Goal: Task Accomplishment & Management: Complete application form

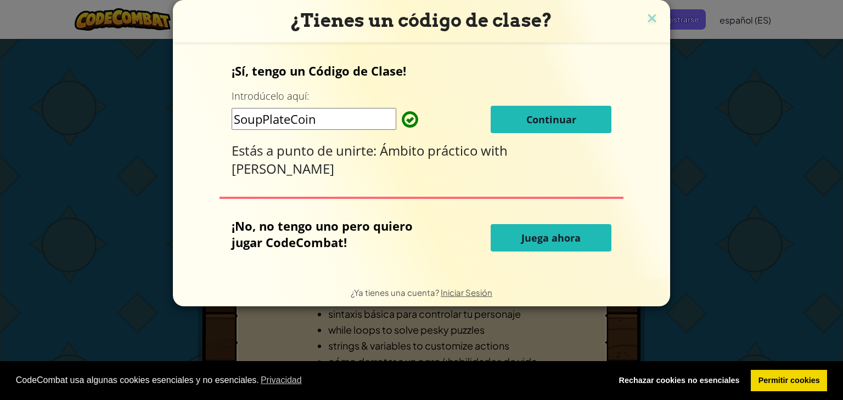
click at [546, 121] on span "Continuar" at bounding box center [551, 119] width 50 height 13
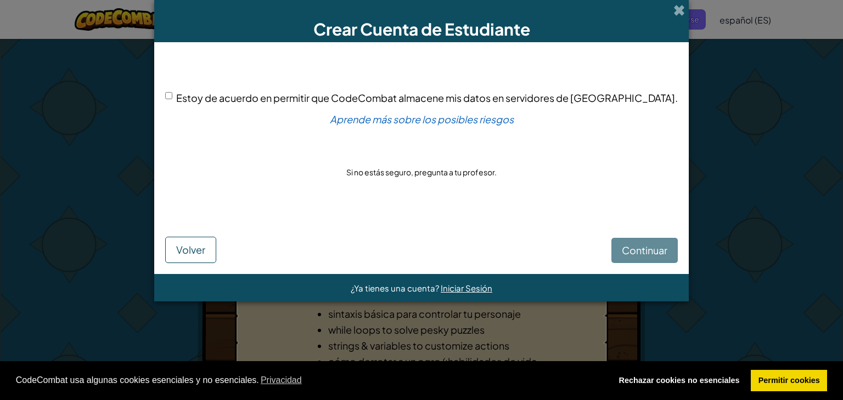
click at [172, 98] on input "Estoy de acuerdo en permitir que CodeCombat almacene mis datos en servidores de…" at bounding box center [168, 95] width 7 height 7
checkbox input "true"
click at [614, 257] on button "Continuar" at bounding box center [644, 250] width 66 height 25
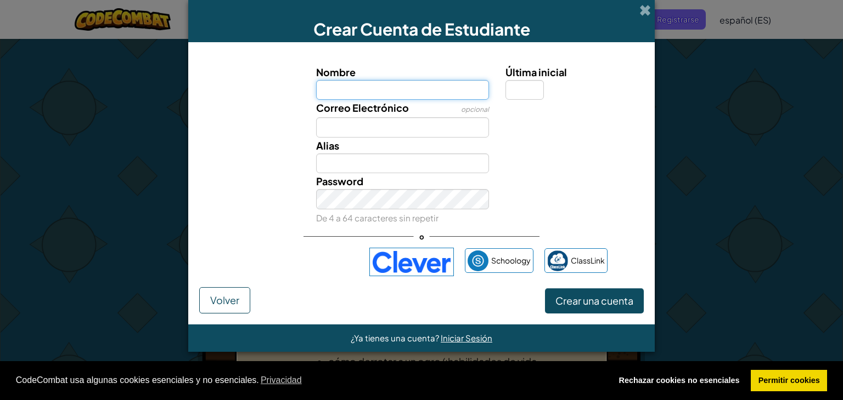
click at [442, 86] on input "Nombre" at bounding box center [402, 90] width 173 height 20
type input "mohamed"
type input "Mohamed"
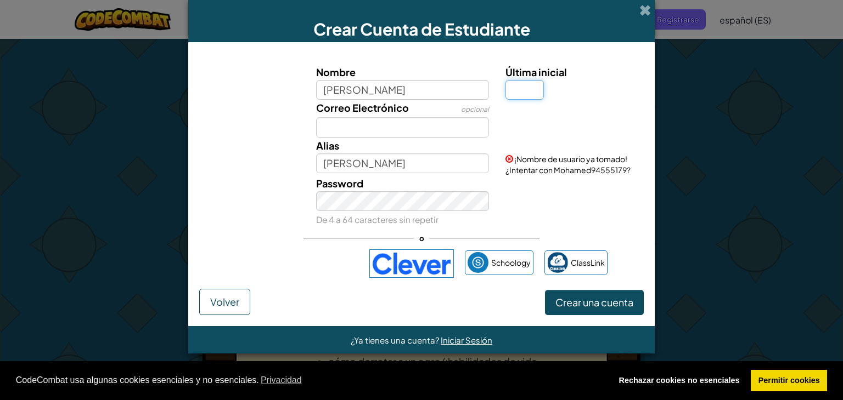
click at [524, 84] on input "Última inicial" at bounding box center [524, 90] width 38 height 20
type input "d"
type input "MohamedD"
click at [413, 123] on input "Correo Electrónico" at bounding box center [402, 127] width 173 height 20
type input "b09x03142s@cnariaseducacion"
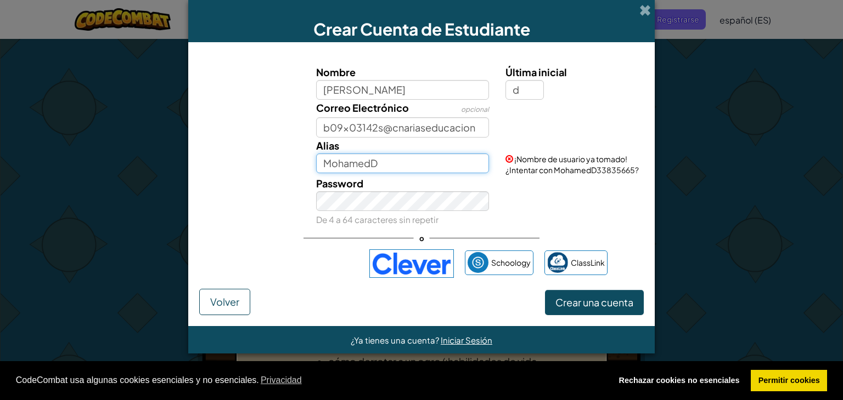
click at [426, 160] on input "MohamedD" at bounding box center [402, 164] width 173 height 20
type input "MohamedGuaza"
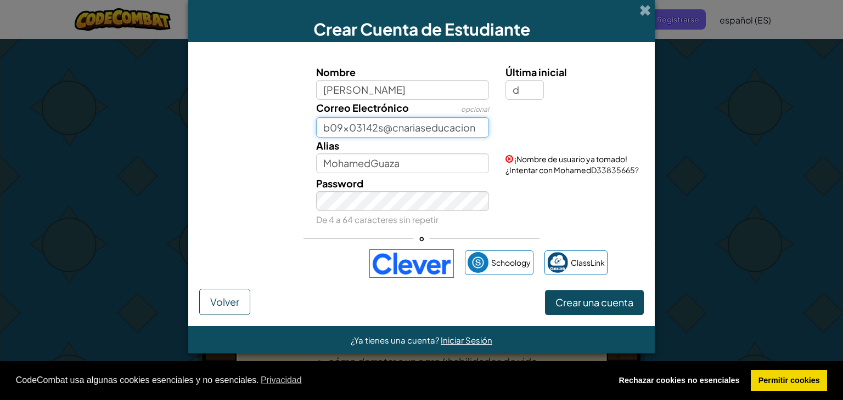
click at [400, 133] on input "b09x03142s@cnariaseducacion" at bounding box center [402, 127] width 173 height 20
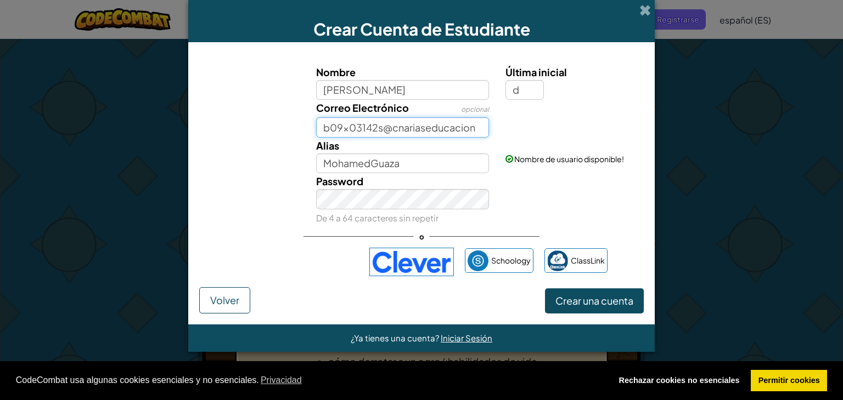
click at [397, 129] on input "b09x03142s@cnariaseducacion" at bounding box center [402, 127] width 173 height 20
drag, startPoint x: 476, startPoint y: 122, endPoint x: 538, endPoint y: 132, distance: 62.7
click at [538, 132] on div "Correo Electrónico opcional b09x03142s@canariaseducacion" at bounding box center [421, 119] width 455 height 38
type input "b09x03142s@canariaseducacion.es"
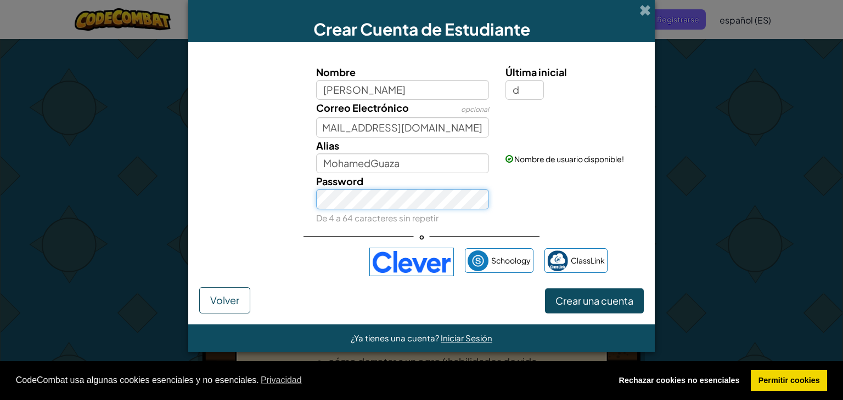
scroll to position [0, 0]
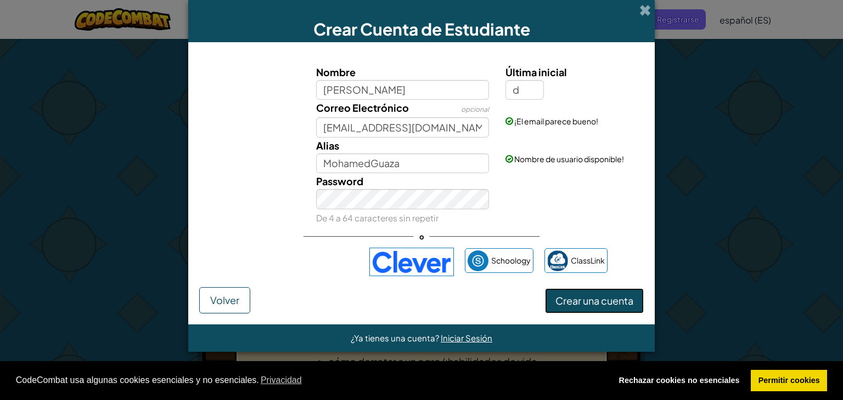
click at [594, 303] on span "Crear una cuenta" at bounding box center [594, 301] width 78 height 13
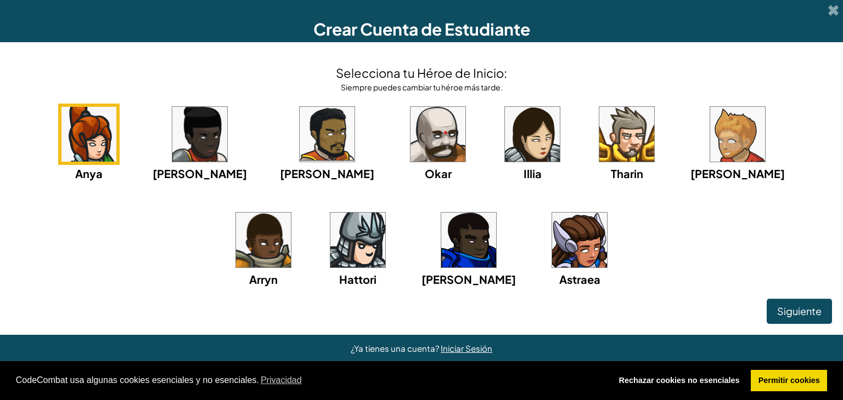
click at [710, 142] on img at bounding box center [737, 134] width 55 height 55
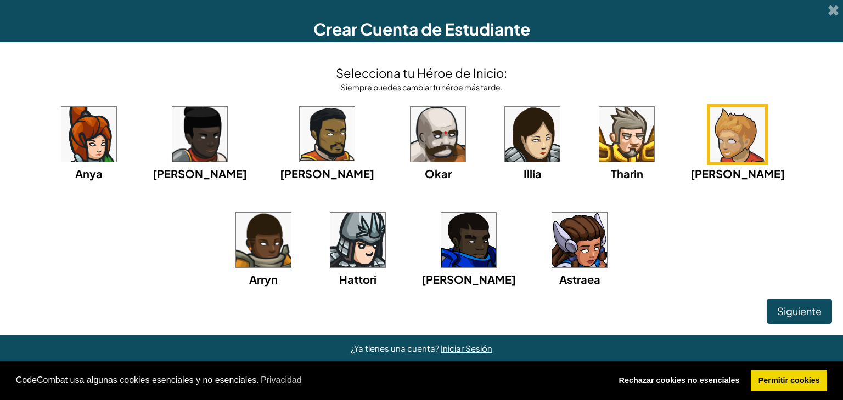
click at [710, 142] on img at bounding box center [737, 134] width 55 height 55
click at [788, 302] on button "Siguiente" at bounding box center [798, 311] width 65 height 25
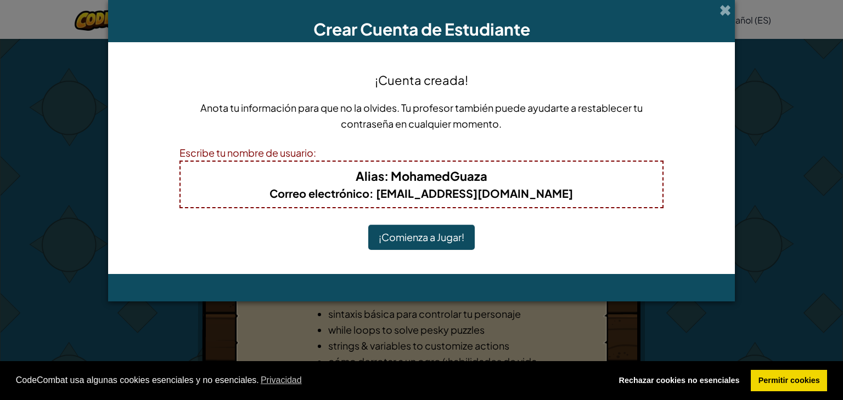
click at [368, 225] on button "¡Comienza a Jugar!" at bounding box center [421, 237] width 106 height 25
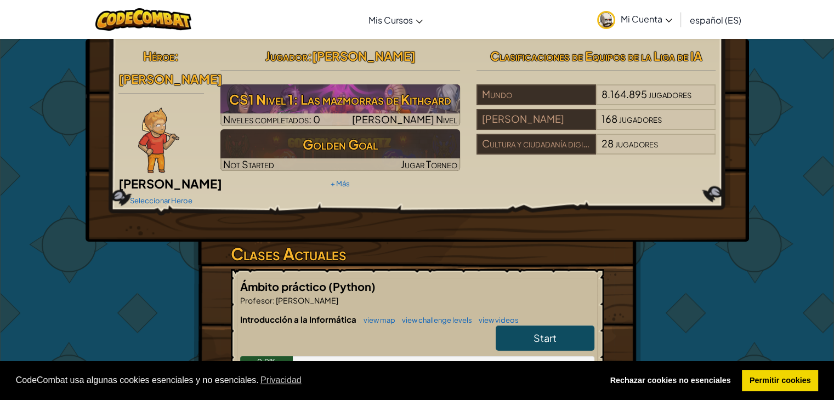
click at [778, 323] on div "Héroe : [PERSON_NAME] Seleccionar Heroe Jugador : [PERSON_NAME] d CS1 Nivel 1: …" at bounding box center [417, 295] width 834 height 515
click at [682, 290] on div "Héroe : [PERSON_NAME] Seleccionar Heroe Jugador : [PERSON_NAME] d CS1 Nivel 1: …" at bounding box center [418, 295] width 642 height 513
click at [46, 159] on div "Héroe : [PERSON_NAME] Seleccionar Heroe Jugador : [PERSON_NAME] d CS1 Nivel 1: …" at bounding box center [417, 295] width 834 height 515
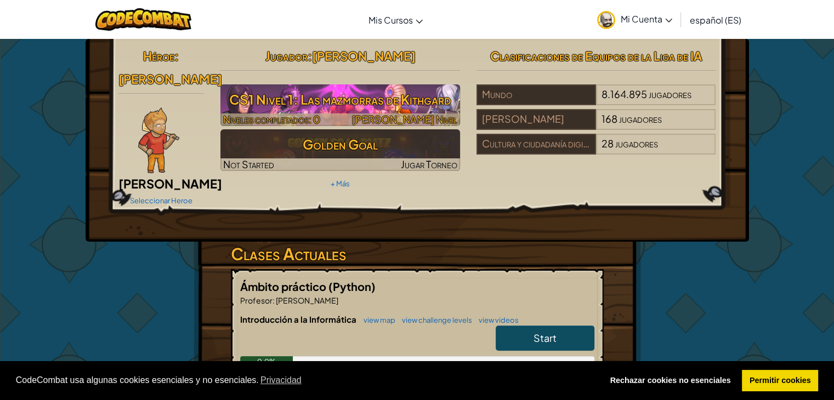
click at [320, 111] on h3 "CS1 Nivel 1: Las mazmorras de Kithgard" at bounding box center [341, 99] width 240 height 25
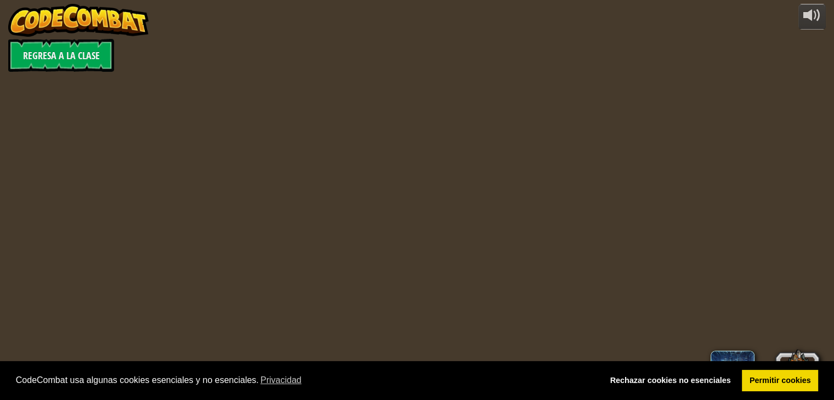
select select "es-ES"
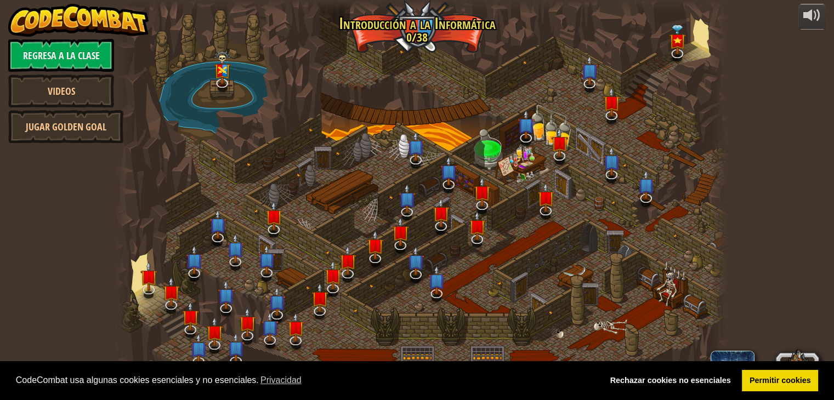
select select "es-ES"
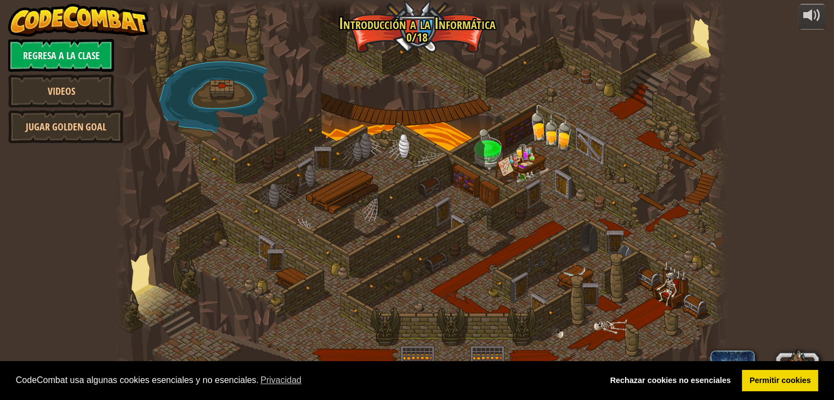
select select "es-ES"
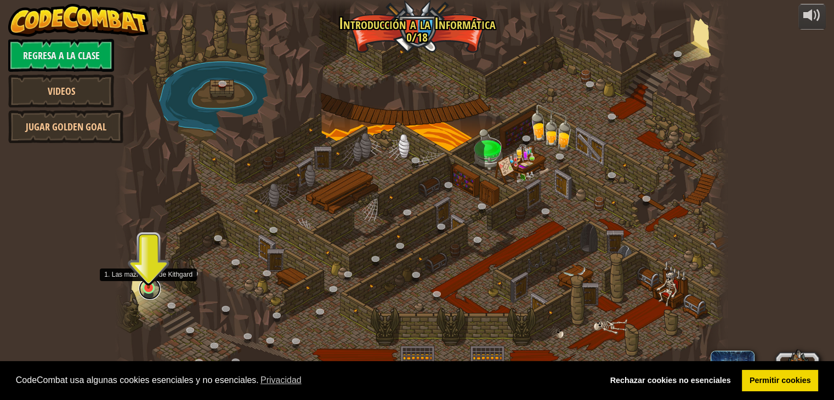
click at [149, 292] on link at bounding box center [150, 289] width 22 height 22
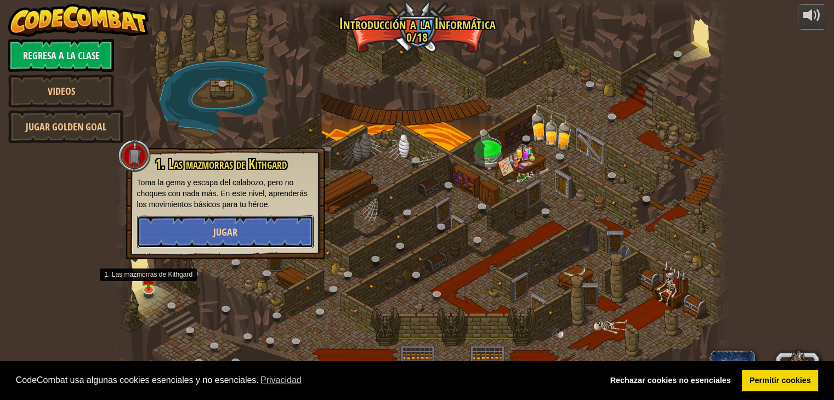
click at [216, 243] on button "Jugar" at bounding box center [225, 232] width 177 height 33
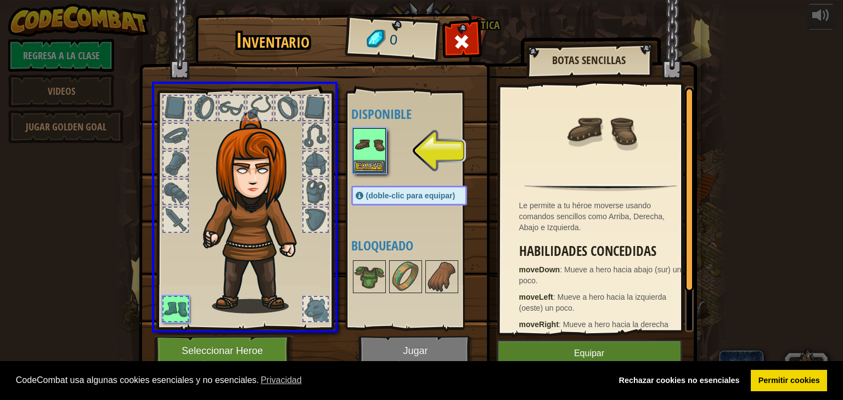
drag, startPoint x: 366, startPoint y: 155, endPoint x: 321, endPoint y: 207, distance: 68.8
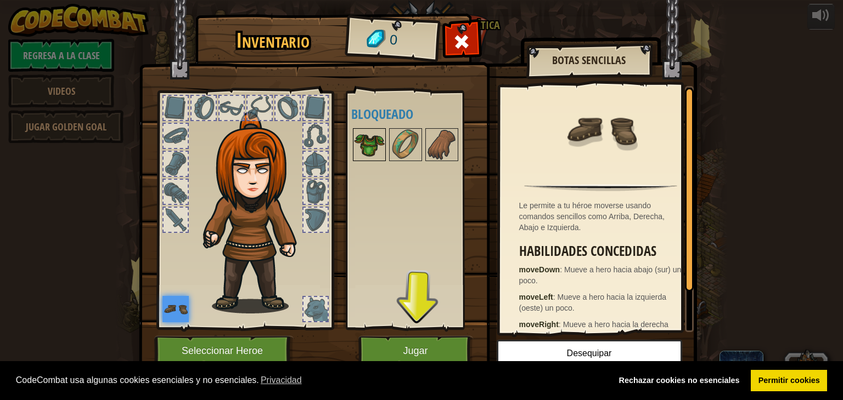
click at [370, 148] on img at bounding box center [369, 144] width 31 height 31
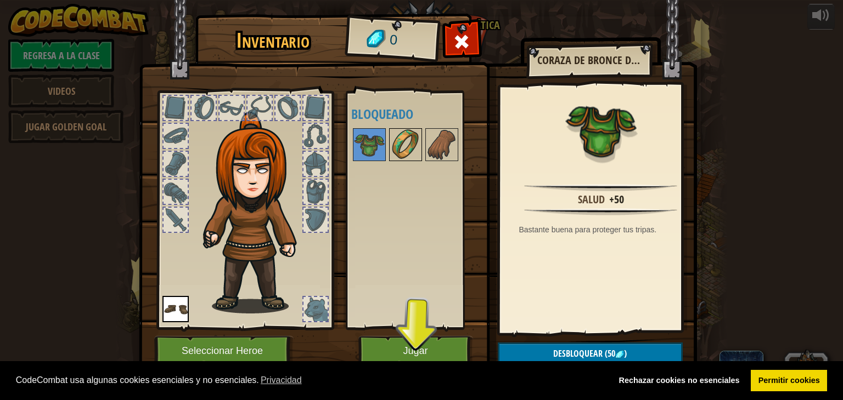
click at [397, 146] on img at bounding box center [405, 144] width 31 height 31
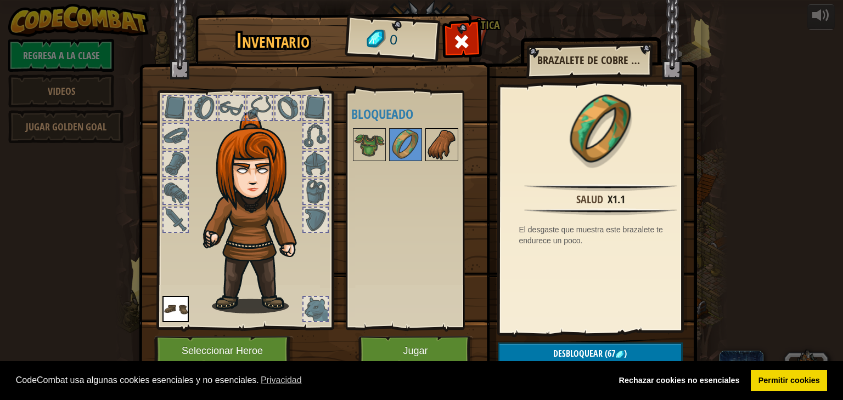
click at [432, 146] on img at bounding box center [441, 144] width 31 height 31
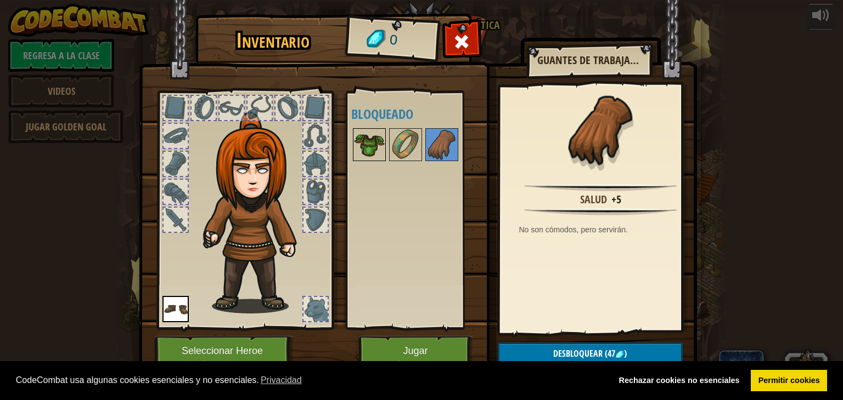
click at [359, 154] on img at bounding box center [369, 144] width 31 height 31
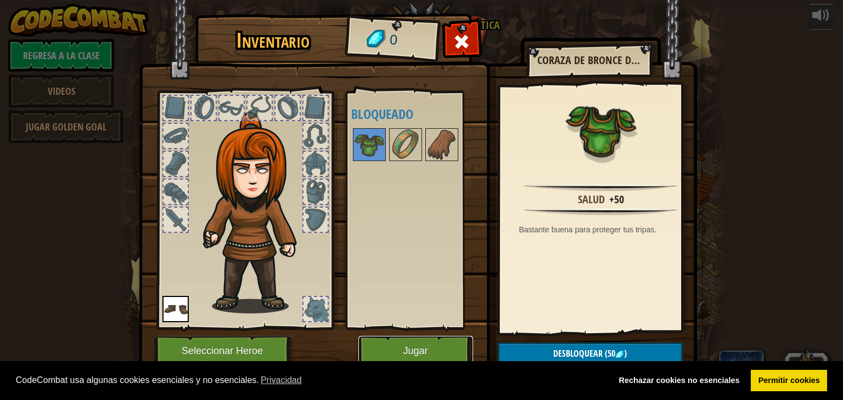
click at [411, 352] on button "Jugar" at bounding box center [415, 351] width 115 height 30
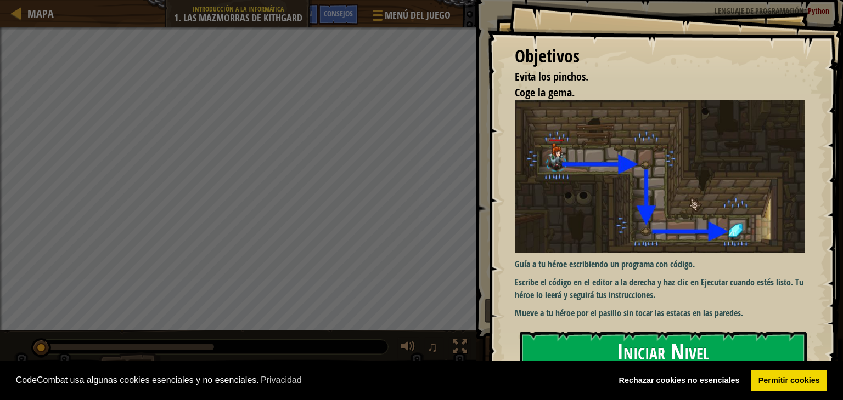
click at [670, 347] on button "Iniciar Nivel" at bounding box center [663, 353] width 287 height 43
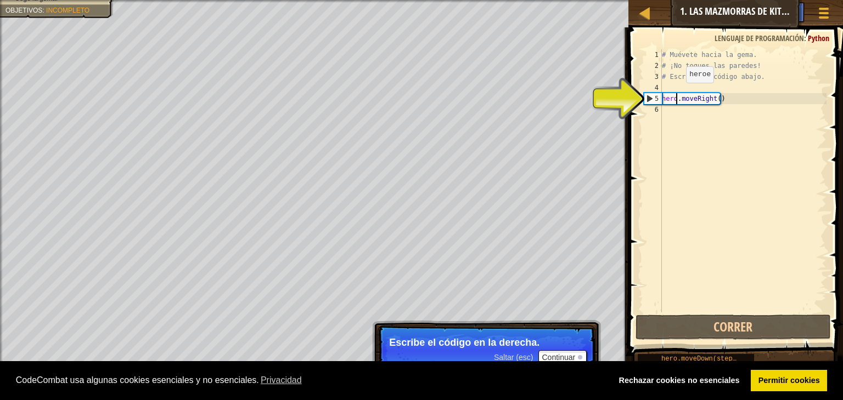
click at [676, 94] on div "# Muévete hacia la gema. # ¡No toques las paredes! # Escribe tu código abajo. h…" at bounding box center [742, 191] width 167 height 285
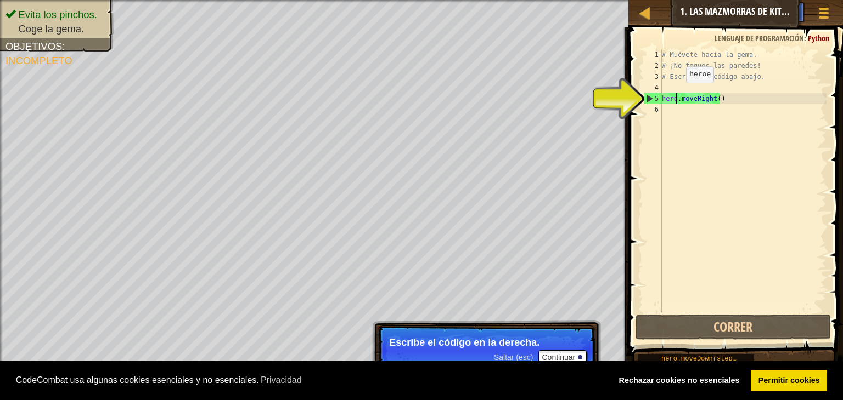
click at [676, 94] on div "# Muévete hacia la gema. # ¡No toques las paredes! # Escribe tu código abajo. h…" at bounding box center [742, 191] width 167 height 285
click at [699, 98] on div "# Muévete hacia la gema. # ¡No toques las paredes! # Escribe tu código abajo. h…" at bounding box center [742, 191] width 167 height 285
click at [724, 100] on div "# Muévete hacia la gema. # ¡No toques las paredes! # Escribe tu código abajo. h…" at bounding box center [742, 191] width 167 height 285
click at [715, 101] on div "# Muévete hacia la gema. # ¡No toques las paredes! # Escribe tu código abajo. h…" at bounding box center [742, 191] width 167 height 285
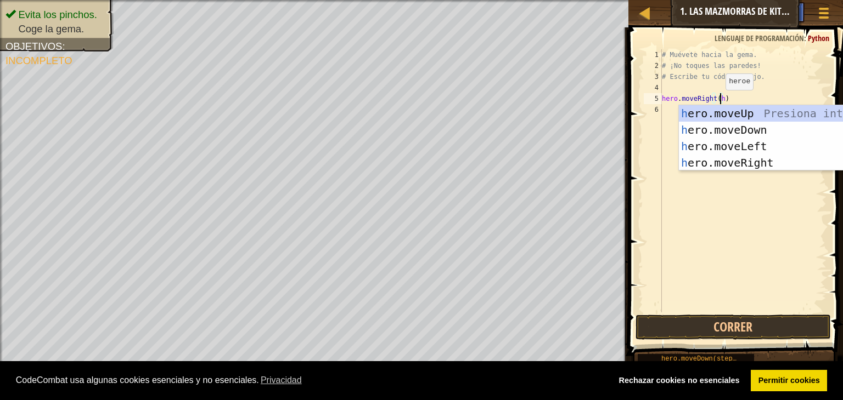
type textarea "hero.moveRight(hp)"
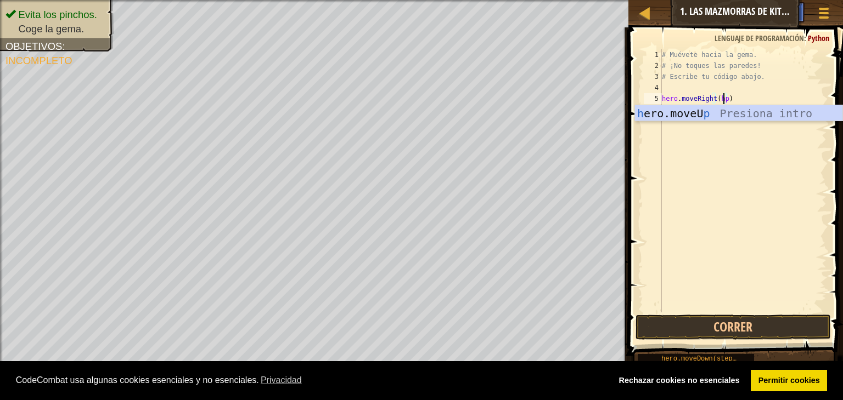
click at [713, 139] on div "# Muévete hacia la gema. # ¡No toques las paredes! # Escribe tu código abajo. h…" at bounding box center [742, 191] width 167 height 285
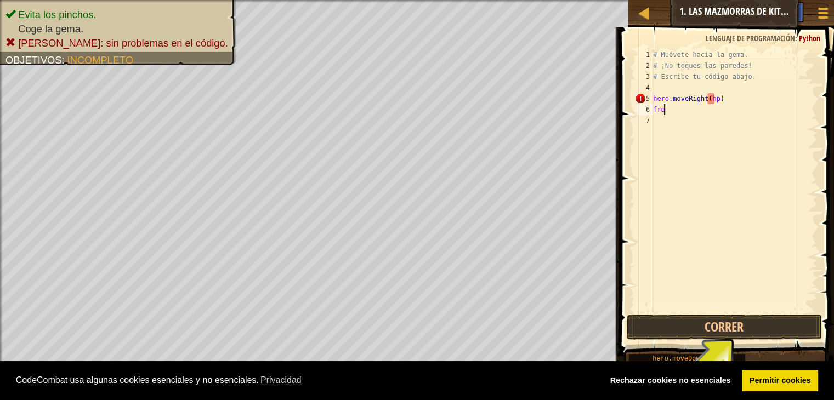
scroll to position [5, 0]
type textarea "f"
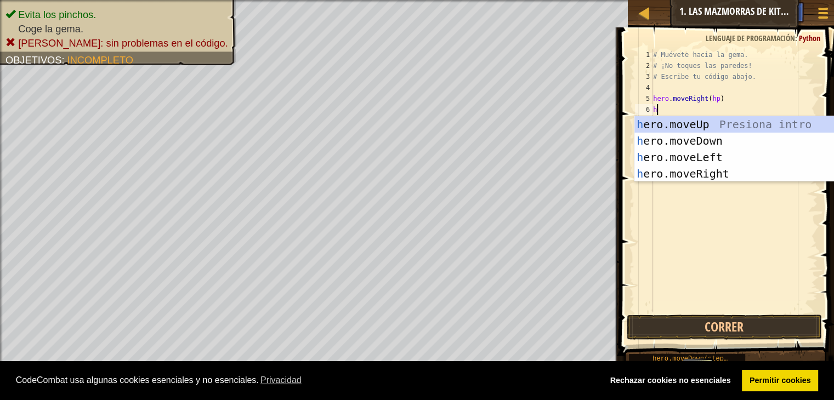
type textarea "hp"
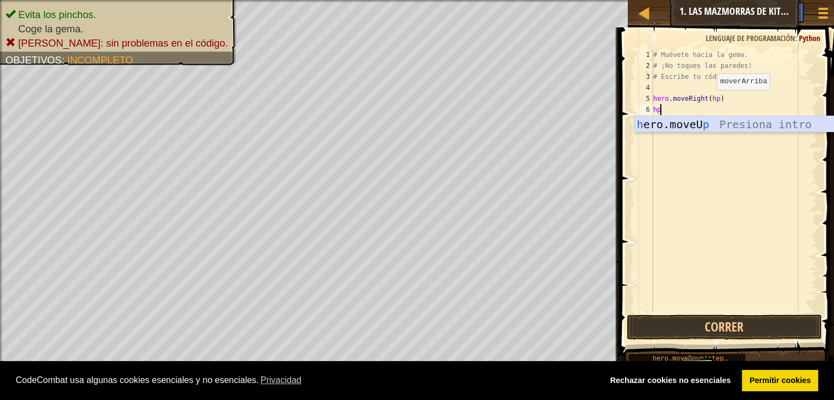
click at [685, 125] on div "h ero.moveU p Presiona intro" at bounding box center [738, 140] width 207 height 49
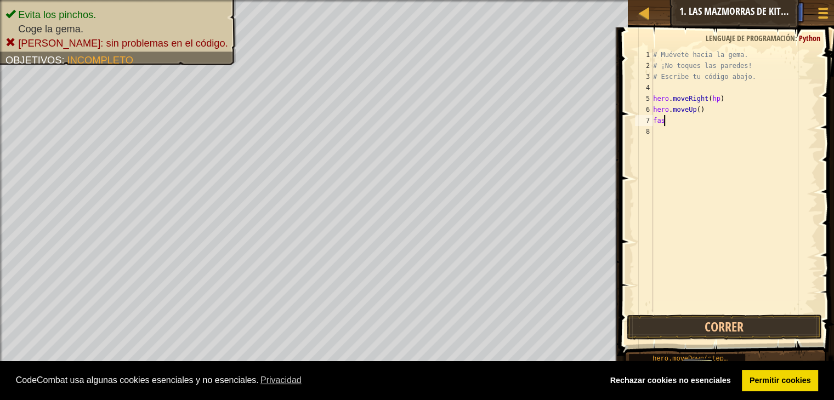
type textarea "fast"
click at [668, 131] on div "# Muévete hacia la gema. # ¡No toques las paredes! # Escribe tu código abajo. h…" at bounding box center [734, 191] width 167 height 285
click at [671, 121] on div "# Muévete hacia la gema. # ¡No toques las paredes! # Escribe tu código abajo. h…" at bounding box center [734, 191] width 167 height 285
type textarea "fast"
click at [665, 130] on div "# Muévete hacia la gema. # ¡No toques las paredes! # Escribe tu código abajo. h…" at bounding box center [734, 191] width 167 height 285
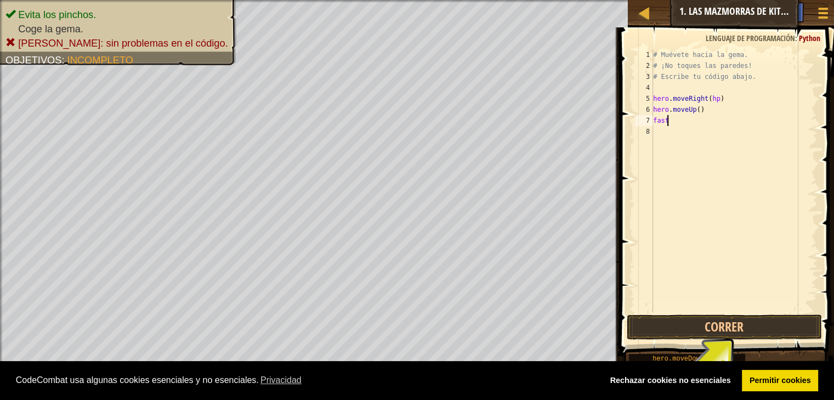
click at [675, 120] on div "# Muévete hacia la gema. # ¡No toques las paredes! # Escribe tu código abajo. h…" at bounding box center [734, 191] width 167 height 285
type textarea "fast"
click at [664, 137] on div "# Muévete hacia la gema. # ¡No toques las paredes! # Escribe tu código abajo. h…" at bounding box center [734, 191] width 167 height 285
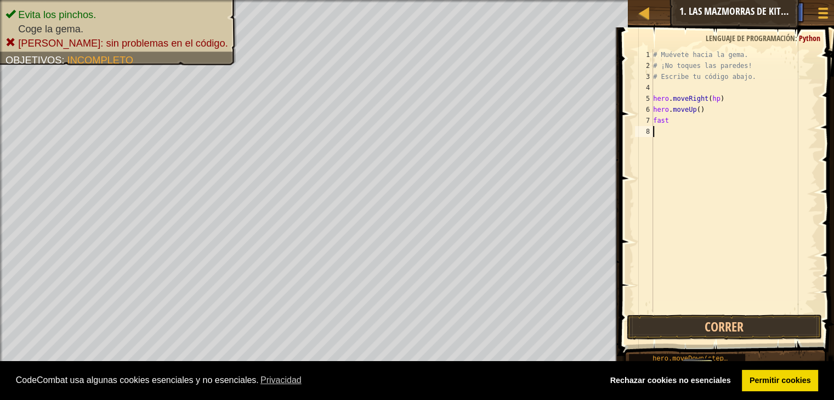
click at [675, 127] on div "# Muévete hacia la gema. # ¡No toques las paredes! # Escribe tu código abajo. h…" at bounding box center [734, 191] width 167 height 285
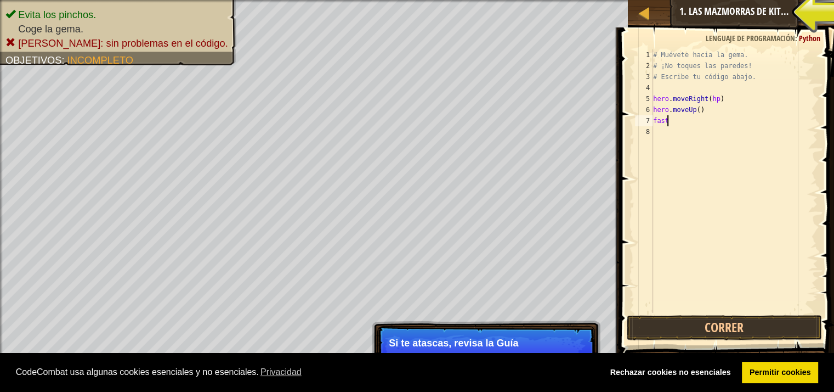
click at [689, 121] on div "# Muévete hacia la gema. # ¡No toques las paredes! # Escribe tu código abajo. h…" at bounding box center [734, 191] width 167 height 285
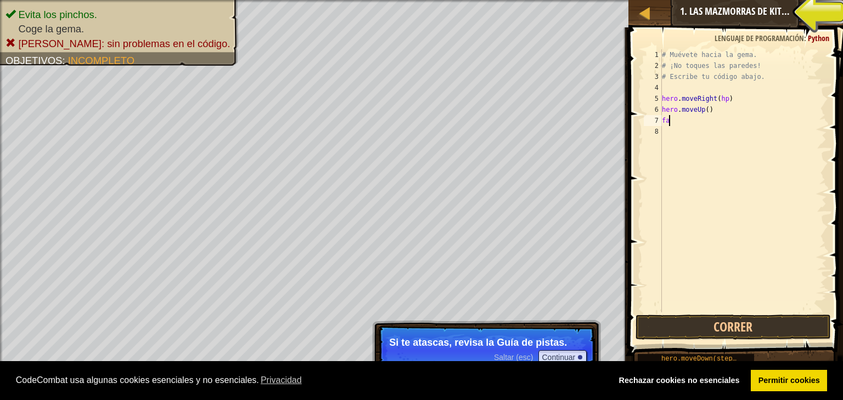
type textarea "f"
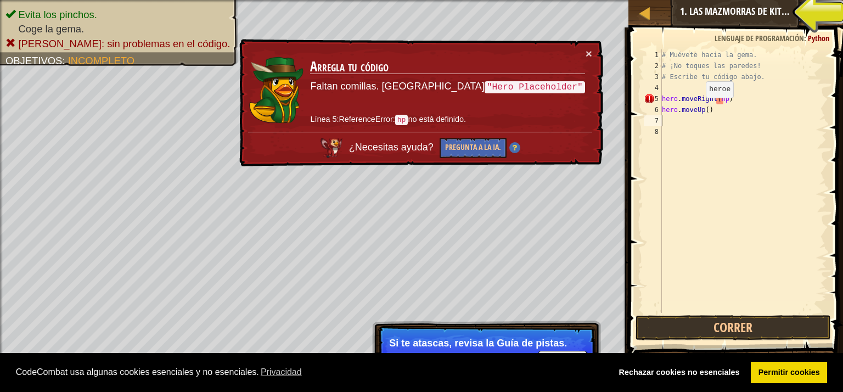
click at [749, 16] on button "Ask AI" at bounding box center [750, 12] width 30 height 20
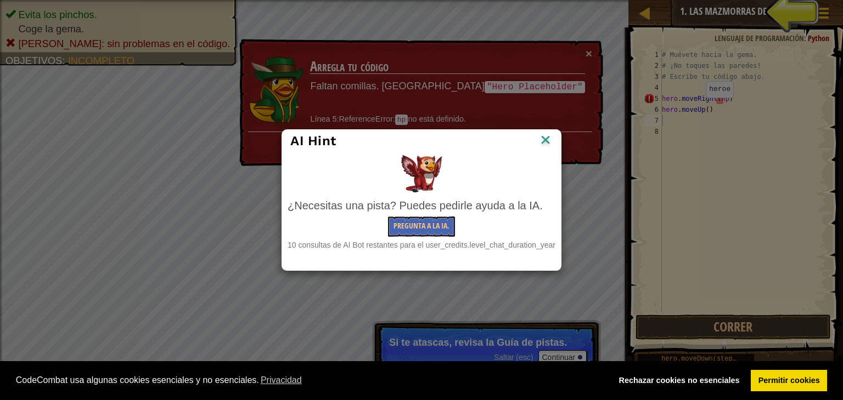
click at [546, 143] on img at bounding box center [545, 141] width 14 height 16
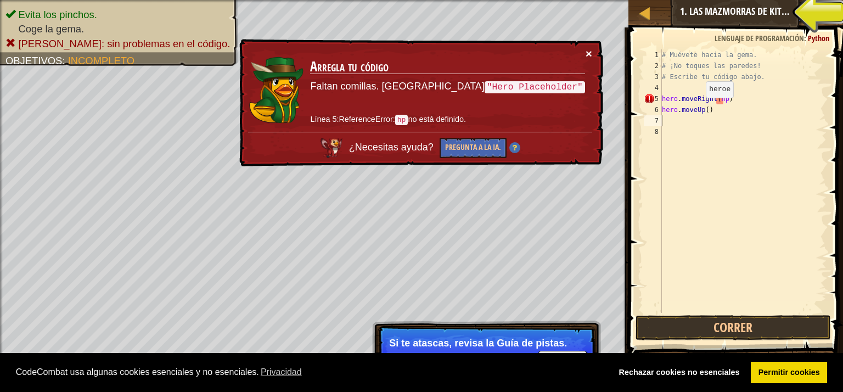
click at [586, 52] on button "×" at bounding box center [587, 50] width 7 height 12
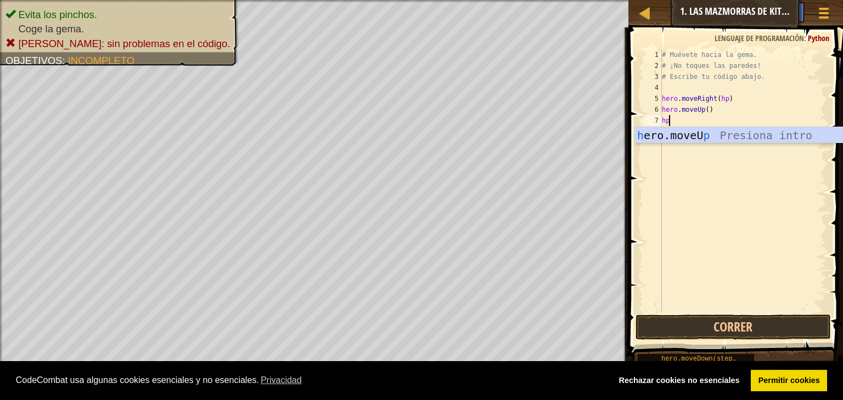
type textarea "hp"
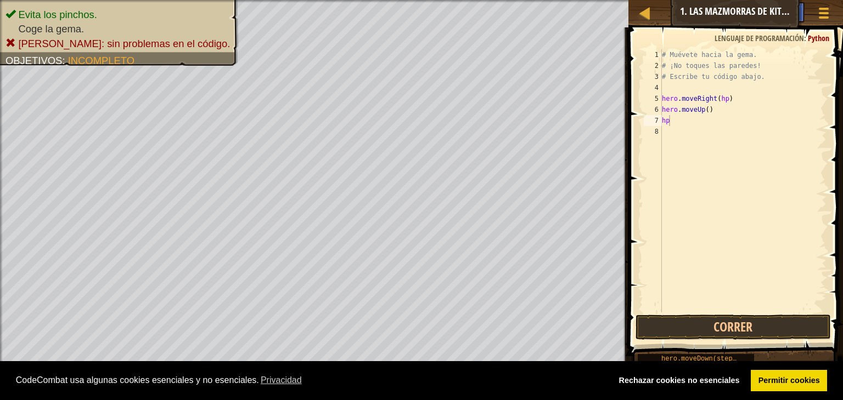
click at [659, 8] on div "Mapa Introducción a la Informática 1. Las mazmorras de Kithgard Menú del Juego …" at bounding box center [735, 13] width 215 height 27
click at [770, 379] on link "Permitir cookies" at bounding box center [788, 381] width 76 height 22
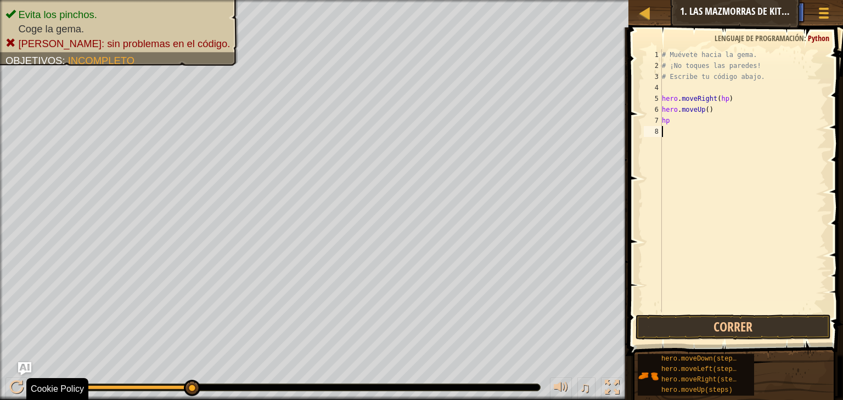
drag, startPoint x: 195, startPoint y: 386, endPoint x: 337, endPoint y: 400, distance: 142.3
click at [691, 333] on button "Correr" at bounding box center [732, 327] width 195 height 25
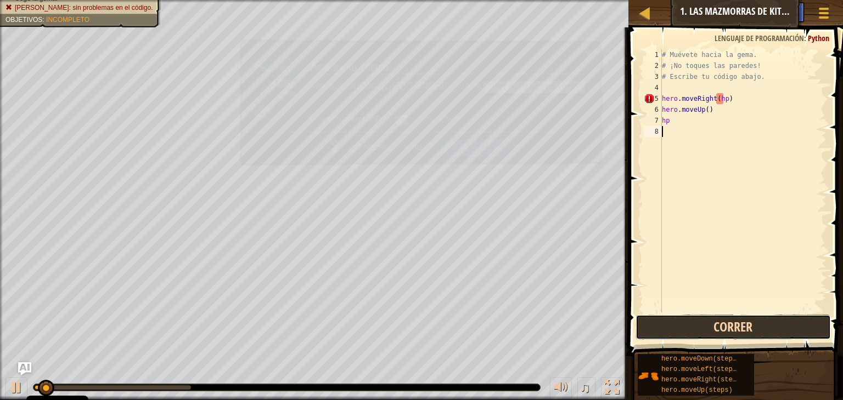
click at [691, 333] on button "Correr" at bounding box center [732, 327] width 195 height 25
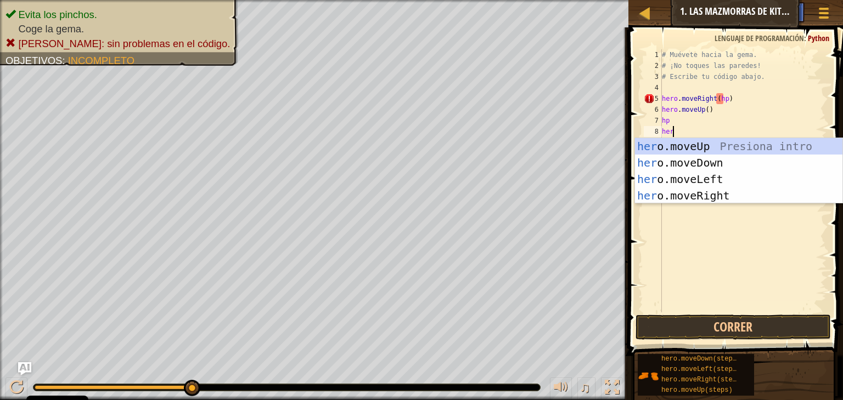
type textarea "hero"
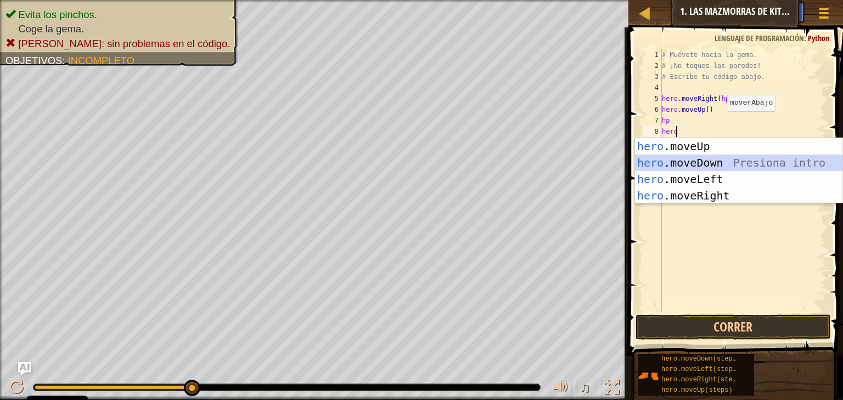
click at [693, 162] on div "hero .moveUp Presiona intro hero .moveDown Presiona intro hero .moveLeft Presio…" at bounding box center [738, 187] width 207 height 99
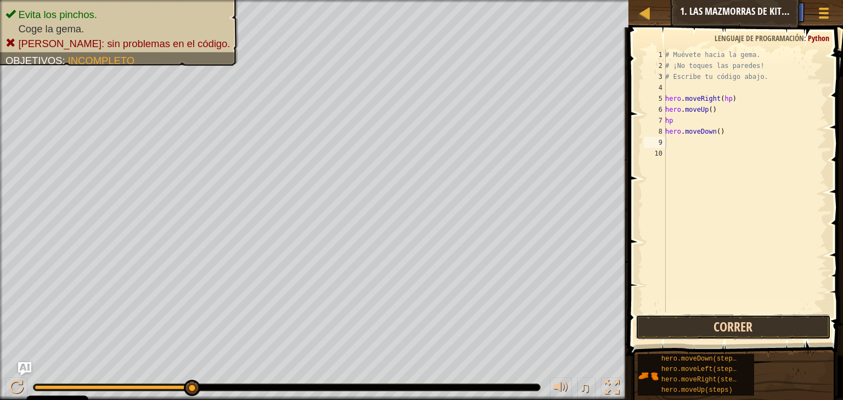
click at [724, 321] on button "Correr" at bounding box center [732, 327] width 195 height 25
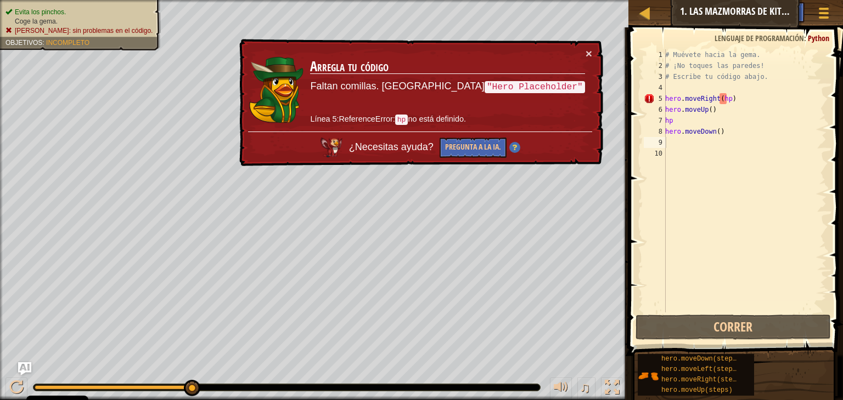
click at [33, 14] on span "Evita los pinchos." at bounding box center [40, 12] width 51 height 8
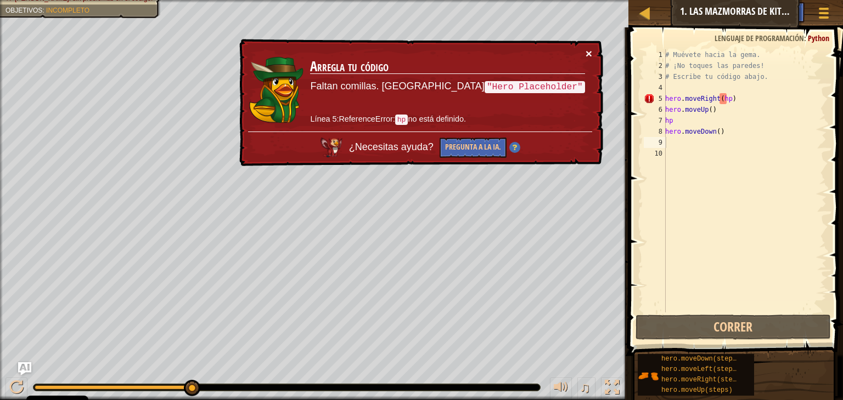
click at [588, 54] on button "×" at bounding box center [589, 56] width 7 height 12
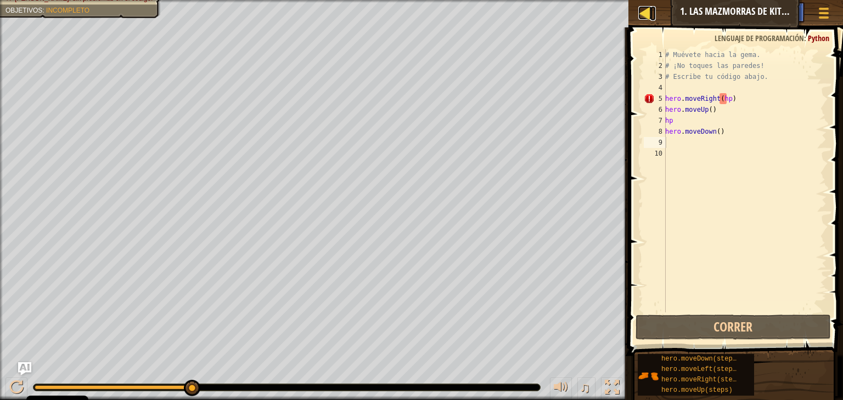
click at [638, 8] on div at bounding box center [645, 13] width 14 height 14
select select "es-ES"
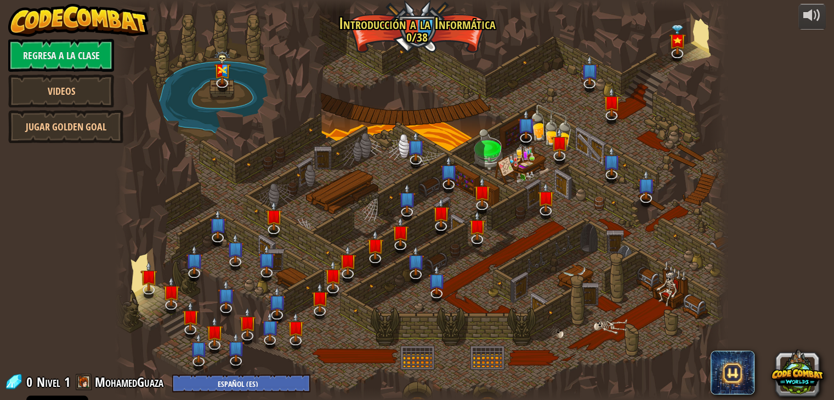
select select "es-ES"
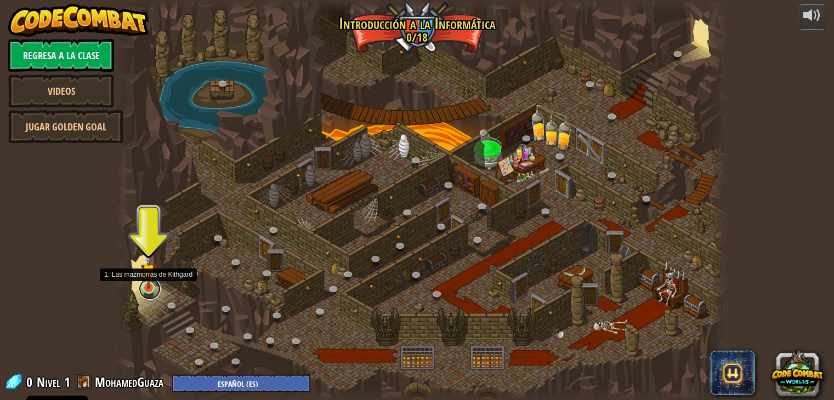
click at [143, 290] on link at bounding box center [150, 289] width 22 height 22
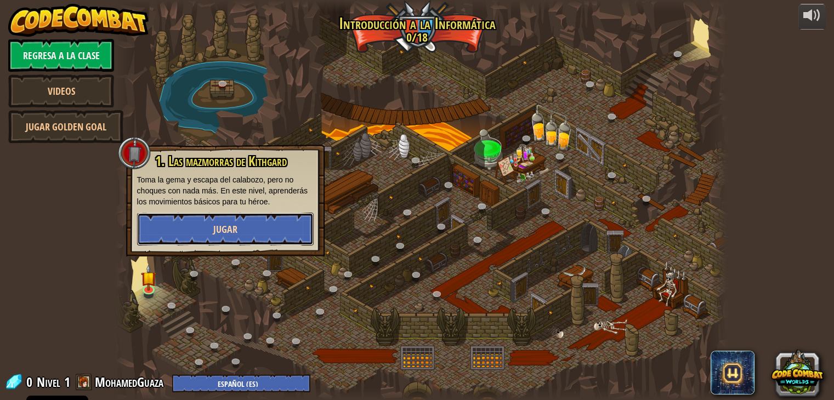
click at [216, 238] on button "Jugar" at bounding box center [225, 229] width 177 height 33
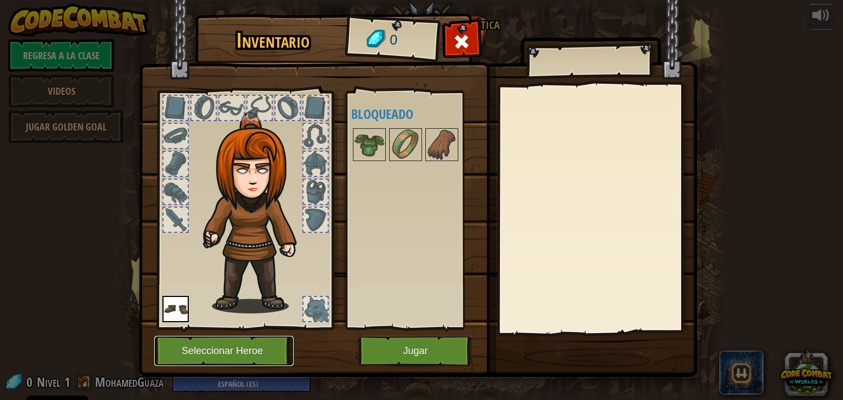
click at [244, 355] on button "Seleccionar Heroe" at bounding box center [223, 351] width 139 height 30
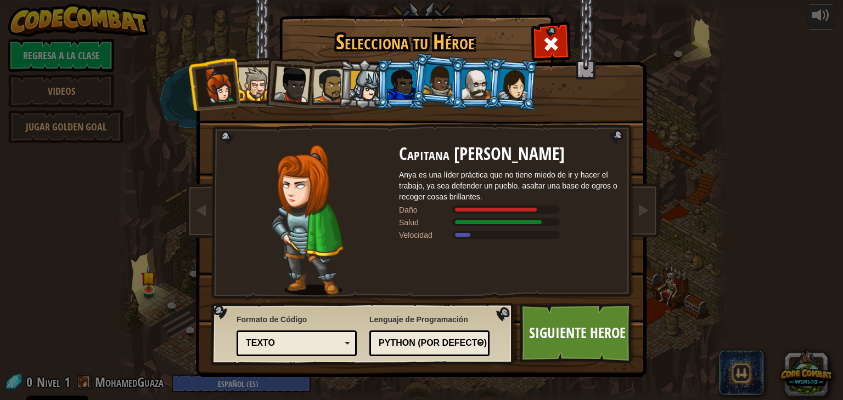
click at [483, 88] on div at bounding box center [476, 85] width 29 height 30
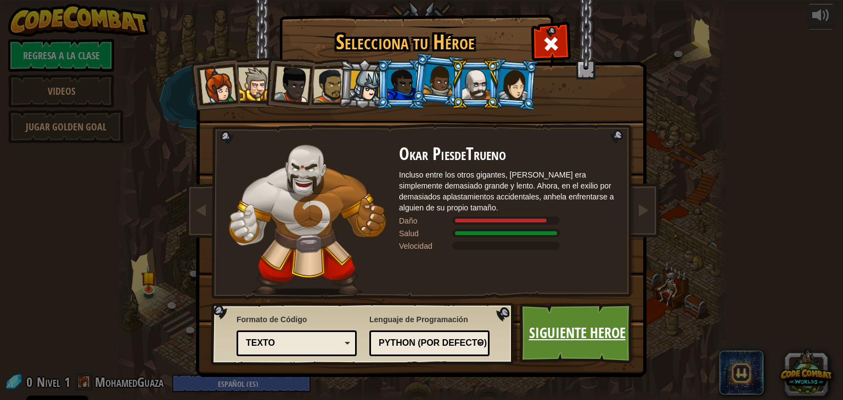
click at [571, 328] on link "Siguiente Heroe" at bounding box center [577, 333] width 115 height 60
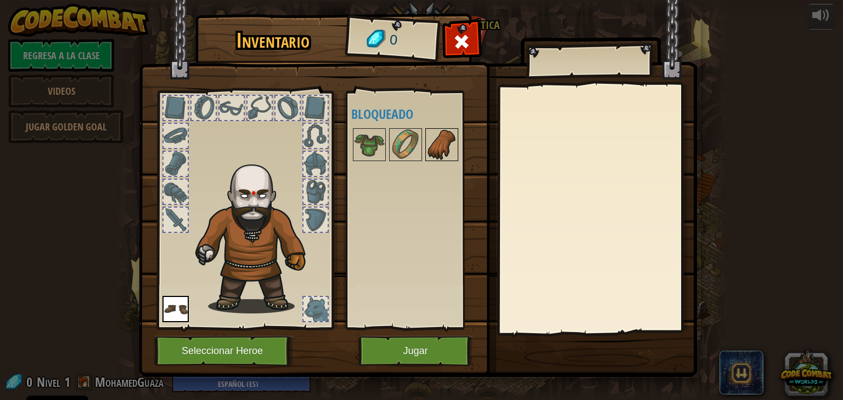
click at [436, 143] on img at bounding box center [441, 144] width 31 height 31
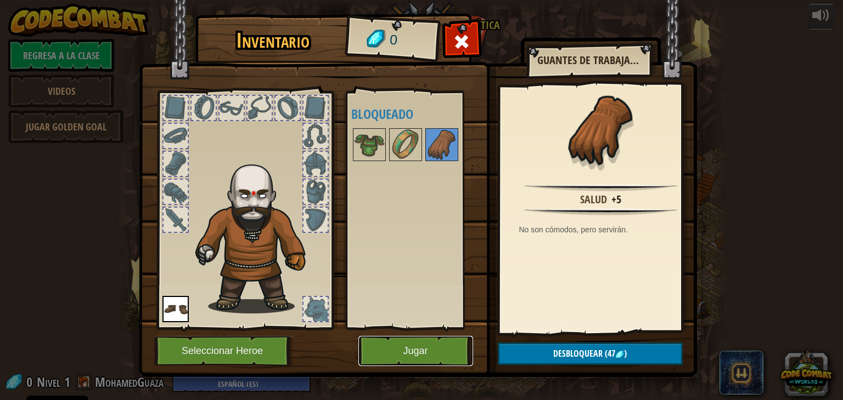
click at [424, 357] on button "Jugar" at bounding box center [415, 351] width 115 height 30
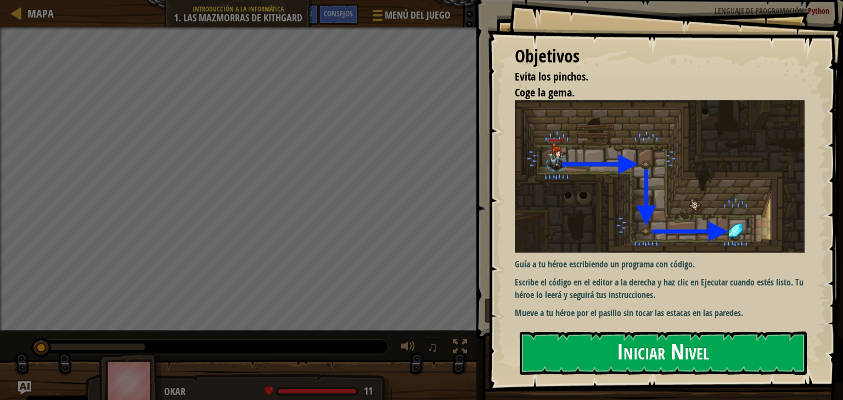
click at [614, 354] on button "Iniciar Nivel" at bounding box center [663, 353] width 287 height 43
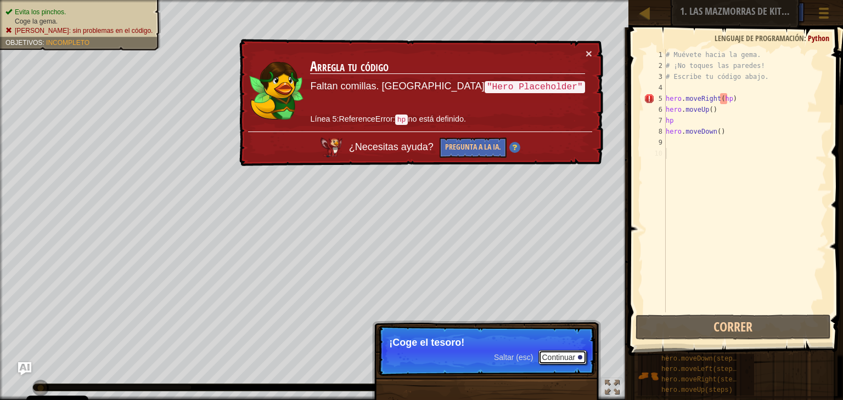
click at [569, 360] on button "Continuar" at bounding box center [562, 358] width 48 height 14
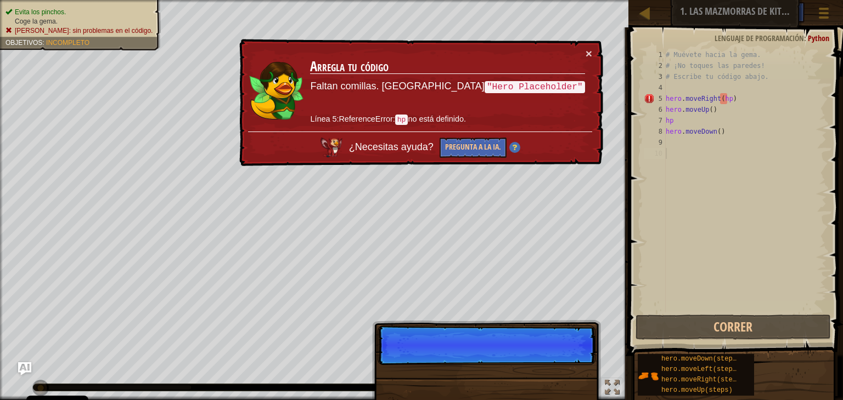
scroll to position [5, 0]
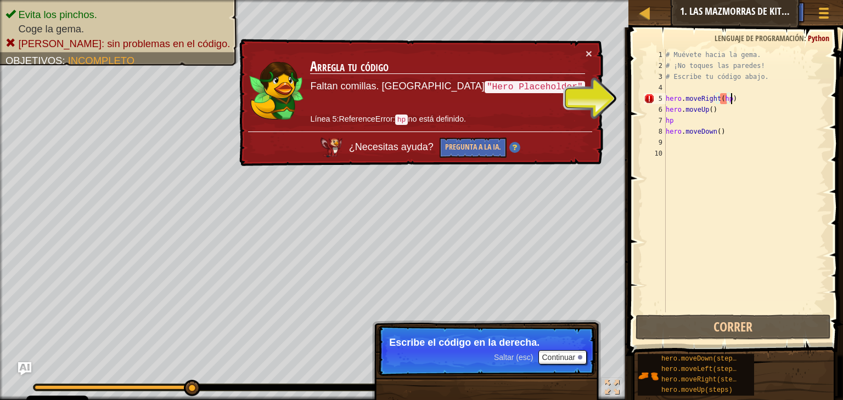
click at [729, 97] on div "# Muévete hacia la gema. # ¡No toques las paredes! # Escribe tu código abajo. h…" at bounding box center [744, 191] width 163 height 285
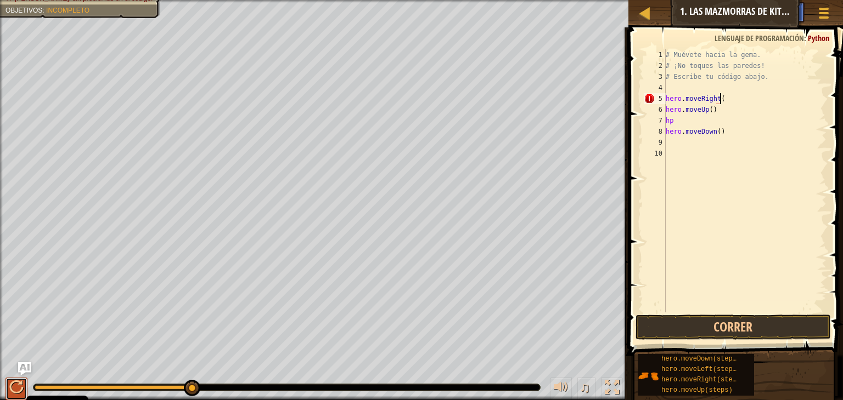
click at [18, 388] on div at bounding box center [16, 388] width 14 height 14
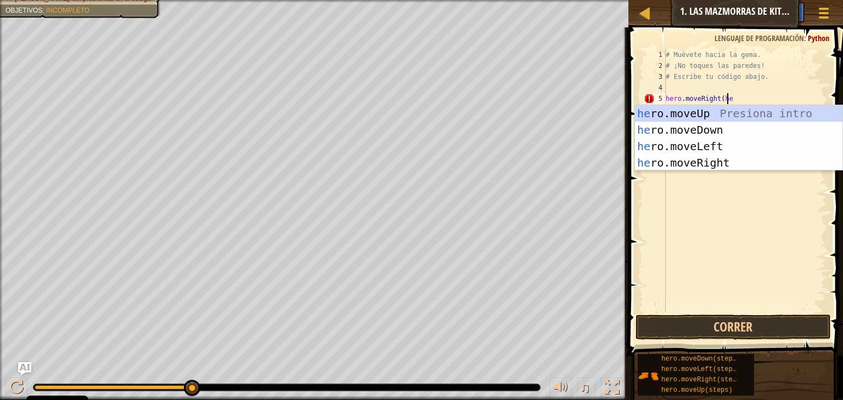
type textarea "hero.moveRight(her"
click at [705, 131] on div "her o.moveUp Presiona intro her o.moveDown Presiona intro her o.moveLeft Presio…" at bounding box center [738, 154] width 207 height 99
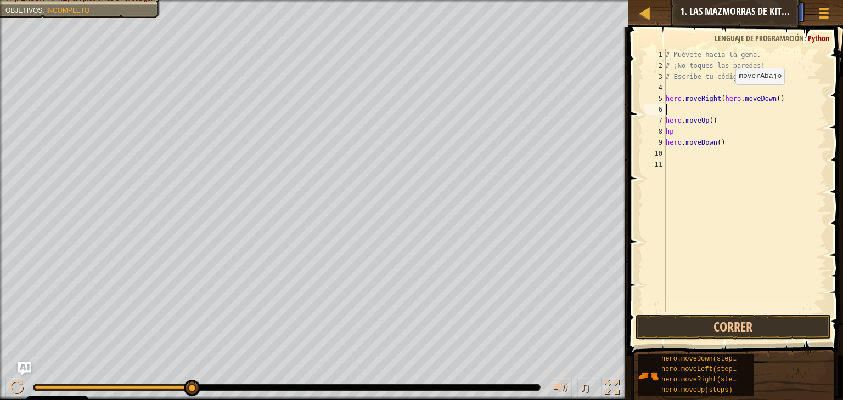
scroll to position [5, 0]
click at [716, 320] on button "Correr" at bounding box center [732, 327] width 195 height 25
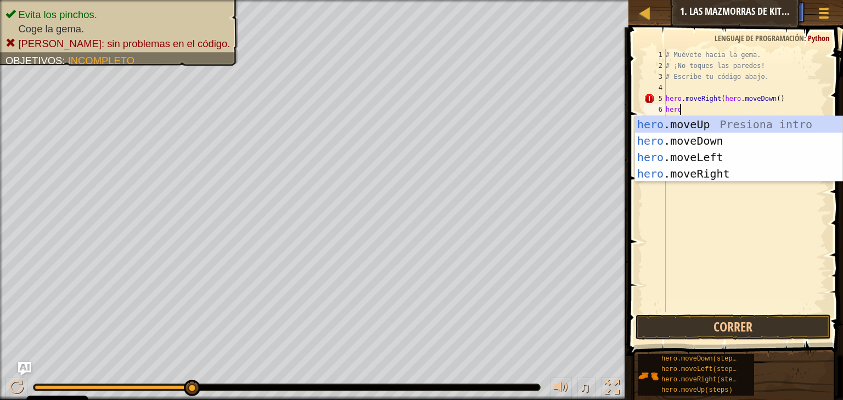
type textarea "hero."
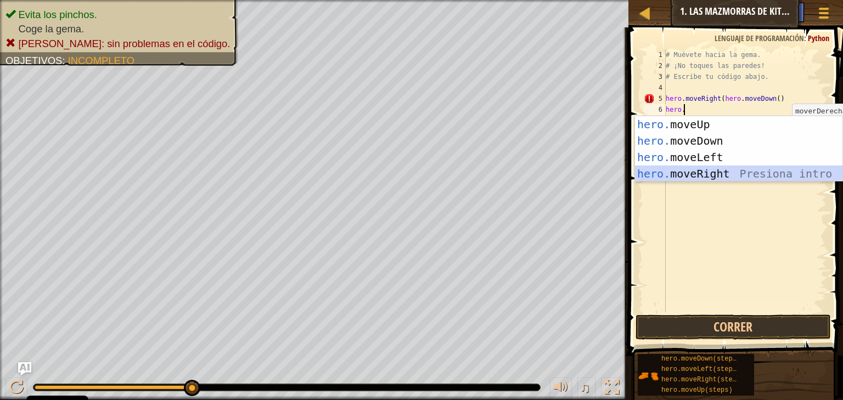
click at [702, 178] on div "hero. moveUp Presiona intro hero. moveDown Presiona intro hero. moveLeft Presio…" at bounding box center [738, 165] width 207 height 99
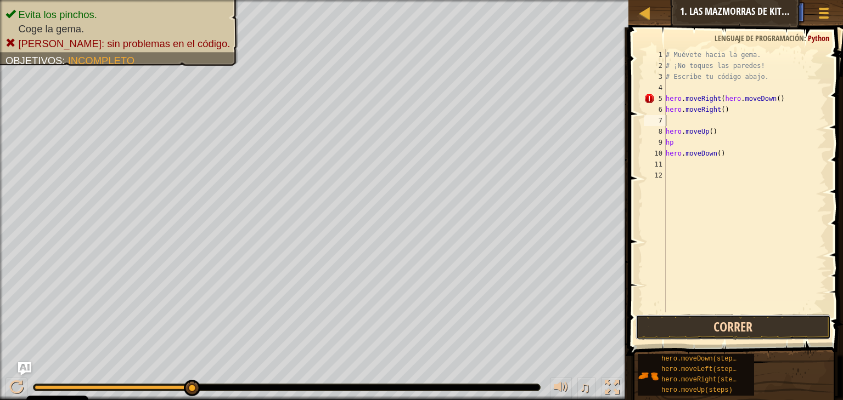
click at [725, 321] on button "Correr" at bounding box center [732, 327] width 195 height 25
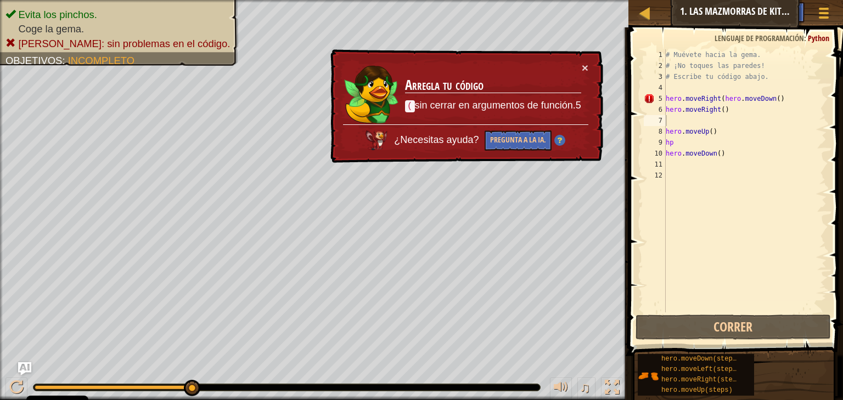
click at [578, 66] on td "Arregla tu código ( sin cerrar en argumentos de función.5" at bounding box center [493, 93] width 178 height 64
click at [579, 66] on td "Arregla tu código ( sin cerrar en argumentos de función.5" at bounding box center [493, 93] width 178 height 65
click at [583, 66] on button "×" at bounding box center [585, 69] width 7 height 12
click at [586, 66] on button "×" at bounding box center [583, 66] width 7 height 12
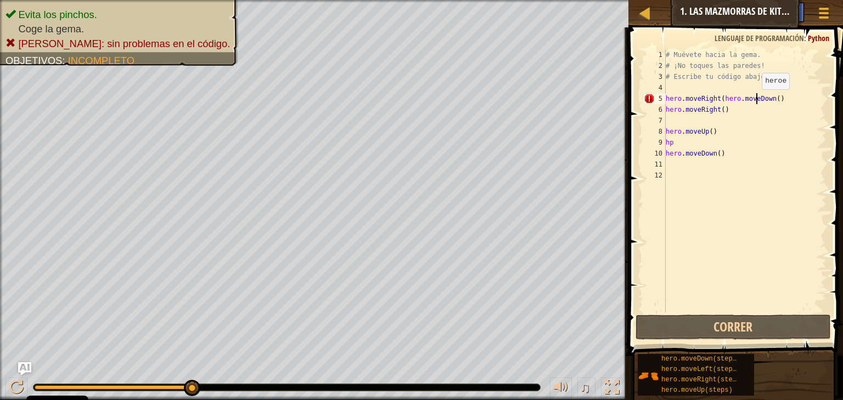
drag, startPoint x: 756, startPoint y: 100, endPoint x: 783, endPoint y: 98, distance: 27.0
click at [783, 98] on div "# Muévete hacia la gema. # ¡No toques las paredes! # Escribe tu código abajo. h…" at bounding box center [744, 191] width 163 height 285
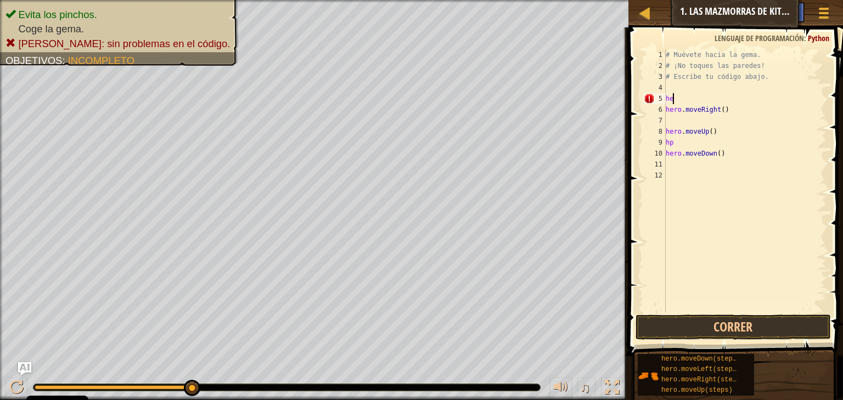
type textarea "h"
type textarea "hero.moveRight()"
type textarea "p"
type textarea ")"
type textarea "hero.moveD"
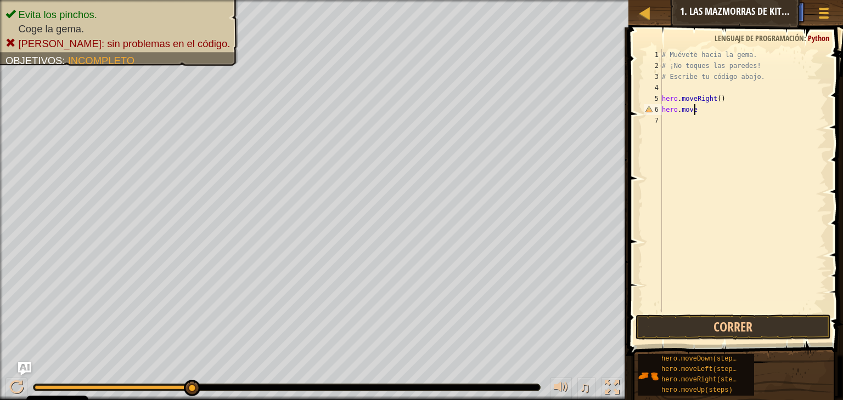
scroll to position [5, 2]
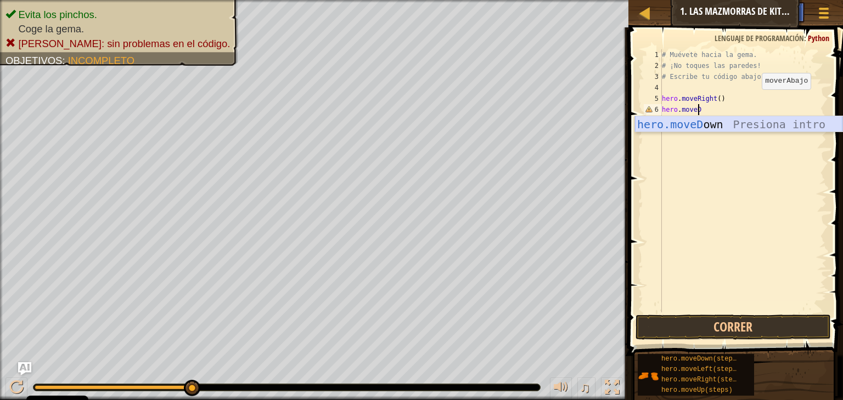
click at [787, 127] on div "hero.moveD own Presiona intro" at bounding box center [738, 140] width 207 height 49
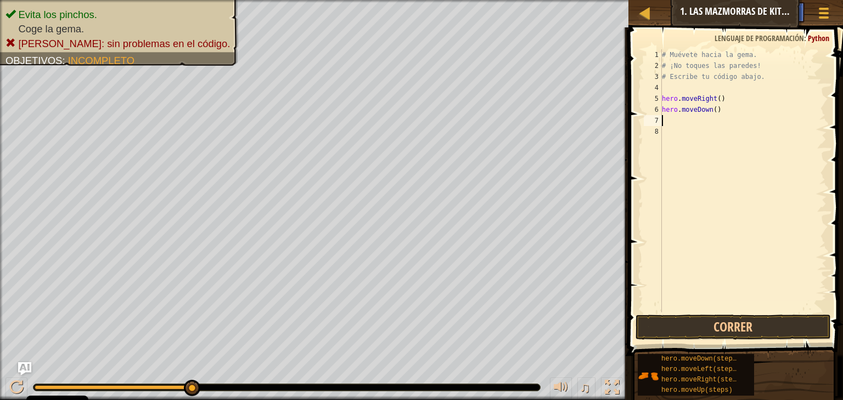
click at [766, 116] on div "# Muévete hacia la gema. # ¡No toques las paredes! # Escribe tu código abajo. h…" at bounding box center [742, 191] width 167 height 285
click at [665, 118] on div "# Muévete hacia la gema. # ¡No toques las paredes! # Escribe tu código abajo. h…" at bounding box center [742, 191] width 167 height 285
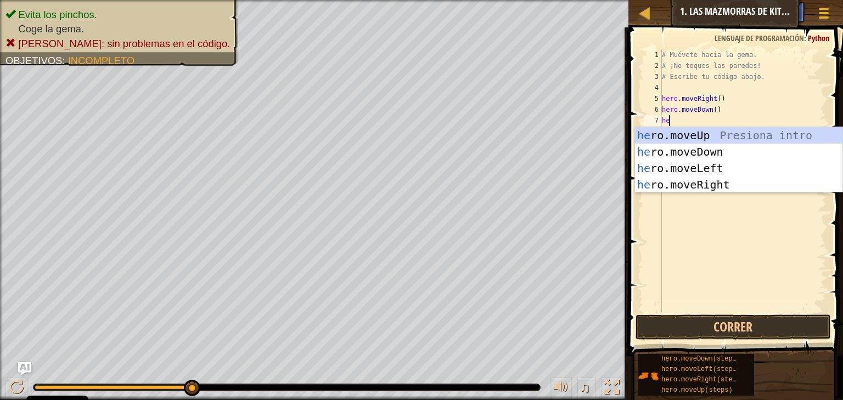
type textarea "her"
click at [684, 165] on div "her o.moveUp Presiona intro her o.moveDown Presiona intro her o.moveLeft Presio…" at bounding box center [738, 176] width 207 height 99
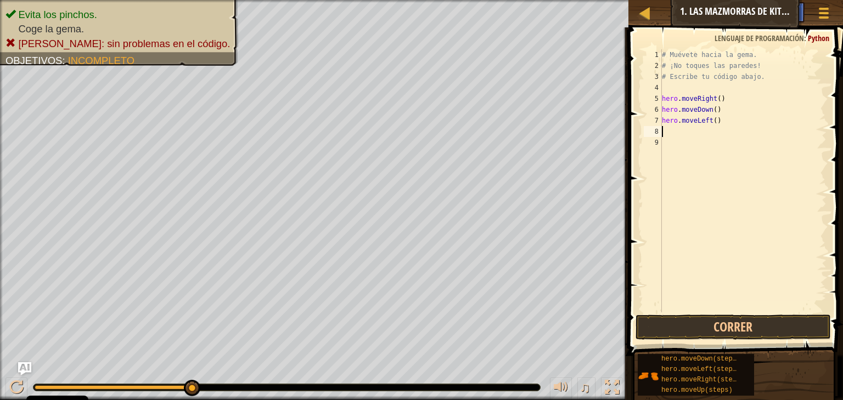
click at [685, 136] on div "# Muévete hacia la gema. # ¡No toques las paredes! # Escribe tu código abajo. h…" at bounding box center [742, 191] width 167 height 285
type textarea "h"
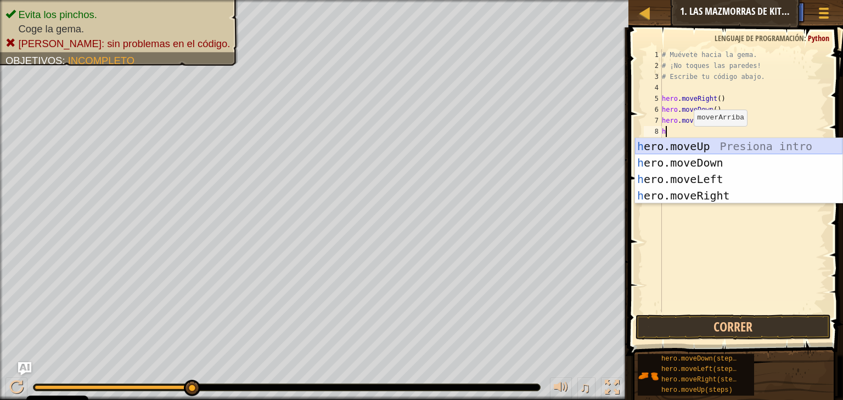
click at [683, 138] on div "h ero.moveUp Presiona intro h ero.moveDown Presiona intro h ero.moveLeft Presio…" at bounding box center [738, 187] width 207 height 99
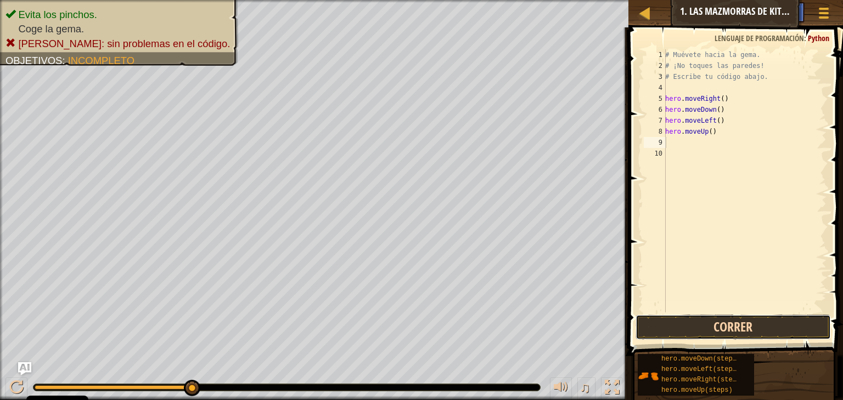
click at [759, 321] on button "Correr" at bounding box center [732, 327] width 195 height 25
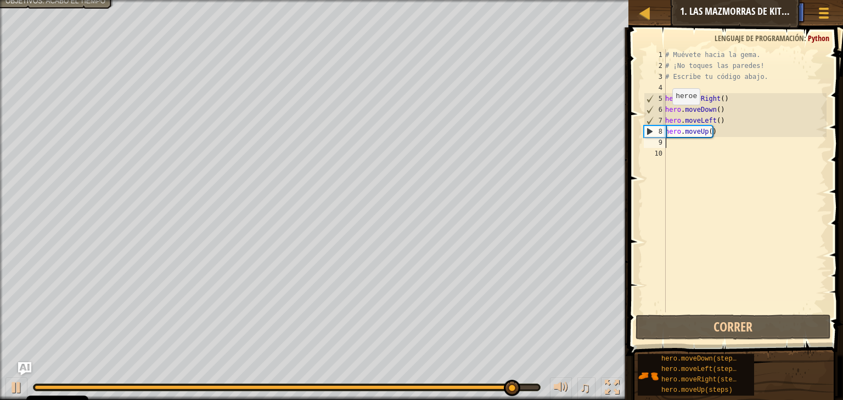
click at [647, 122] on div "7" at bounding box center [654, 120] width 21 height 11
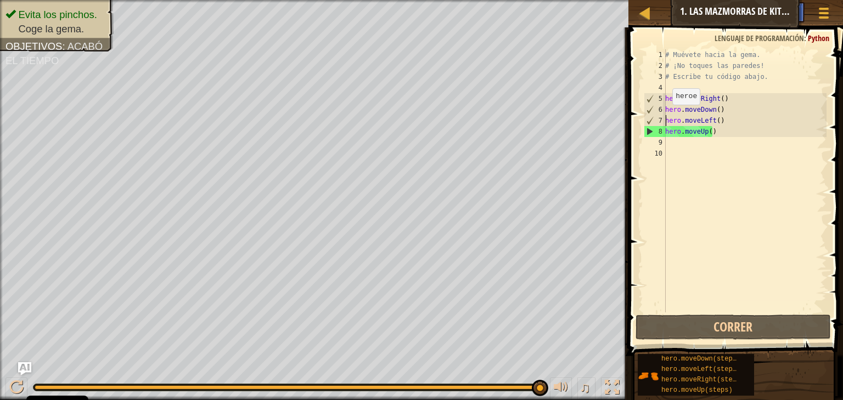
click at [647, 133] on div "8" at bounding box center [654, 131] width 21 height 11
type textarea "hero.moveUp()"
click at [683, 152] on div "# Muévete hacia la gema. # ¡No toques las paredes! # Escribe tu código abajo. h…" at bounding box center [744, 191] width 163 height 285
click at [676, 137] on div "# Muévete hacia la gema. # ¡No toques las paredes! # Escribe tu código abajo. h…" at bounding box center [744, 191] width 163 height 285
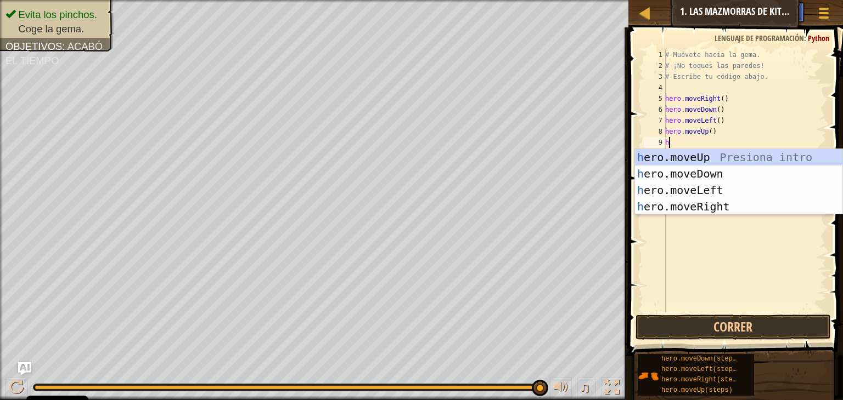
type textarea "he"
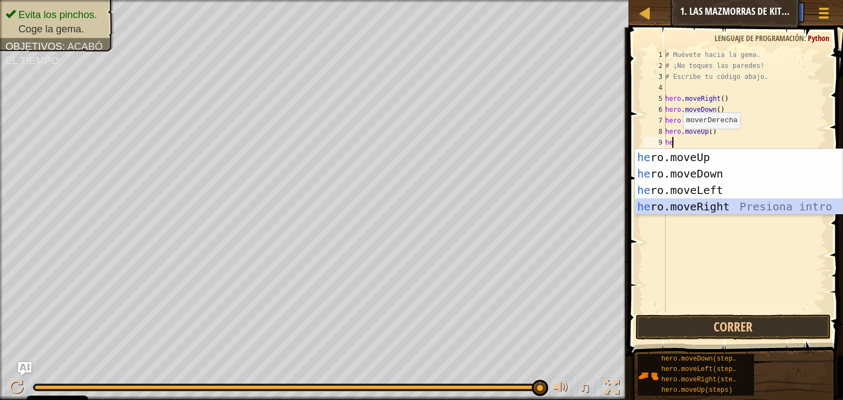
click at [696, 209] on div "he ro.moveUp Presiona intro he ro.moveDown Presiona intro he ro.moveLeft Presio…" at bounding box center [738, 198] width 207 height 99
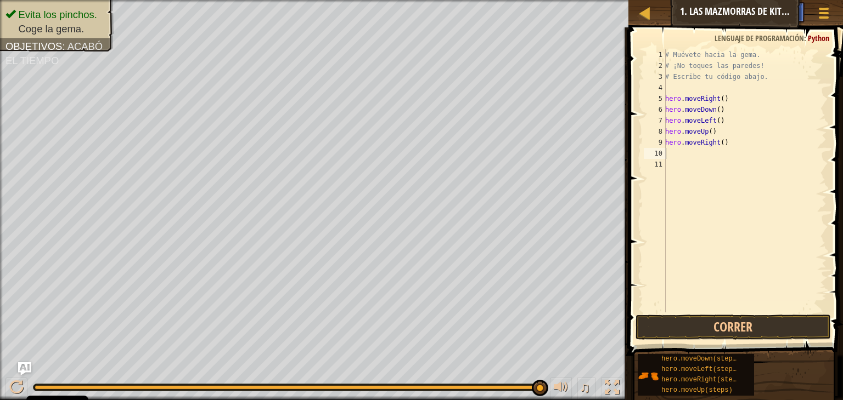
type textarea "h"
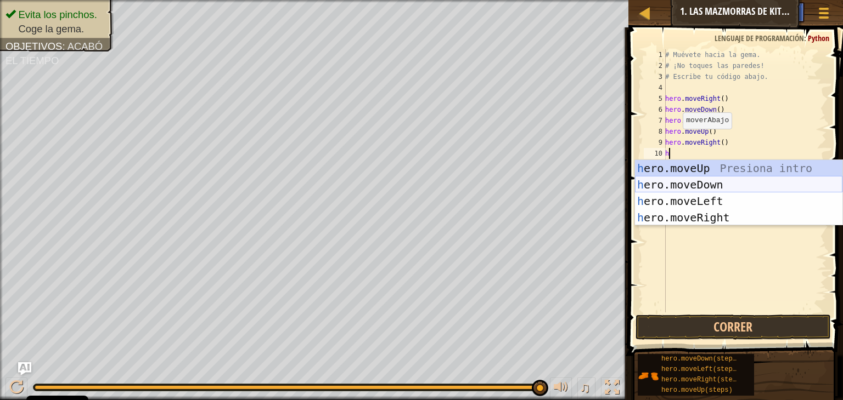
click at [675, 188] on div "h ero.moveUp Presiona intro h ero.moveDown Presiona intro h ero.moveLeft Presio…" at bounding box center [738, 209] width 207 height 99
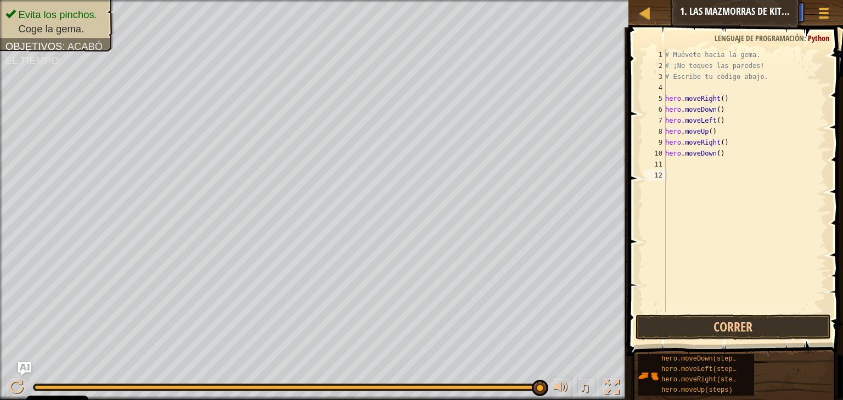
click at [673, 171] on div "# Muévete hacia la gema. # ¡No toques las paredes! # Escribe tu código abajo. h…" at bounding box center [744, 191] width 163 height 285
type textarea "h"
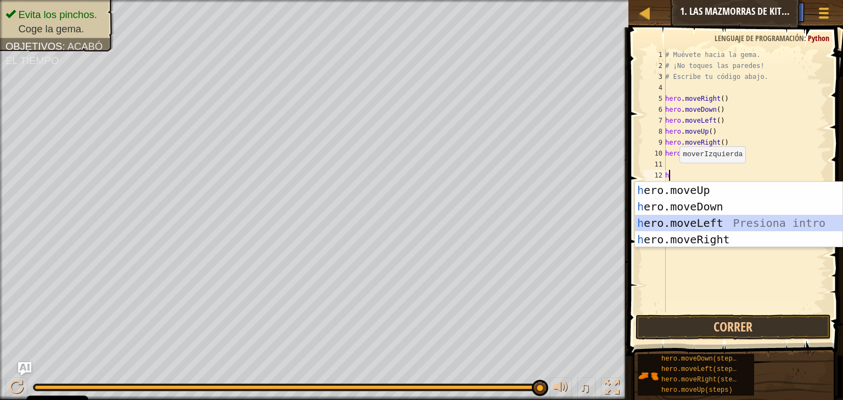
click at [685, 227] on div "h ero.moveUp Presiona intro h ero.moveDown Presiona intro h ero.moveLeft Presio…" at bounding box center [738, 231] width 207 height 99
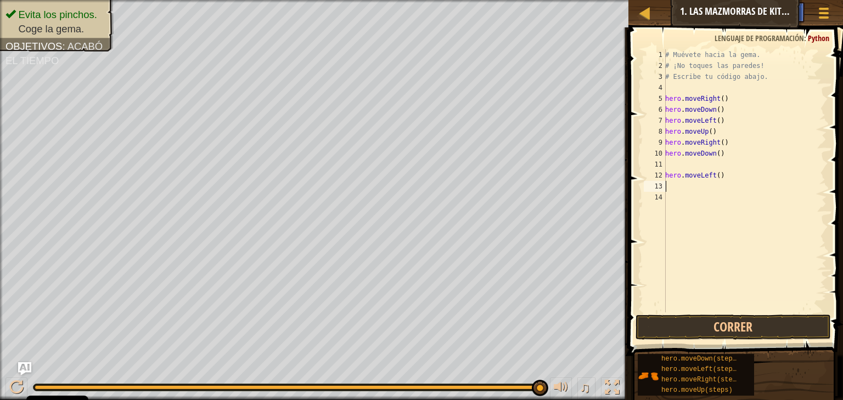
click at [668, 163] on div "# Muévete hacia la gema. # ¡No toques las paredes! # Escribe tu código abajo. h…" at bounding box center [744, 191] width 163 height 285
click at [731, 331] on button "Correr" at bounding box center [732, 327] width 195 height 25
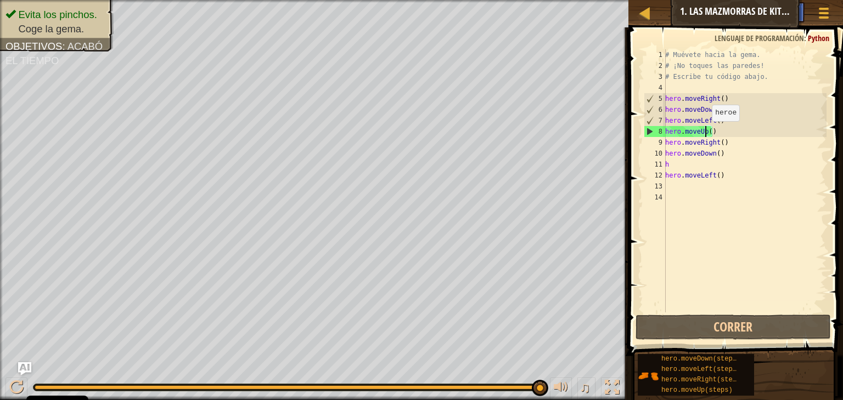
click at [706, 132] on div "# Muévete hacia la gema. # ¡No toques las paredes! # Escribe tu código abajo. h…" at bounding box center [744, 191] width 163 height 285
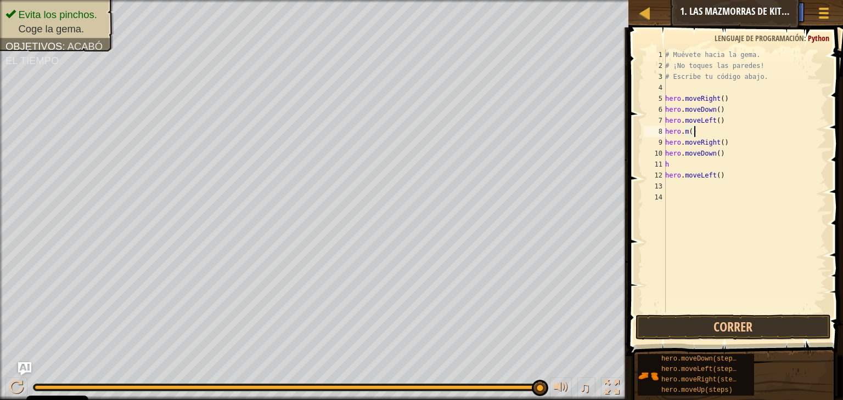
click at [698, 134] on div "# Muévete hacia la gema. # ¡No toques las paredes! # Escribe tu código abajo. h…" at bounding box center [744, 191] width 163 height 285
type textarea "h"
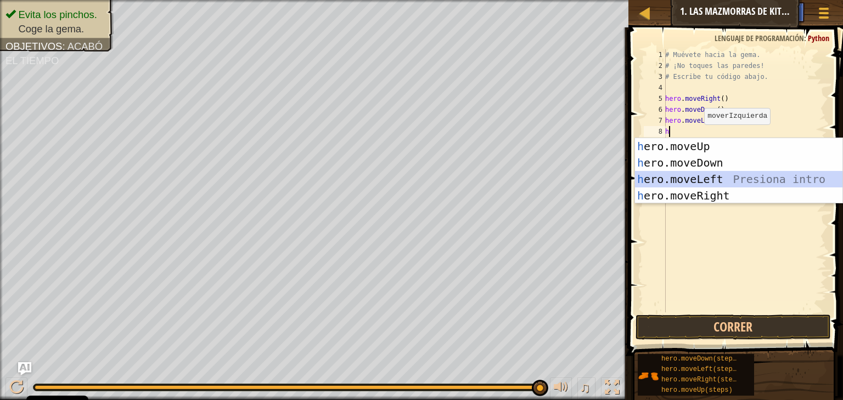
click at [692, 177] on div "h ero.moveUp Presiona intro h ero.moveDown Presiona intro h ero.moveLeft Presio…" at bounding box center [738, 187] width 207 height 99
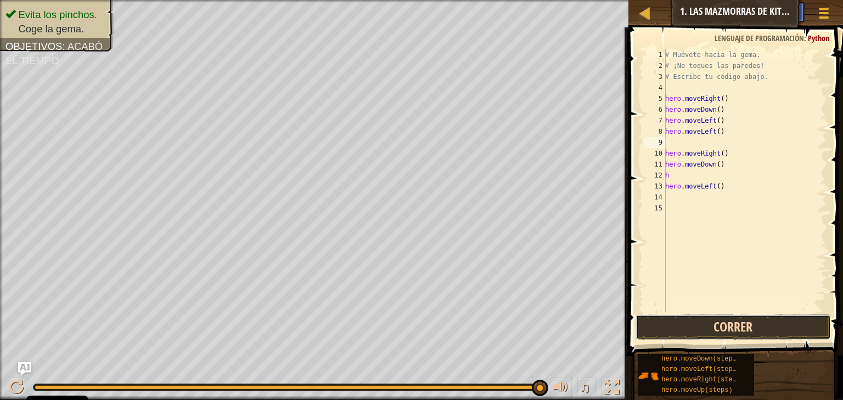
click at [741, 328] on button "Correr" at bounding box center [732, 327] width 195 height 25
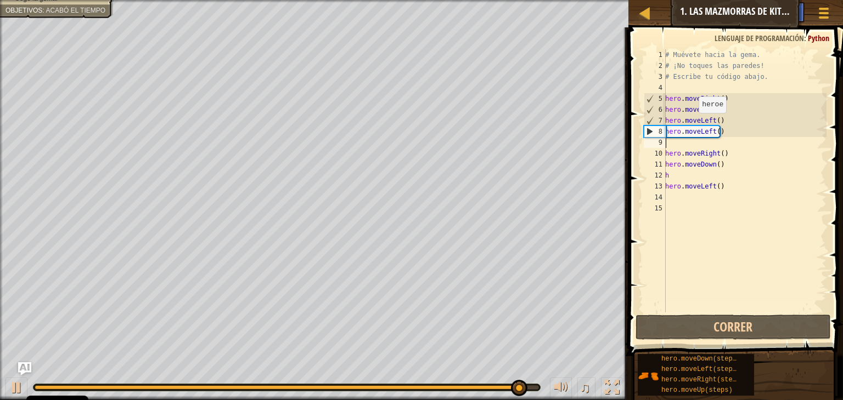
click at [692, 123] on div "# Muévete hacia la gema. # ¡No toques las paredes! # Escribe tu código abajo. h…" at bounding box center [744, 191] width 163 height 285
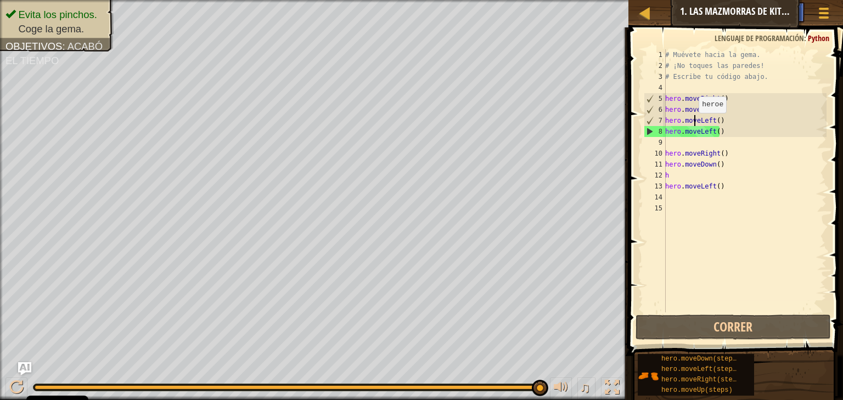
click at [692, 123] on div "# Muévete hacia la gema. # ¡No toques las paredes! # Escribe tu código abajo. h…" at bounding box center [744, 191] width 163 height 285
click at [691, 132] on div "# Muévete hacia la gema. # ¡No toques las paredes! # Escribe tu código abajo. h…" at bounding box center [744, 191] width 163 height 285
click at [723, 134] on div "# Muévete hacia la gema. # ¡No toques las paredes! # Escribe tu código abajo. h…" at bounding box center [744, 191] width 163 height 285
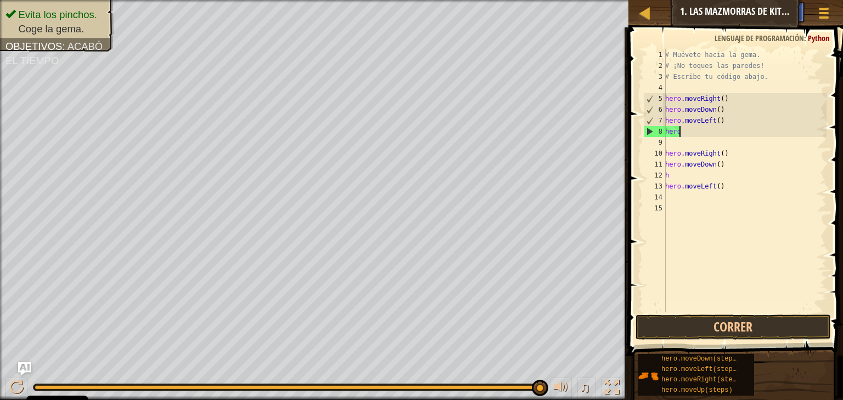
type textarea "h"
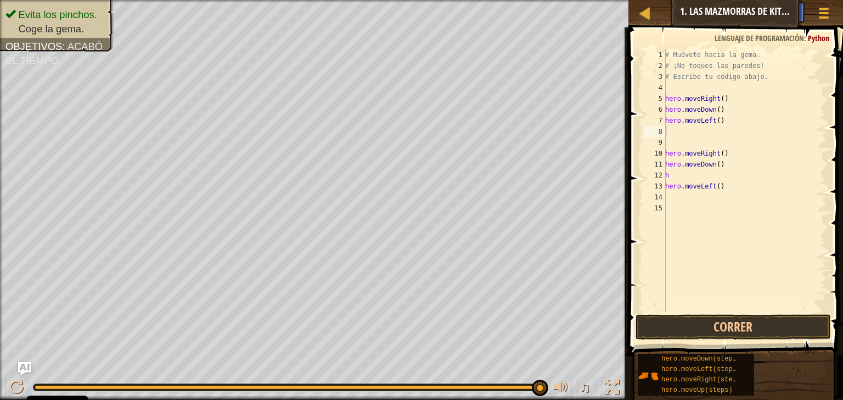
type textarea "h"
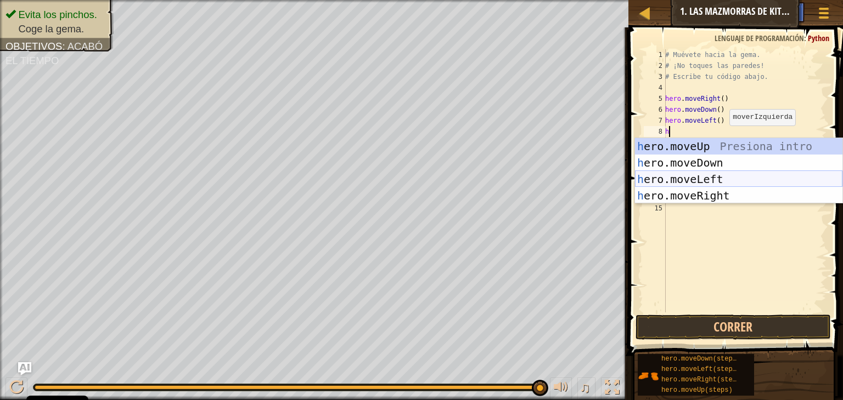
click at [714, 179] on div "h ero.moveUp Presiona intro h ero.moveDown Presiona intro h ero.moveLeft Presio…" at bounding box center [738, 187] width 207 height 99
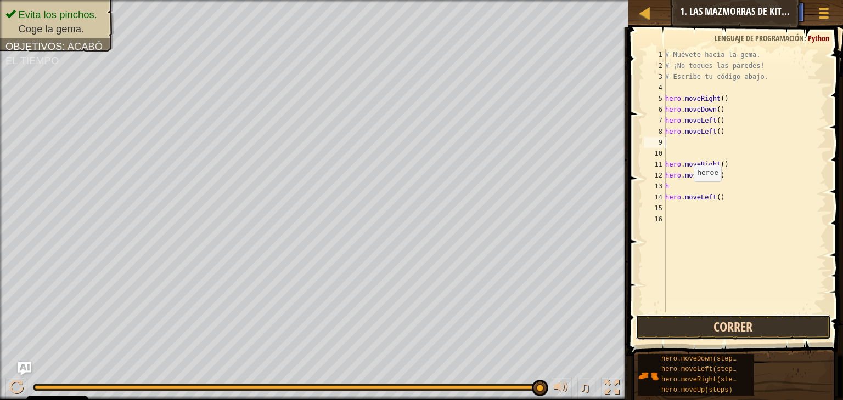
click at [644, 324] on button "Correr" at bounding box center [732, 327] width 195 height 25
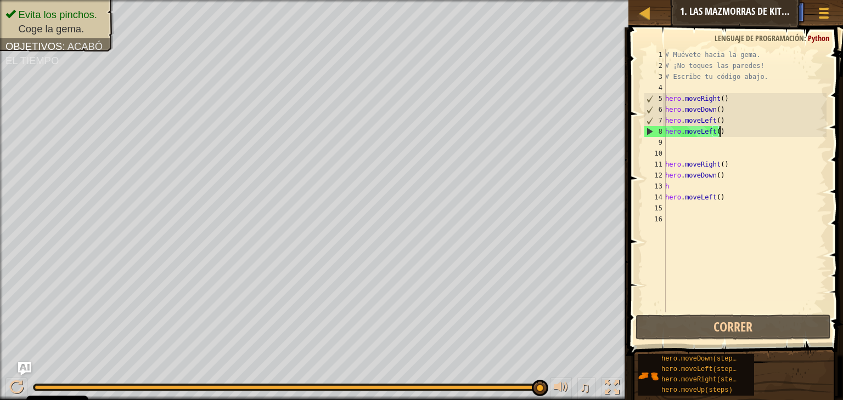
click at [729, 130] on div "# Muévete hacia la gema. # ¡No toques las paredes! # Escribe tu código abajo. h…" at bounding box center [744, 191] width 163 height 285
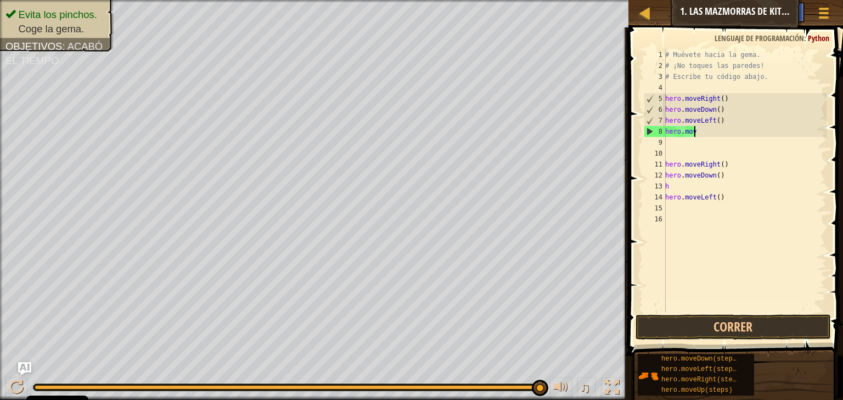
type textarea "h"
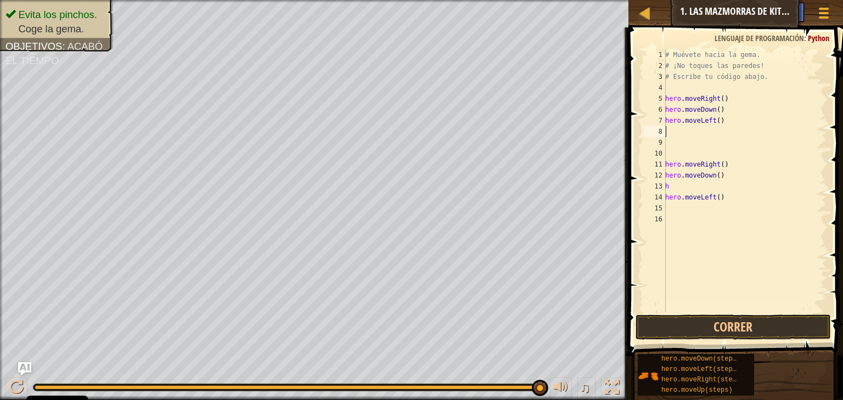
click at [700, 133] on div "# Muévete hacia la gema. # ¡No toques las paredes! # Escribe tu código abajo. h…" at bounding box center [744, 191] width 163 height 285
type textarea "h"
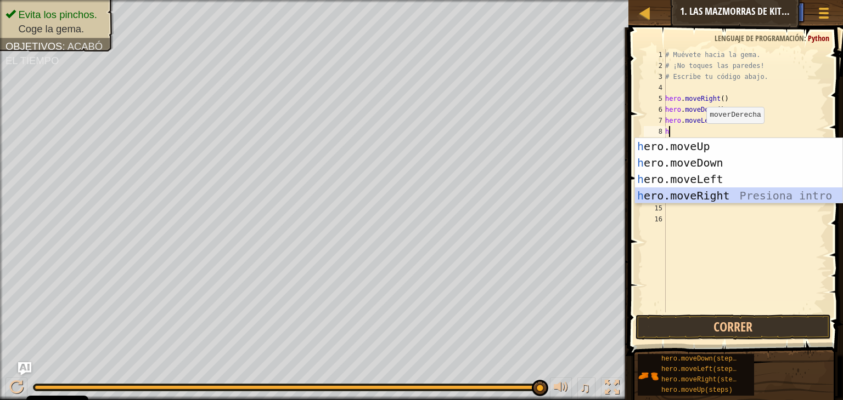
click at [702, 201] on div "h ero.moveUp Presiona intro h ero.moveDown Presiona intro h ero.moveLeft Presio…" at bounding box center [738, 187] width 207 height 99
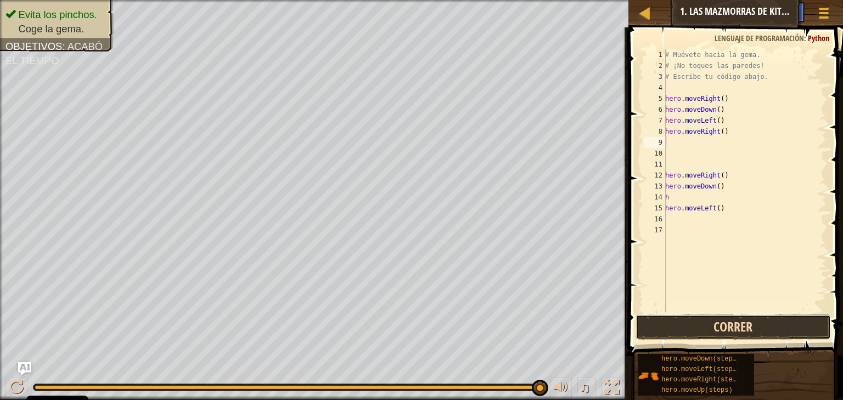
click at [731, 330] on button "Correr" at bounding box center [732, 327] width 195 height 25
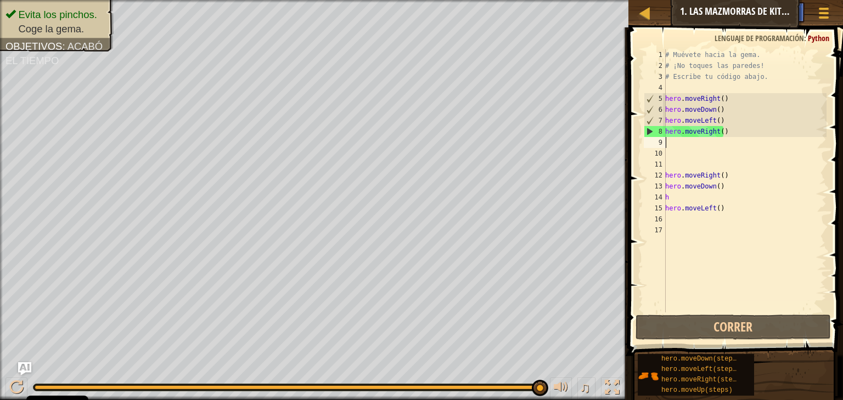
click at [681, 147] on div "# Muévete hacia la gema. # ¡No toques las paredes! # Escribe tu código abajo. h…" at bounding box center [744, 191] width 163 height 285
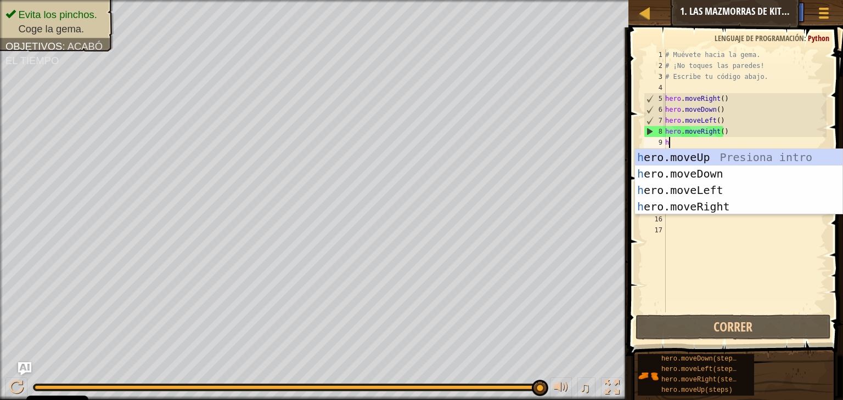
type textarea "h"
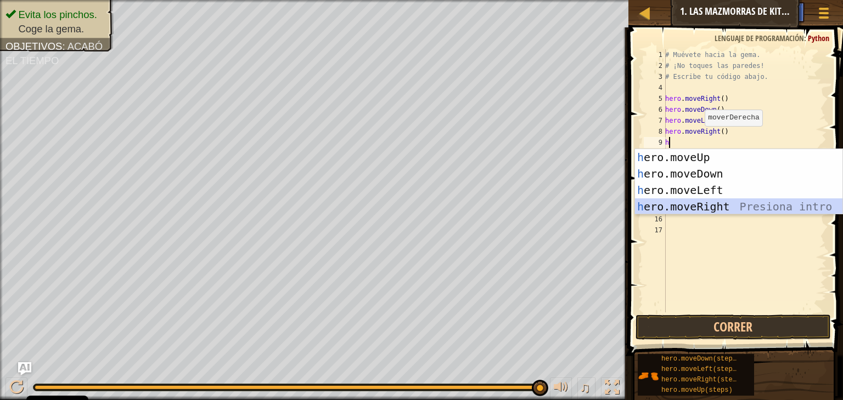
click at [692, 207] on div "h ero.moveUp Presiona intro h ero.moveDown Presiona intro h ero.moveLeft Presio…" at bounding box center [738, 198] width 207 height 99
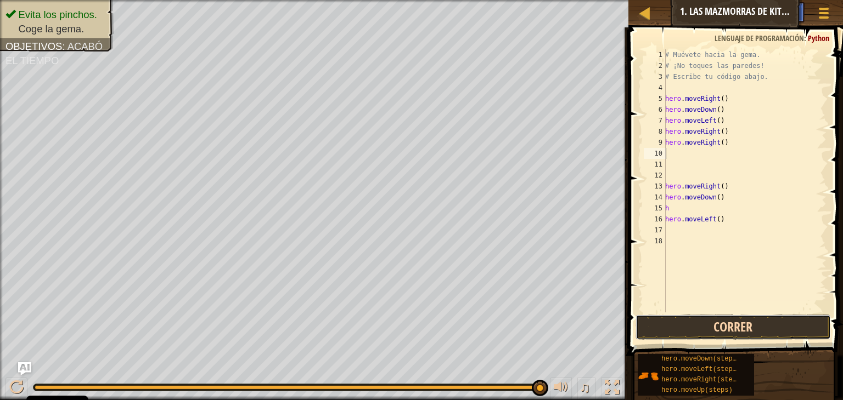
click at [706, 331] on button "Correr" at bounding box center [732, 327] width 195 height 25
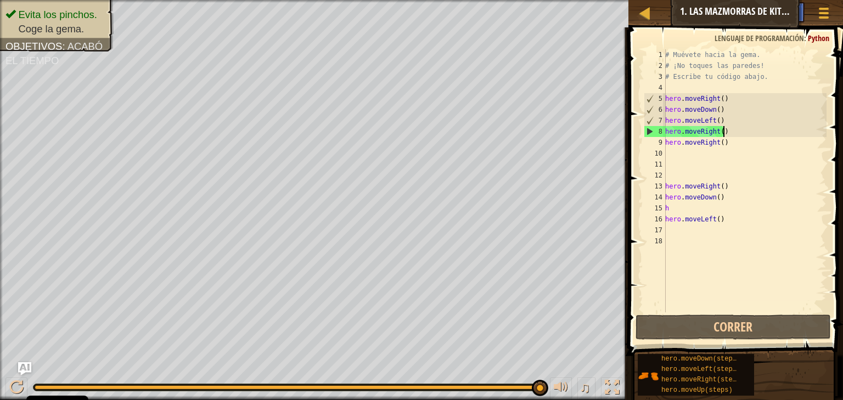
click at [724, 131] on div "# Muévete hacia la gema. # ¡No toques las paredes! # Escribe tu código abajo. h…" at bounding box center [744, 191] width 163 height 285
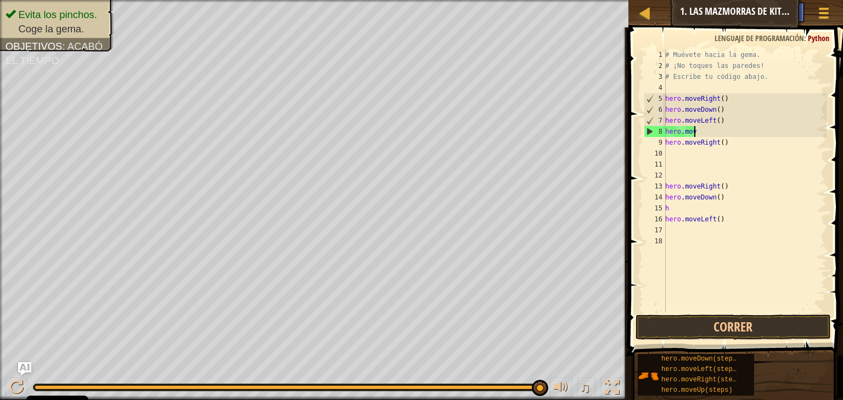
type textarea "h"
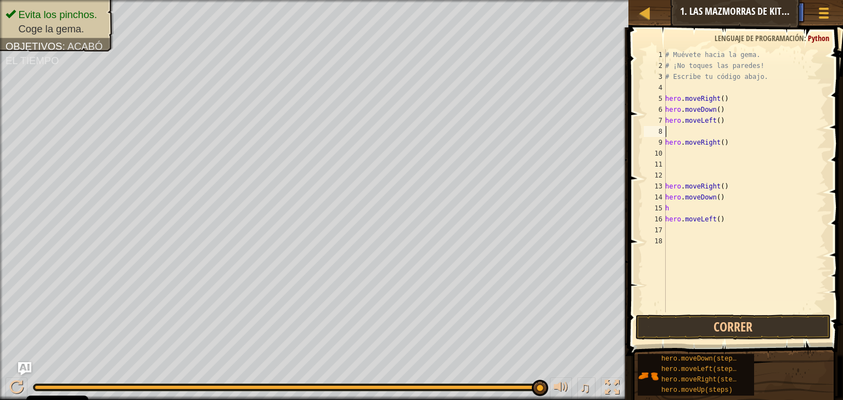
type textarea "h"
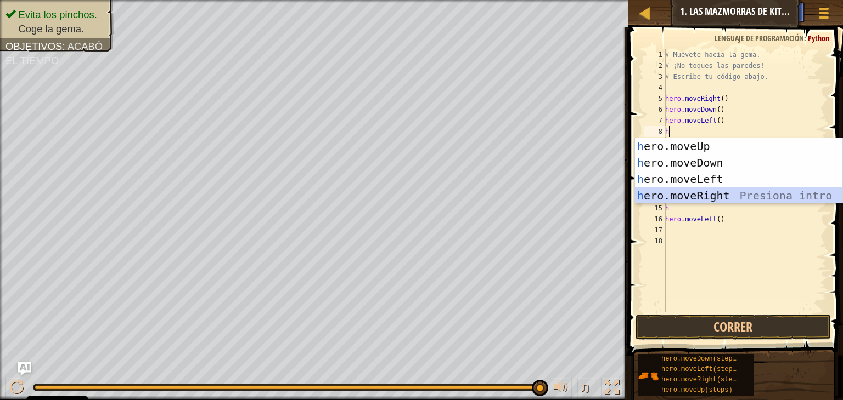
click at [699, 202] on div "h ero.moveUp Presiona intro h ero.moveDown Presiona intro h ero.moveLeft Presio…" at bounding box center [738, 187] width 207 height 99
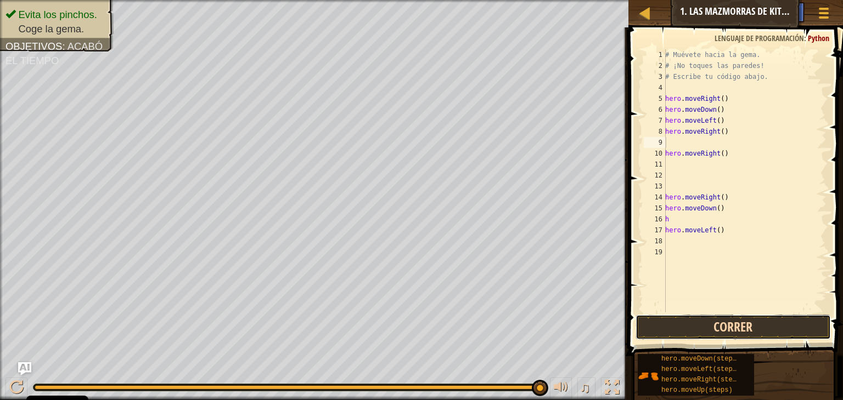
click at [720, 328] on button "Correr" at bounding box center [732, 327] width 195 height 25
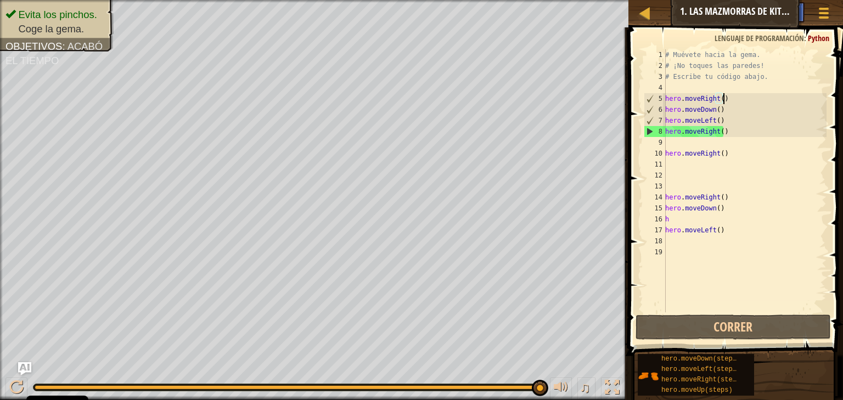
click at [738, 101] on div "# Muévete hacia la gema. # ¡No toques las paredes! # Escribe tu código abajo. h…" at bounding box center [744, 191] width 163 height 285
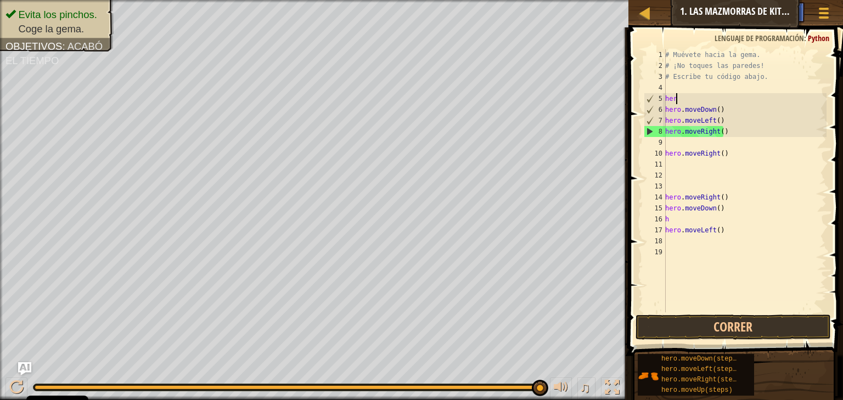
type textarea "h"
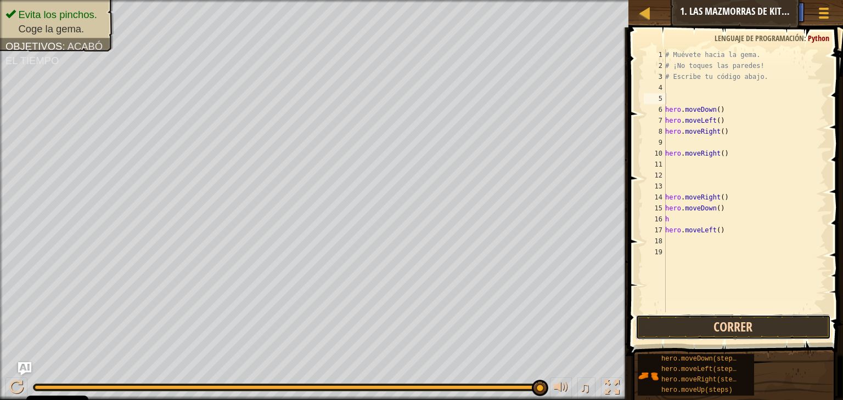
click at [740, 329] on button "Correr" at bounding box center [732, 327] width 195 height 25
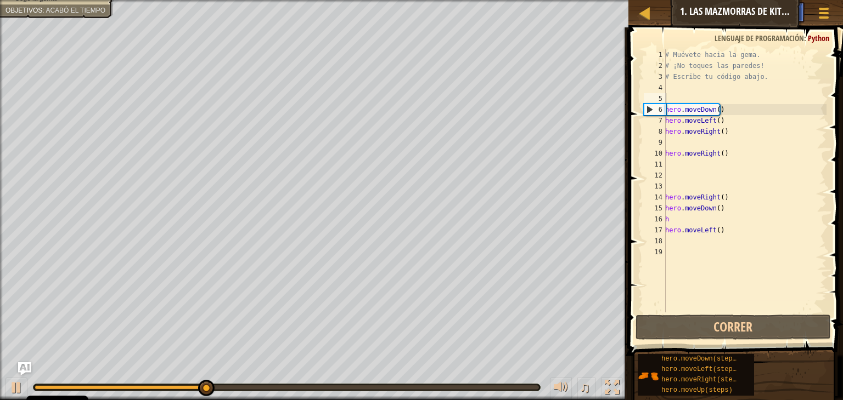
click at [705, 95] on div "# Muévete hacia la gema. # ¡No toques las paredes! # Escribe tu código abajo. h…" at bounding box center [744, 191] width 163 height 285
type textarea "h"
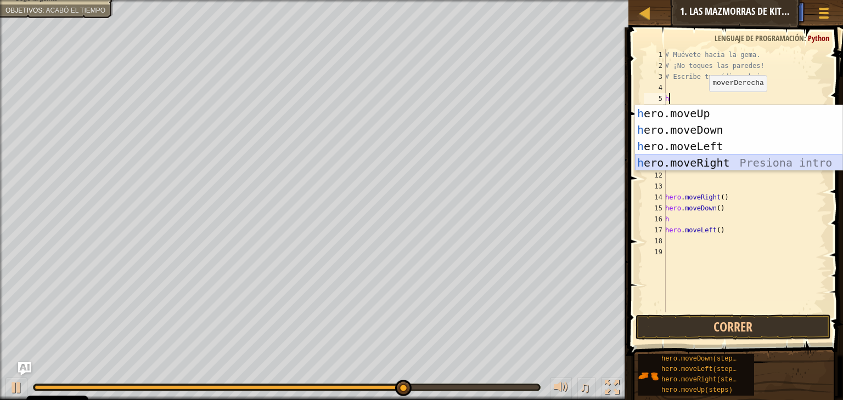
click at [702, 159] on div "h ero.moveUp Presiona intro h ero.moveDown Presiona intro h ero.moveLeft Presio…" at bounding box center [738, 154] width 207 height 99
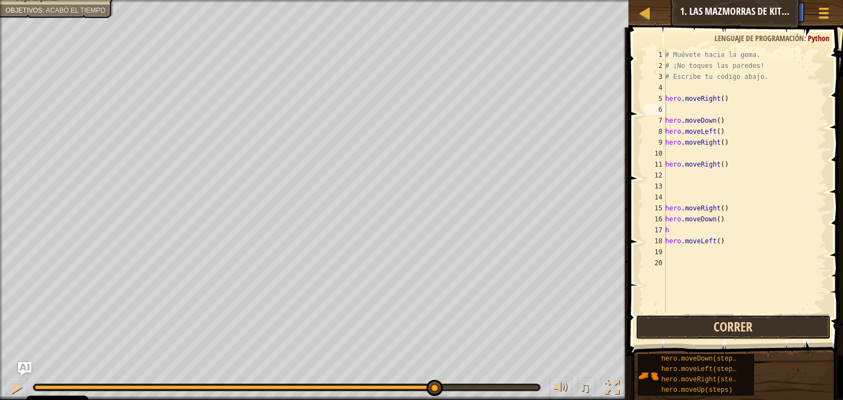
click at [741, 315] on button "Correr" at bounding box center [732, 327] width 195 height 25
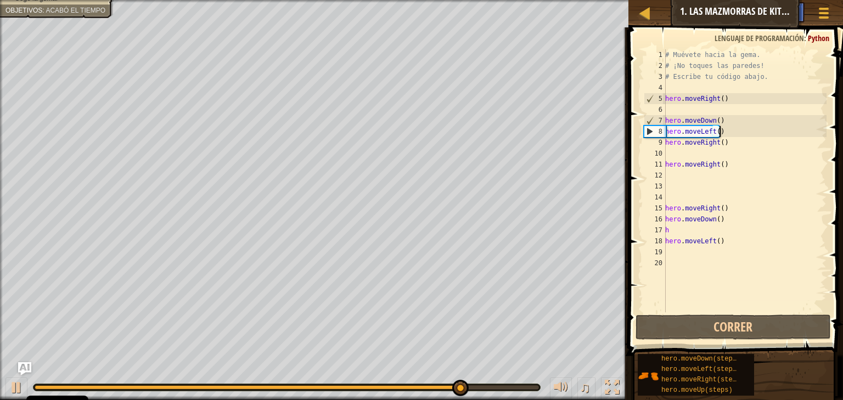
click at [720, 135] on div "# Muévete hacia la gema. # ¡No toques las paredes! # Escribe tu código abajo. h…" at bounding box center [744, 191] width 163 height 285
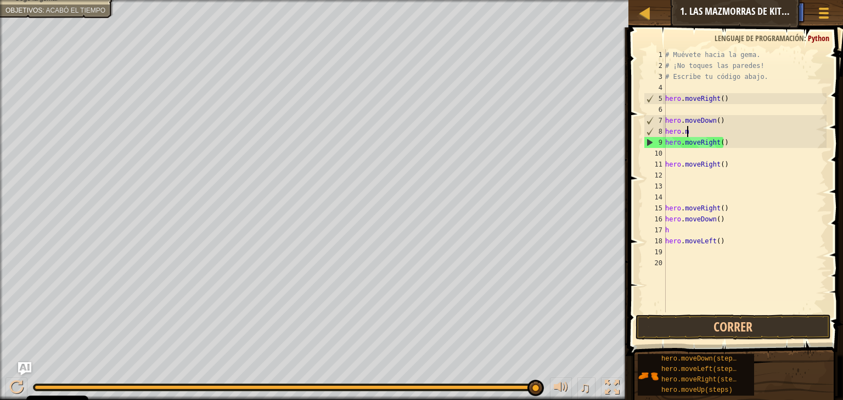
type textarea "h"
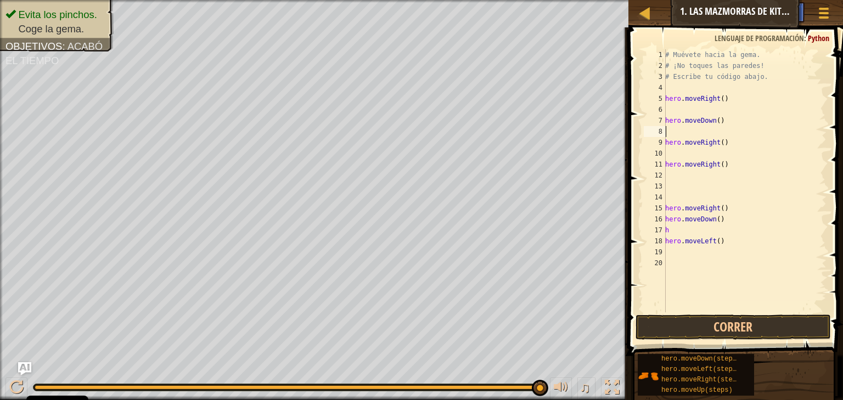
type textarea "h"
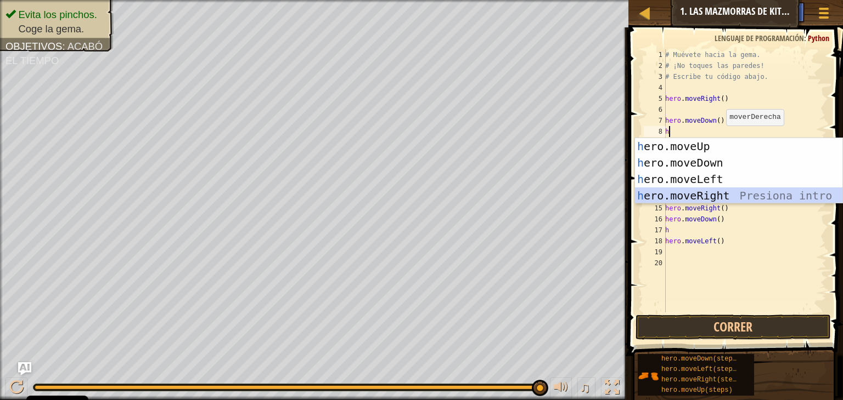
click at [714, 196] on div "h ero.moveUp Presiona intro h ero.moveDown Presiona intro h ero.moveLeft Presio…" at bounding box center [738, 187] width 207 height 99
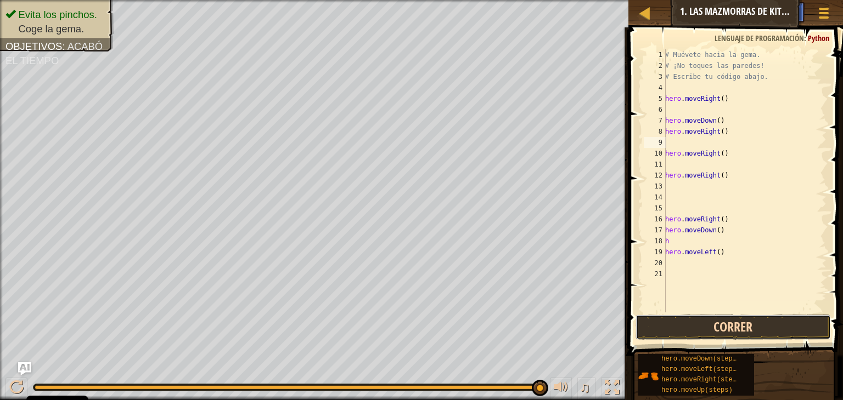
click at [737, 331] on button "Correr" at bounding box center [732, 327] width 195 height 25
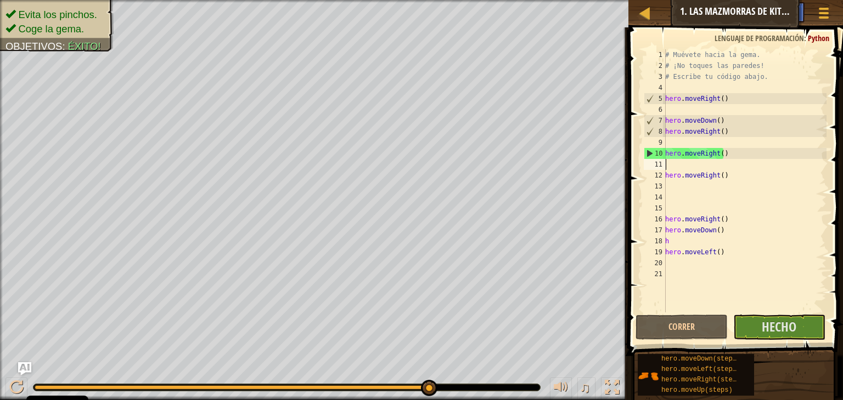
click at [733, 163] on div "# Muévete hacia la gema. # ¡No toques las paredes! # Escribe tu código abajo. h…" at bounding box center [744, 191] width 163 height 285
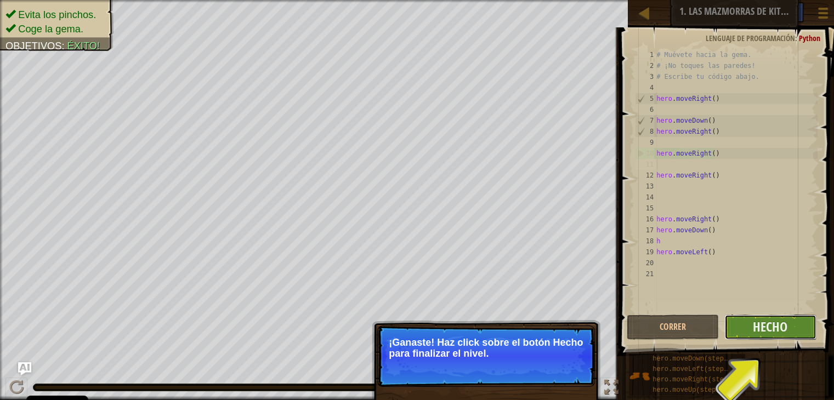
click at [789, 328] on button "Hecho" at bounding box center [771, 327] width 92 height 25
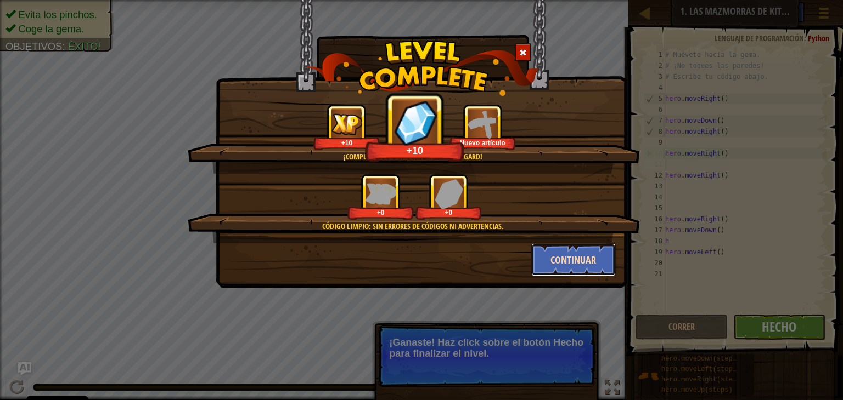
click at [583, 264] on button "Continuar" at bounding box center [573, 260] width 85 height 33
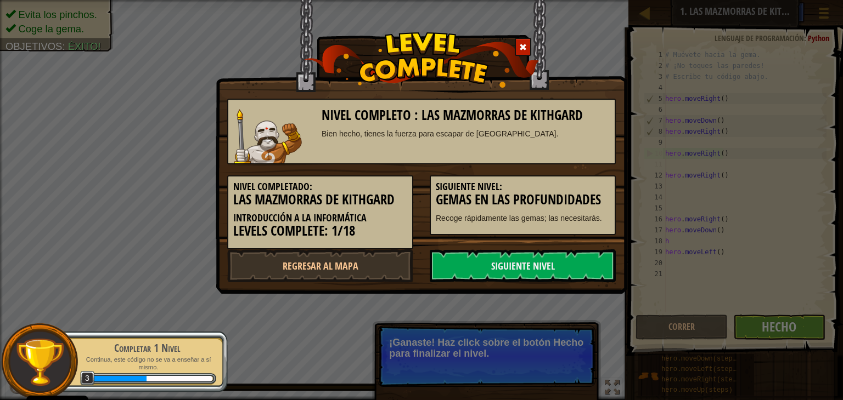
click at [583, 264] on link "Siguiente nivel" at bounding box center [523, 266] width 186 height 33
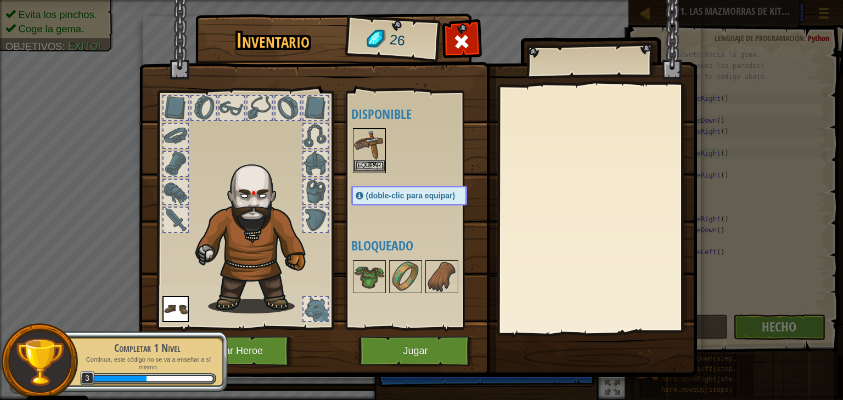
click at [368, 153] on img at bounding box center [369, 144] width 31 height 31
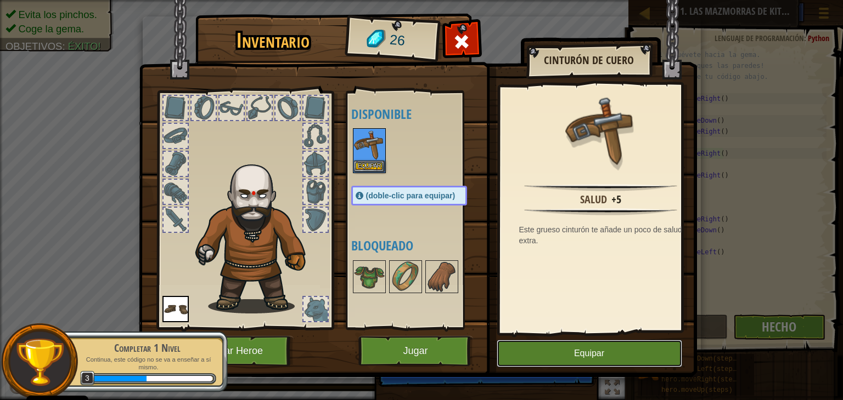
click at [580, 357] on button "Equipar" at bounding box center [588, 353] width 185 height 27
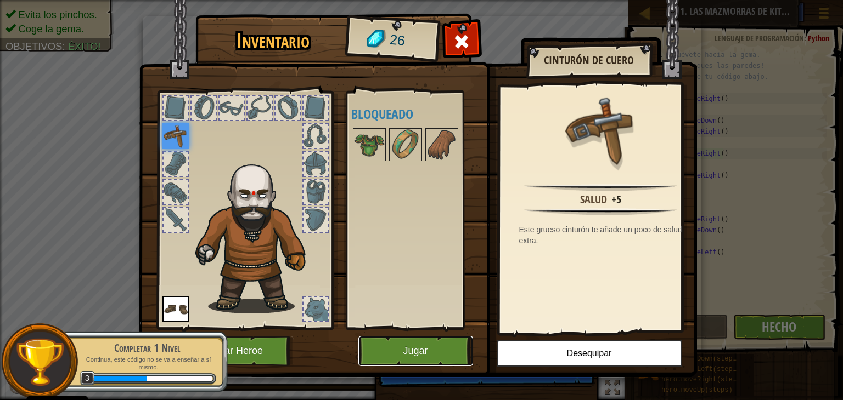
click at [410, 339] on button "Jugar" at bounding box center [415, 351] width 115 height 30
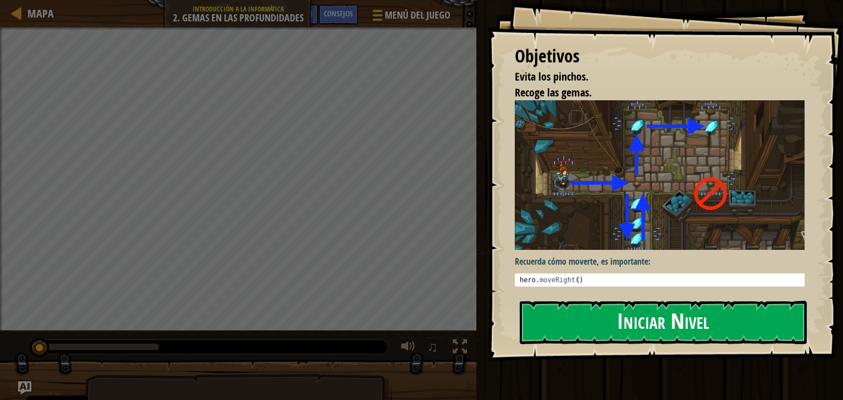
click at [575, 317] on button "Iniciar Nivel" at bounding box center [663, 322] width 287 height 43
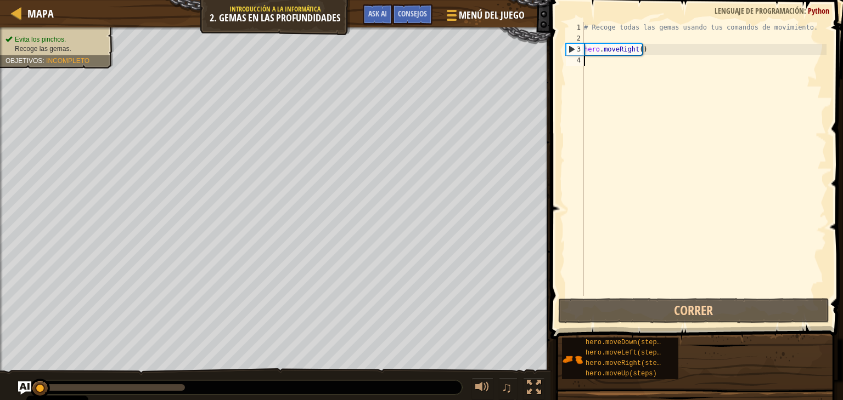
type textarea "h"
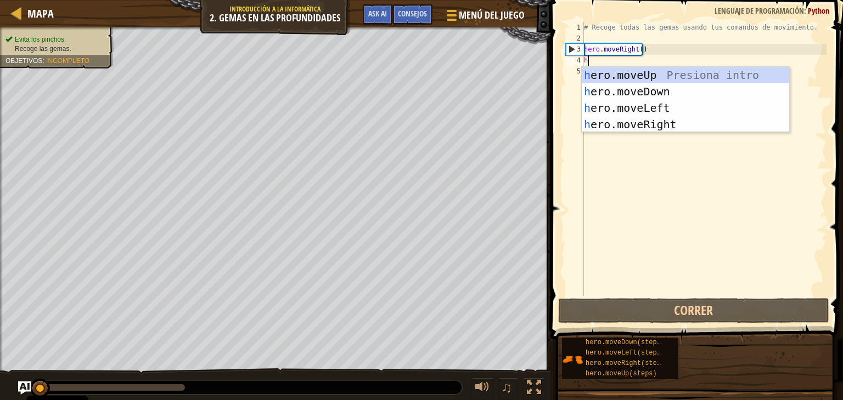
scroll to position [5, 0]
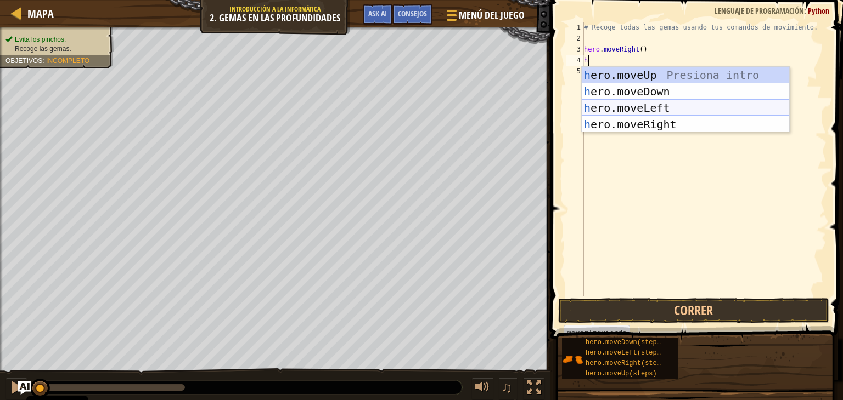
click at [630, 103] on div "h ero.moveUp Presiona intro h ero.moveDown Presiona intro h ero.moveLeft Presio…" at bounding box center [685, 116] width 207 height 99
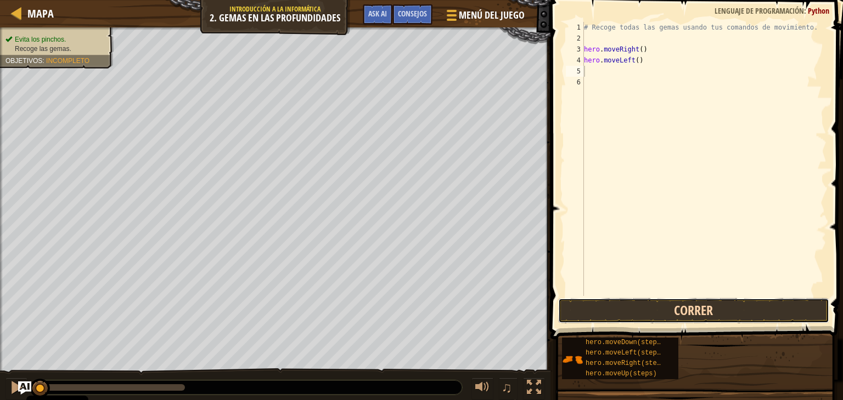
click at [617, 314] on button "Correr" at bounding box center [693, 310] width 271 height 25
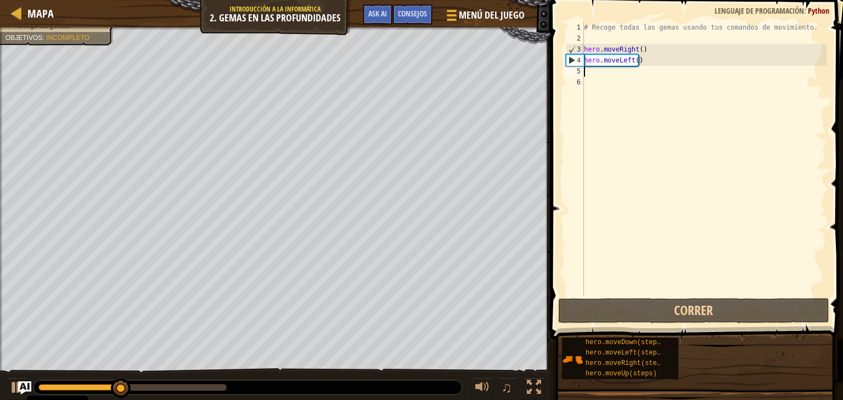
type textarea "h"
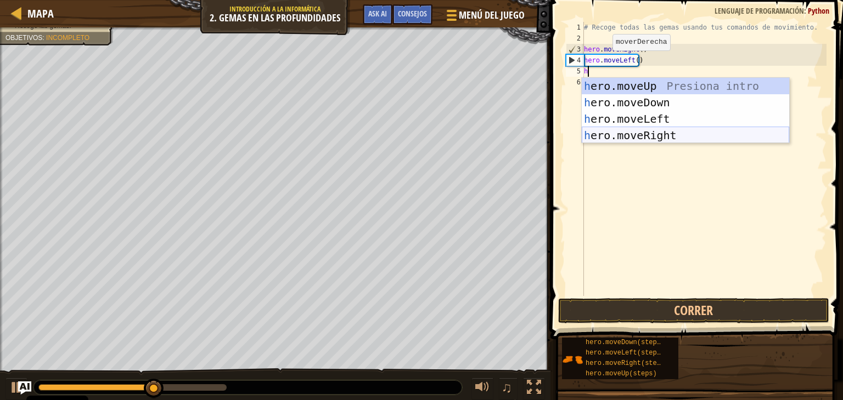
click at [608, 132] on div "h ero.moveUp Presiona intro h ero.moveDown Presiona intro h ero.moveLeft Presio…" at bounding box center [685, 127] width 207 height 99
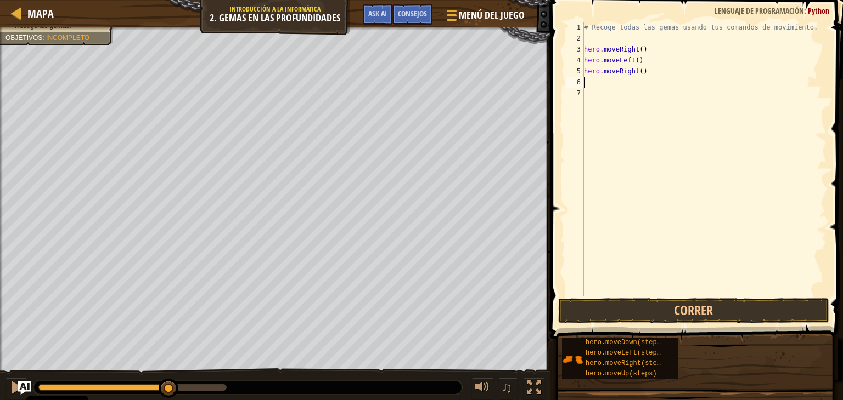
type textarea "h"
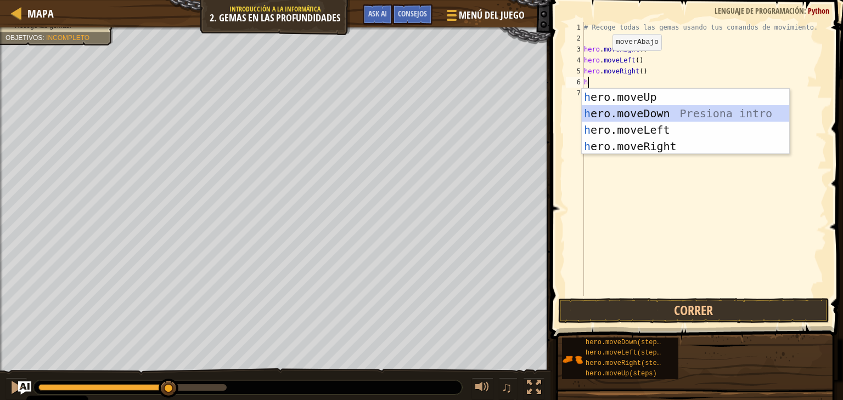
click at [614, 111] on div "h ero.moveUp Presiona intro h ero.moveDown Presiona intro h ero.moveLeft Presio…" at bounding box center [685, 138] width 207 height 99
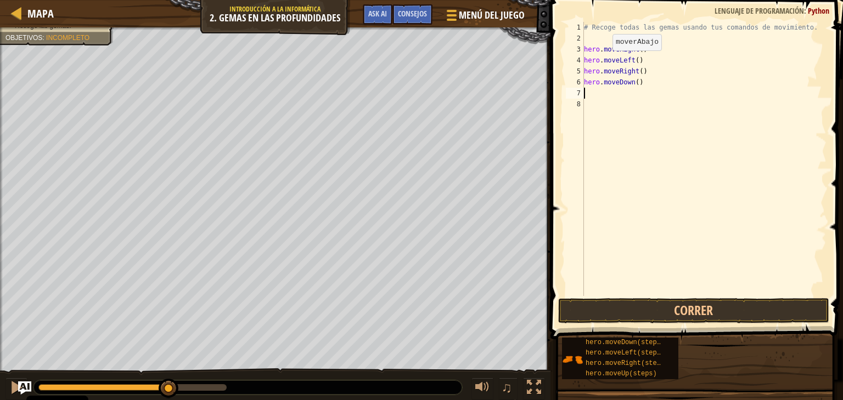
type textarea "h"
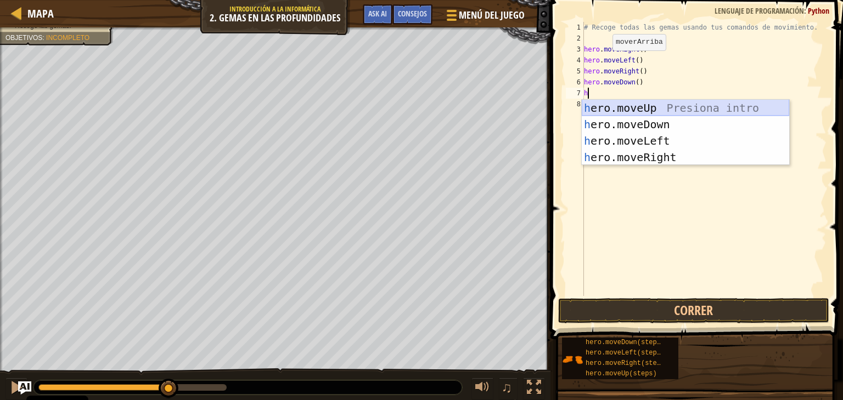
click at [618, 103] on div "h ero.moveUp Presiona intro h ero.moveDown Presiona intro h ero.moveLeft Presio…" at bounding box center [685, 149] width 207 height 99
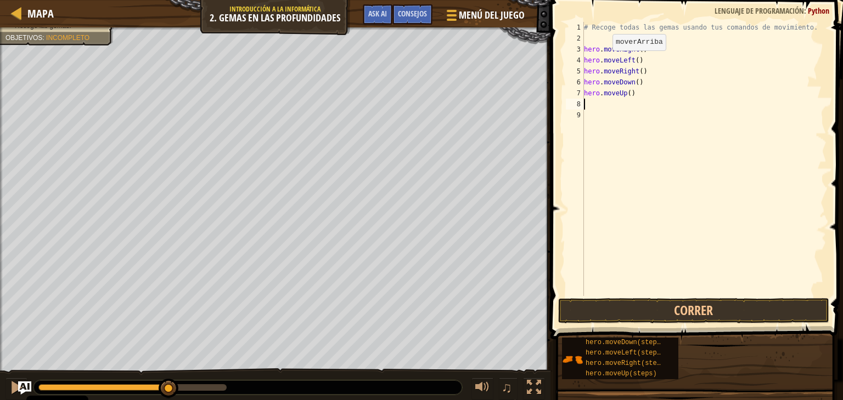
type textarea "h"
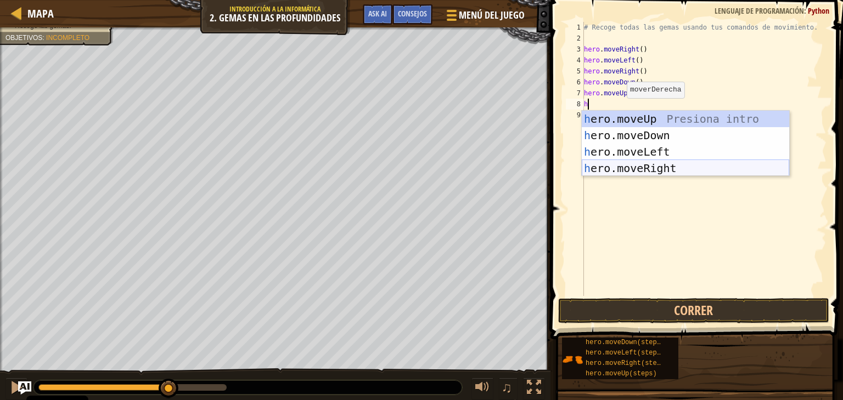
click at [624, 163] on div "h ero.moveUp Presiona intro h ero.moveDown Presiona intro h ero.moveLeft Presio…" at bounding box center [685, 160] width 207 height 99
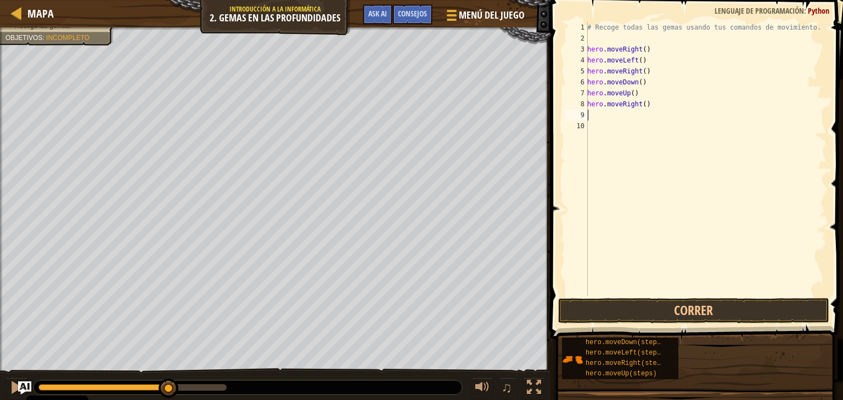
type textarea "h"
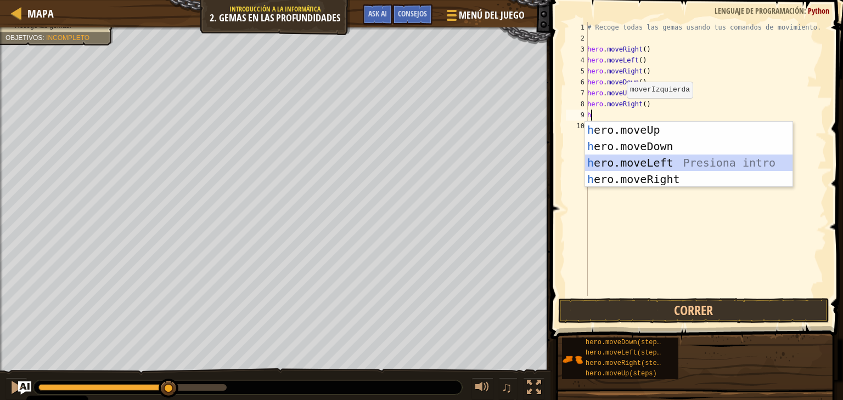
click at [621, 162] on div "h ero.moveUp Presiona intro h ero.moveDown Presiona intro h ero.moveLeft Presio…" at bounding box center [688, 171] width 207 height 99
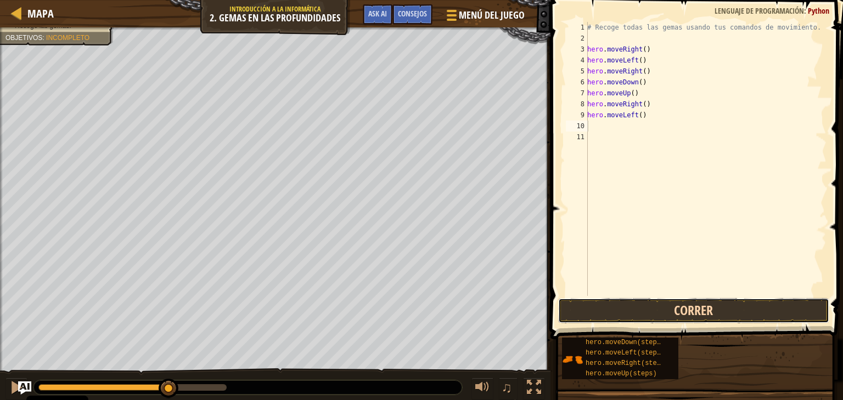
click at [636, 302] on button "Correr" at bounding box center [693, 310] width 271 height 25
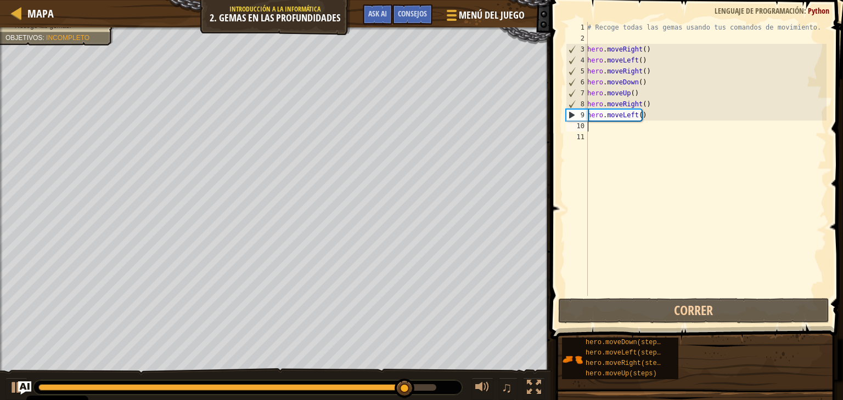
type textarea "h"
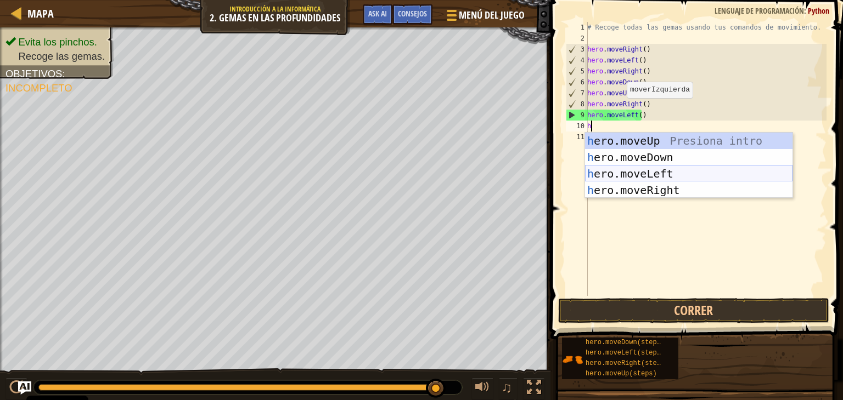
click at [621, 170] on div "h ero.moveUp Presiona intro h ero.moveDown Presiona intro h ero.moveLeft Presio…" at bounding box center [688, 182] width 207 height 99
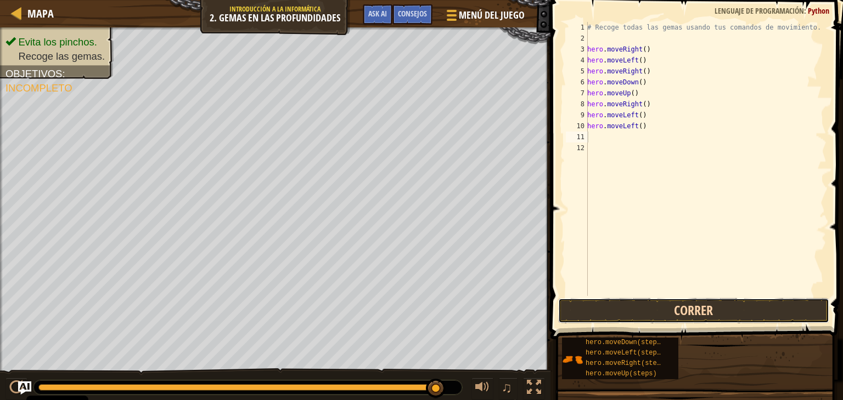
click at [628, 310] on button "Correr" at bounding box center [693, 310] width 271 height 25
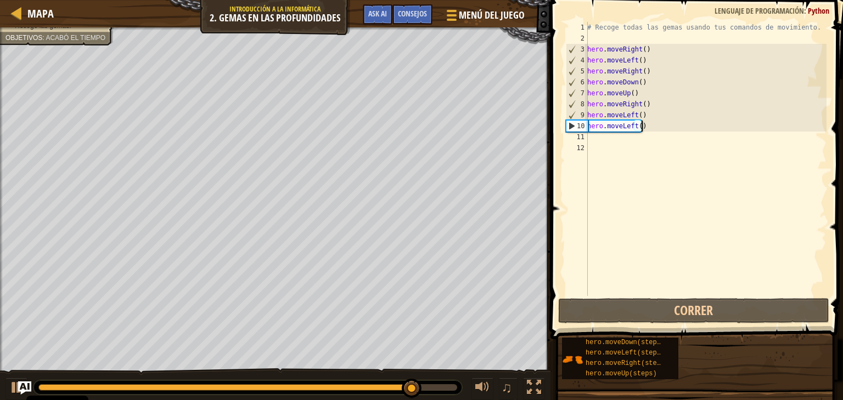
click at [670, 121] on div "# Recoge todas las gemas usando tus comandos de movimiento. hero . moveRight ( …" at bounding box center [705, 170] width 241 height 296
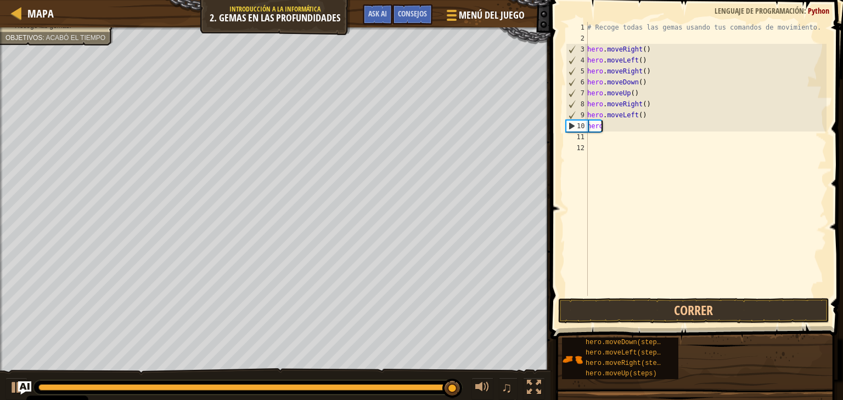
type textarea "h"
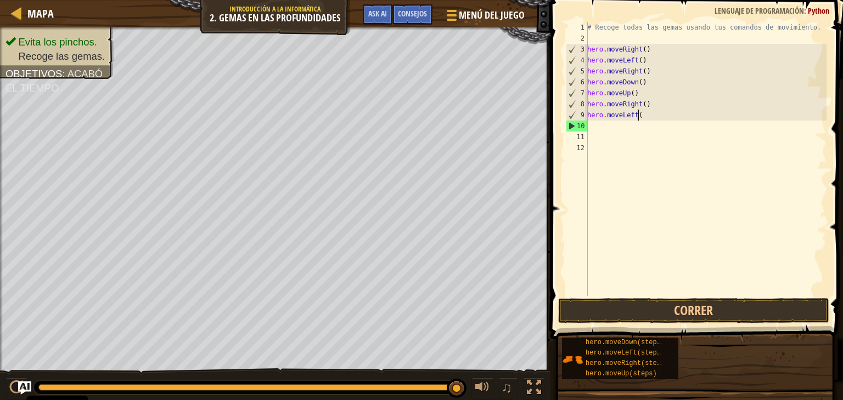
click at [670, 115] on div "# Recoge todas las gemas usando tus comandos de movimiento. hero . moveRight ( …" at bounding box center [705, 170] width 241 height 296
type textarea "h"
click at [670, 115] on div "# Recoge todas las gemas usando tus comandos de movimiento. hero . moveRight ( …" at bounding box center [705, 170] width 241 height 296
type textarea "h"
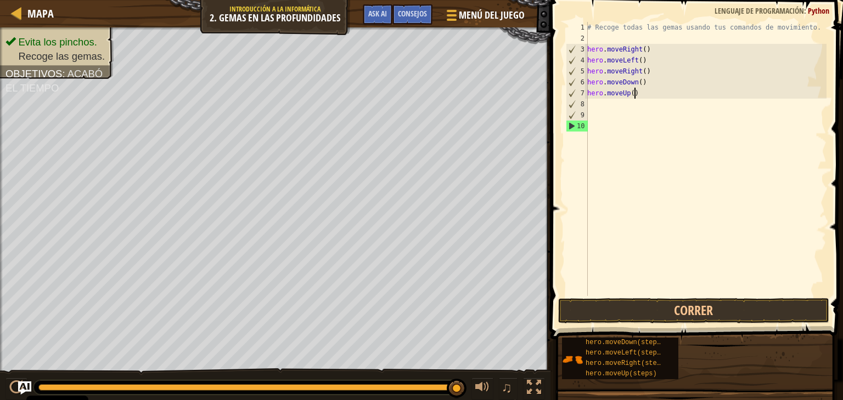
click at [668, 89] on div "# Recoge todas las gemas usando tus comandos de movimiento. hero . moveRight ( …" at bounding box center [705, 170] width 241 height 296
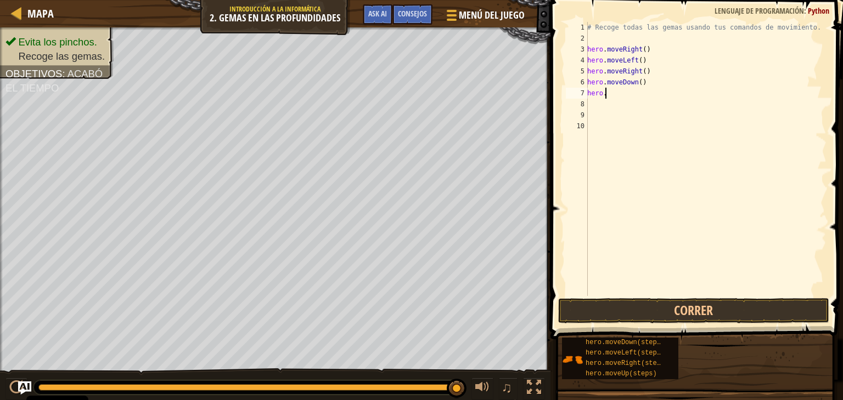
type textarea "h"
click at [668, 89] on div "# Recoge todas las gemas usando tus comandos de movimiento. hero . moveRight ( …" at bounding box center [705, 170] width 241 height 296
drag, startPoint x: 668, startPoint y: 89, endPoint x: 668, endPoint y: 78, distance: 11.0
click at [668, 78] on div "# Recoge todas las gemas usando tus comandos de movimiento. hero . moveRight ( …" at bounding box center [704, 170] width 245 height 296
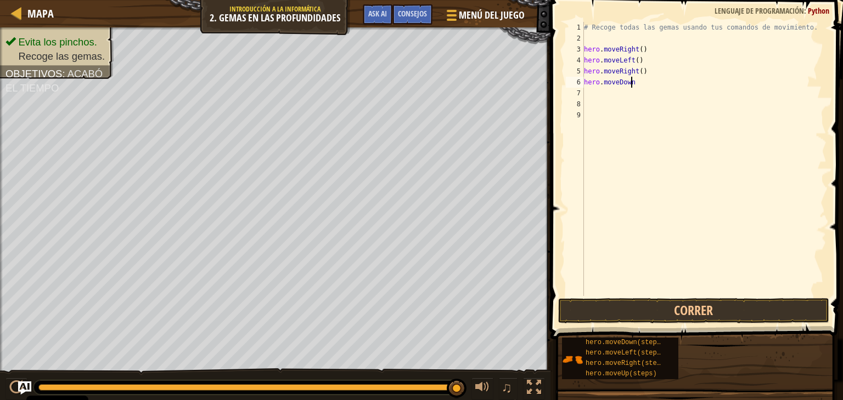
type textarea "h"
click at [668, 78] on div "# Recoge todas las gemas usando tus comandos de movimiento. hero . moveRight ( …" at bounding box center [704, 170] width 245 height 296
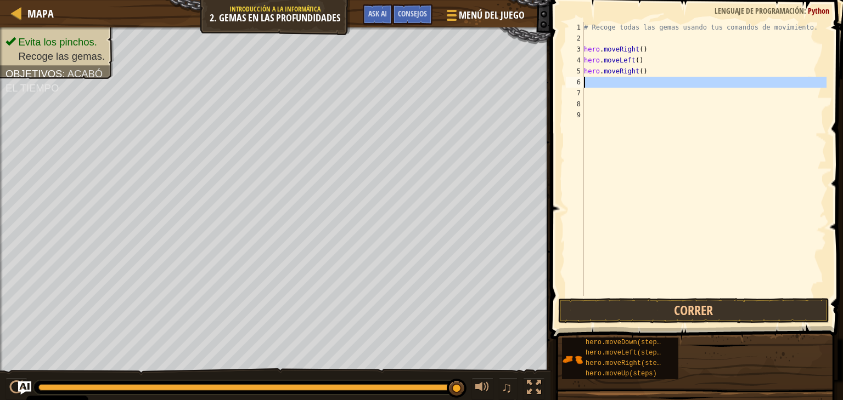
click at [668, 78] on div "# Recoge todas las gemas usando tus comandos de movimiento. hero . moveRight ( …" at bounding box center [704, 170] width 245 height 296
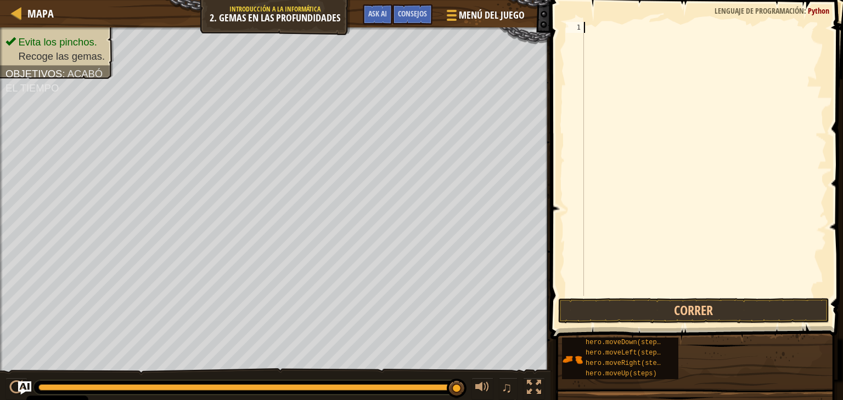
click at [668, 78] on div at bounding box center [704, 170] width 245 height 296
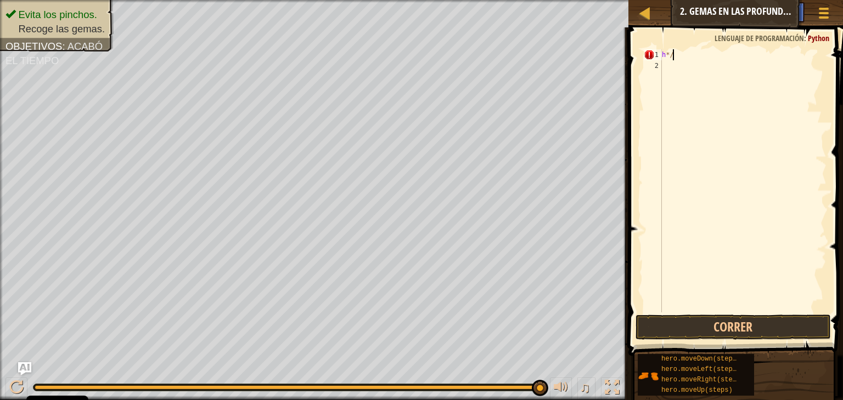
type textarea "h"
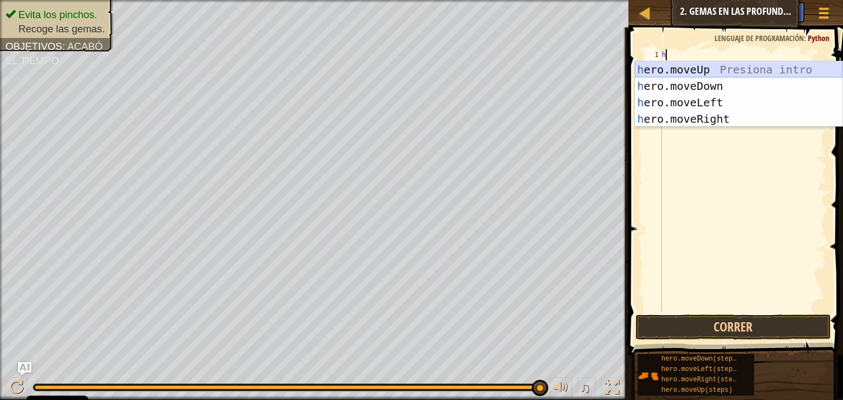
click at [711, 66] on div "h ero.moveUp Presiona intro h ero.moveDown Presiona intro h ero.moveLeft Presio…" at bounding box center [738, 110] width 207 height 99
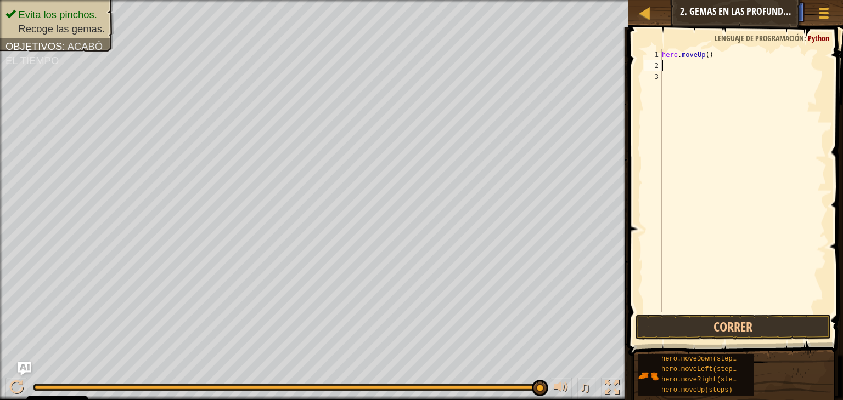
type textarea "h"
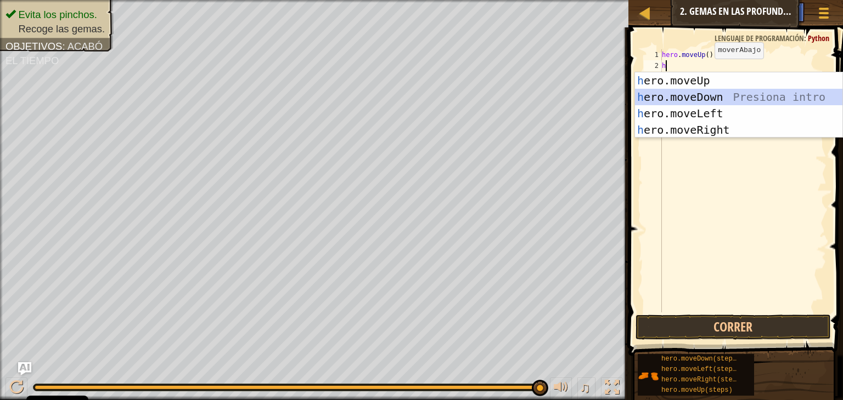
click at [700, 97] on div "h ero.moveUp Presiona intro h ero.moveDown Presiona intro h ero.moveLeft Presio…" at bounding box center [738, 121] width 207 height 99
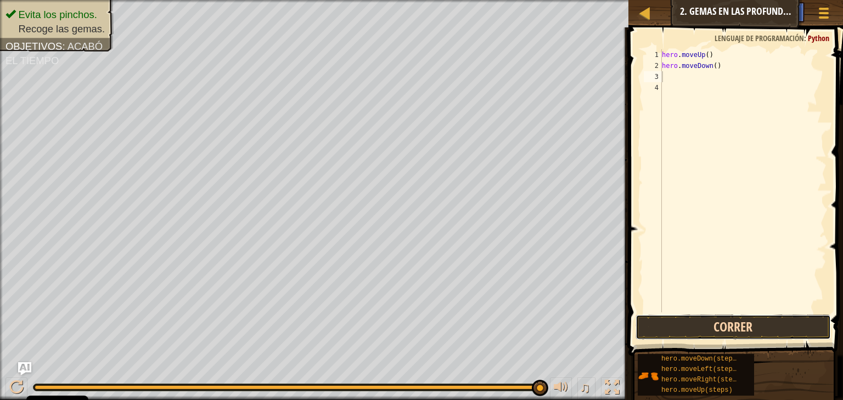
click at [731, 325] on button "Correr" at bounding box center [732, 327] width 195 height 25
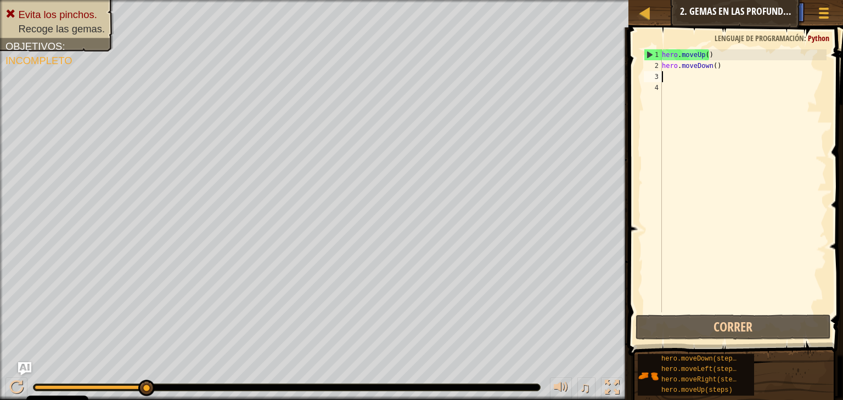
click at [719, 59] on div "hero . moveUp ( ) hero . moveDown ( )" at bounding box center [742, 191] width 167 height 285
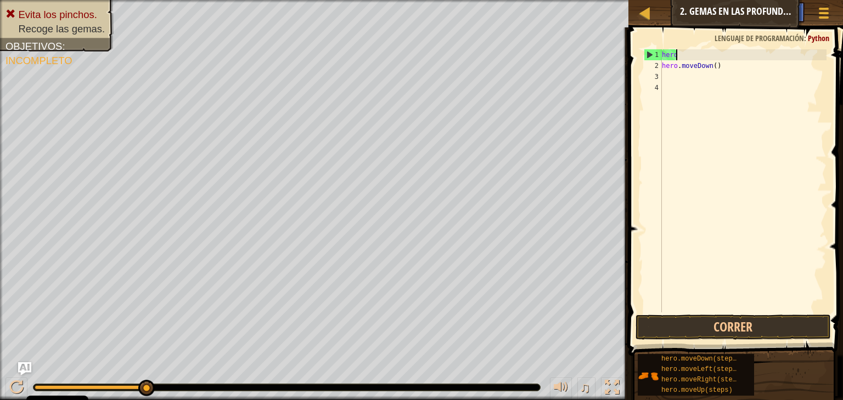
type textarea "h"
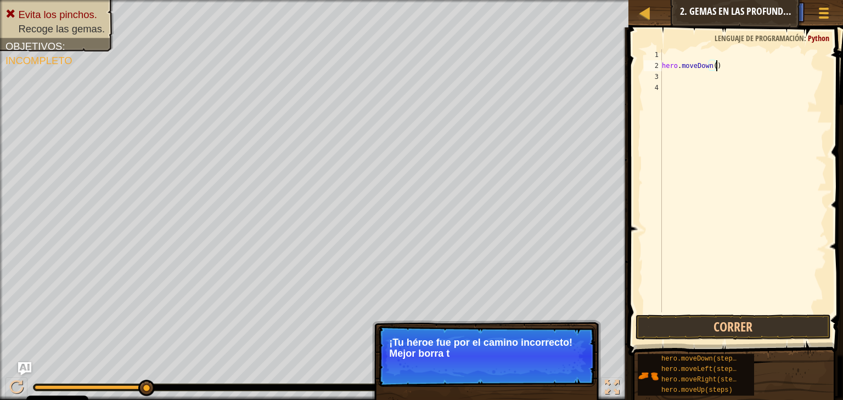
click at [725, 67] on div "hero . moveDown ( )" at bounding box center [742, 191] width 167 height 285
type textarea "h"
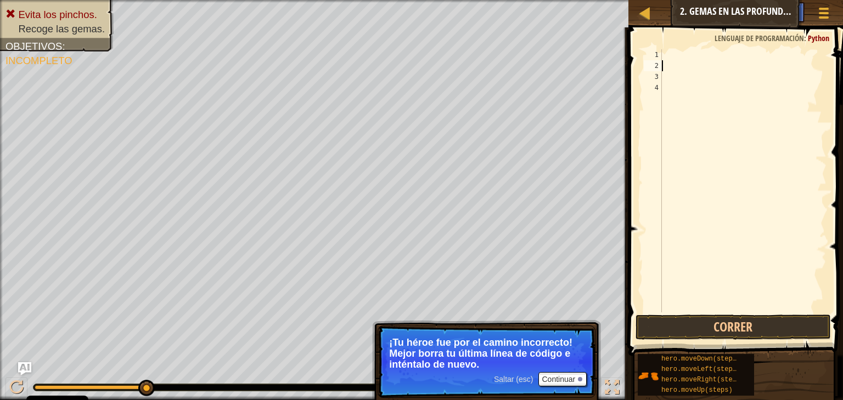
click at [673, 52] on div at bounding box center [742, 191] width 167 height 285
type textarea "h"
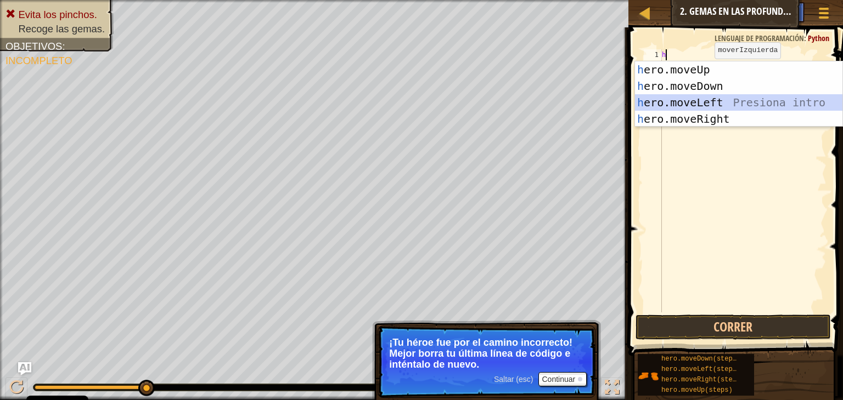
click at [682, 101] on div "h ero.moveUp Presiona intro h ero.moveDown Presiona intro h ero.moveLeft Presio…" at bounding box center [738, 110] width 207 height 99
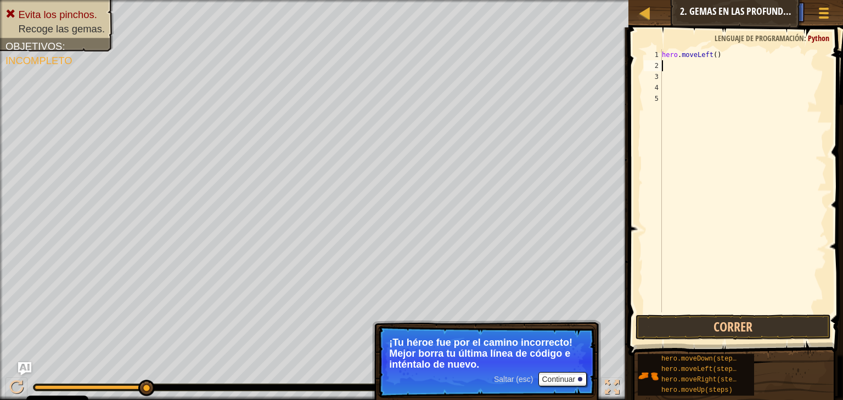
type textarea "h"
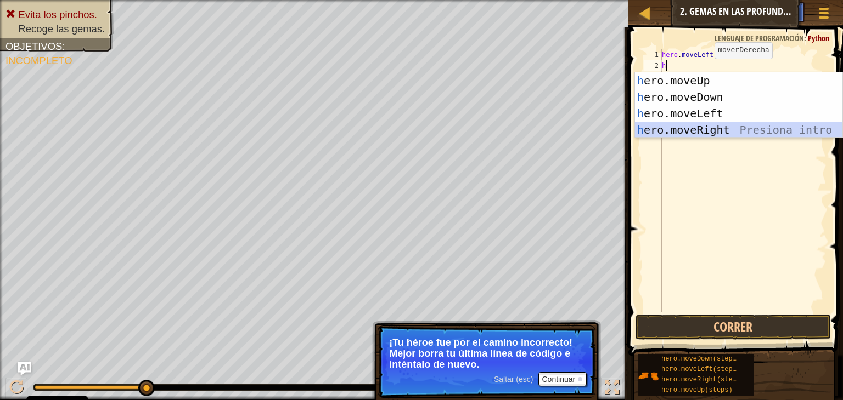
click at [691, 131] on div "h ero.moveUp Presiona intro h ero.moveDown Presiona intro h ero.moveLeft Presio…" at bounding box center [738, 121] width 207 height 99
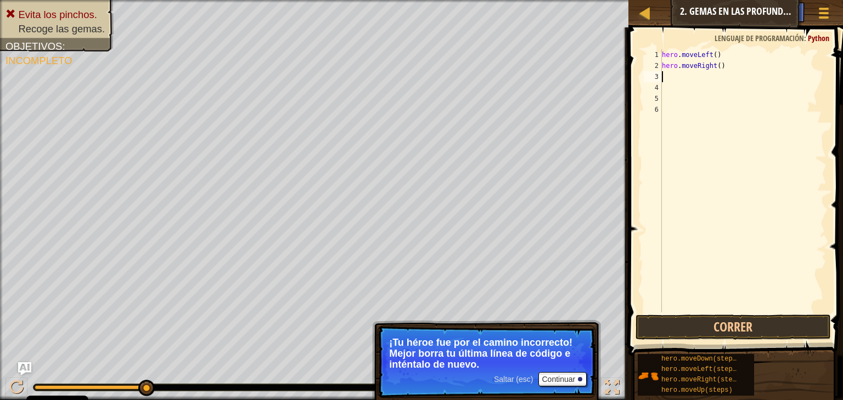
type textarea "h"
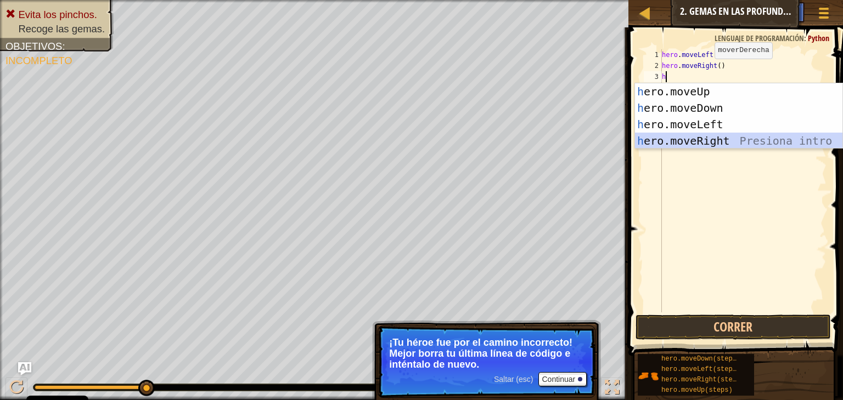
click at [698, 141] on div "h ero.moveUp Presiona intro h ero.moveDown Presiona intro h ero.moveLeft Presio…" at bounding box center [738, 132] width 207 height 99
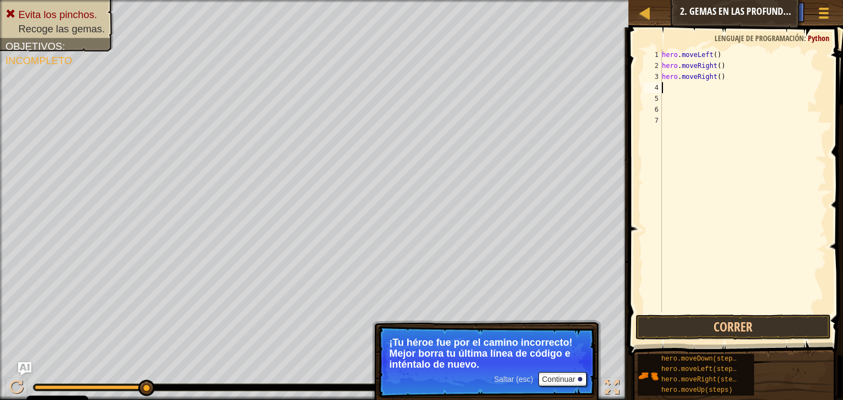
type textarea "h"
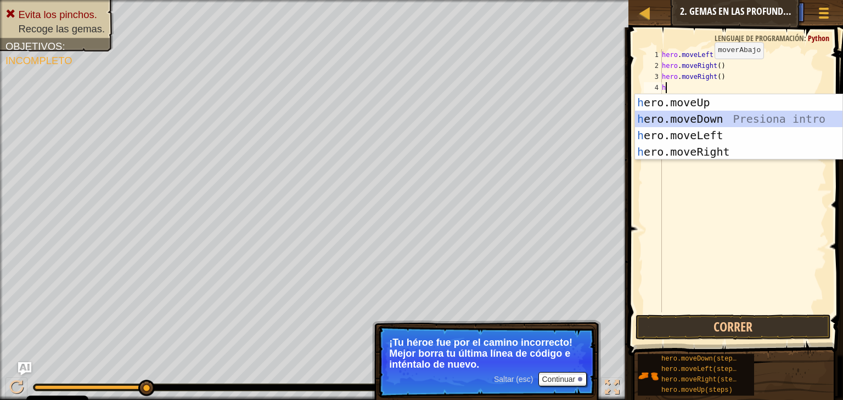
click at [690, 117] on div "h ero.moveUp Presiona intro h ero.moveDown Presiona intro h ero.moveLeft Presio…" at bounding box center [738, 143] width 207 height 99
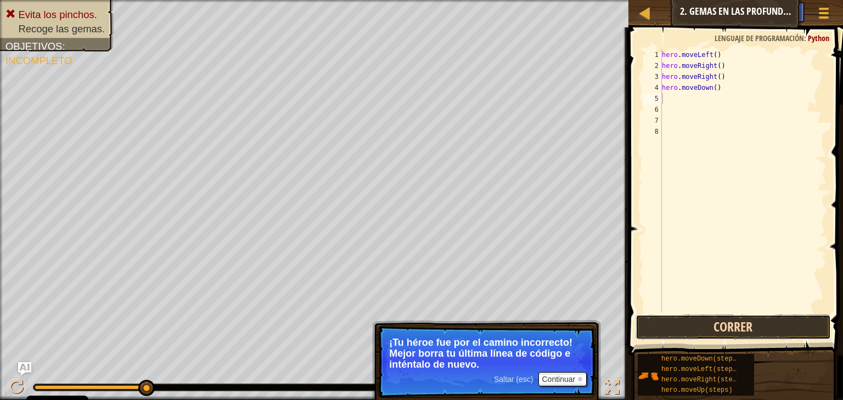
click at [733, 324] on button "Correr" at bounding box center [732, 327] width 195 height 25
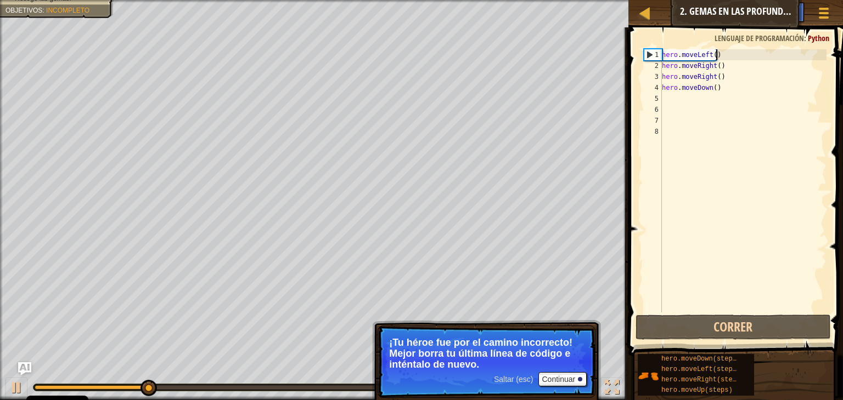
click at [736, 56] on div "hero . moveLeft ( ) hero . moveRight ( ) hero . moveRight ( ) hero . moveDown (…" at bounding box center [742, 191] width 167 height 285
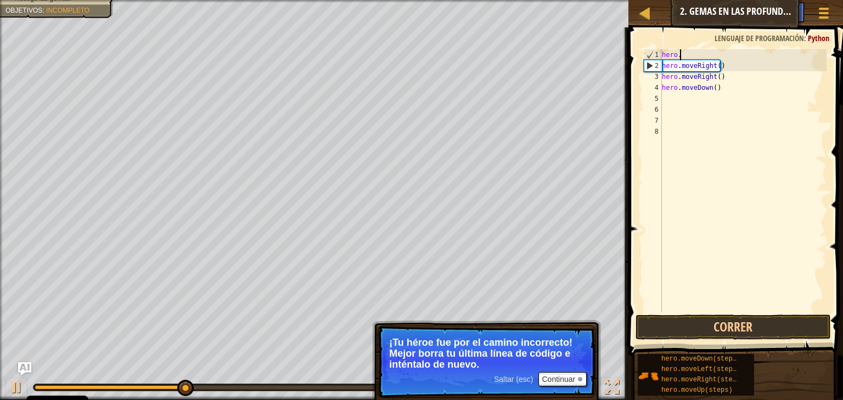
type textarea "h"
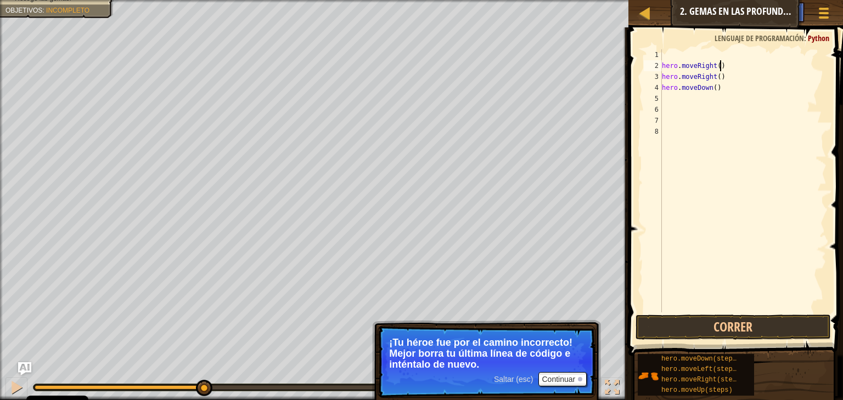
click at [719, 67] on div "hero . moveRight ( ) hero . moveRight ( ) hero . moveDown ( )" at bounding box center [742, 191] width 167 height 285
type textarea "h"
click at [752, 88] on div "hero . moveRight ( ) hero . [GEOGRAPHIC_DATA]" at bounding box center [742, 191] width 167 height 285
type textarea "h"
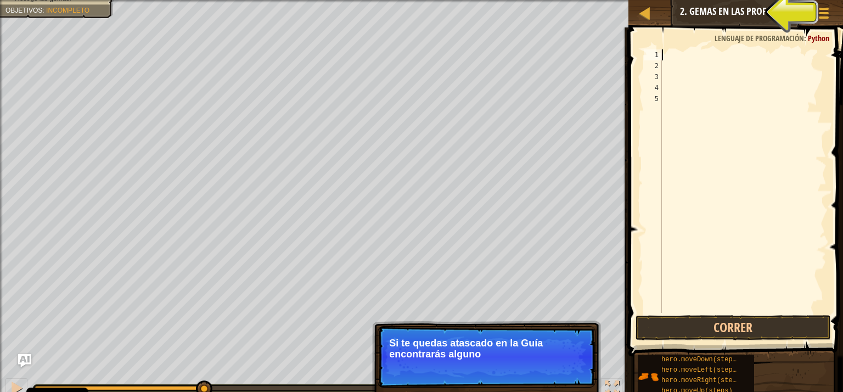
click at [669, 59] on div at bounding box center [742, 191] width 167 height 285
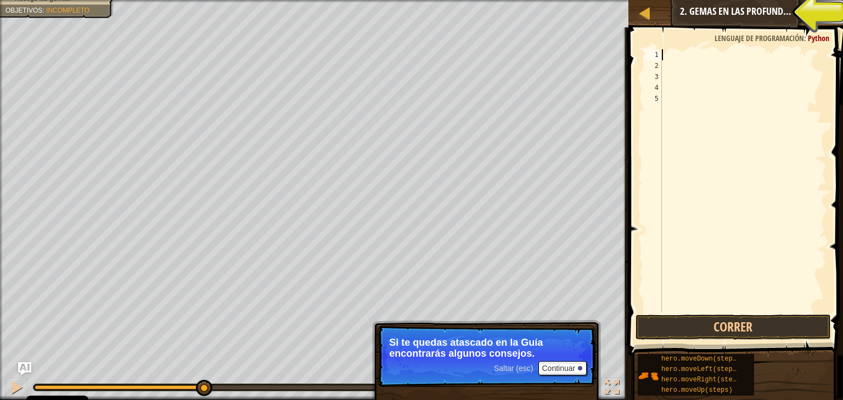
type textarea "h"
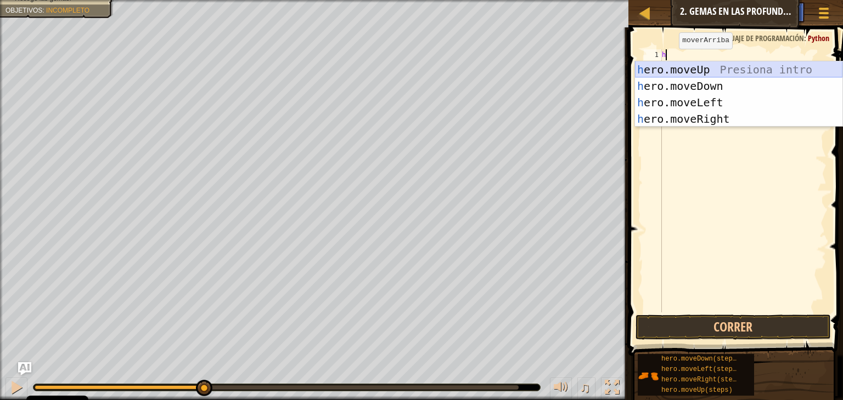
click at [676, 66] on div "h ero.moveUp Presiona intro h ero.moveDown Presiona intro h ero.moveLeft Presio…" at bounding box center [738, 110] width 207 height 99
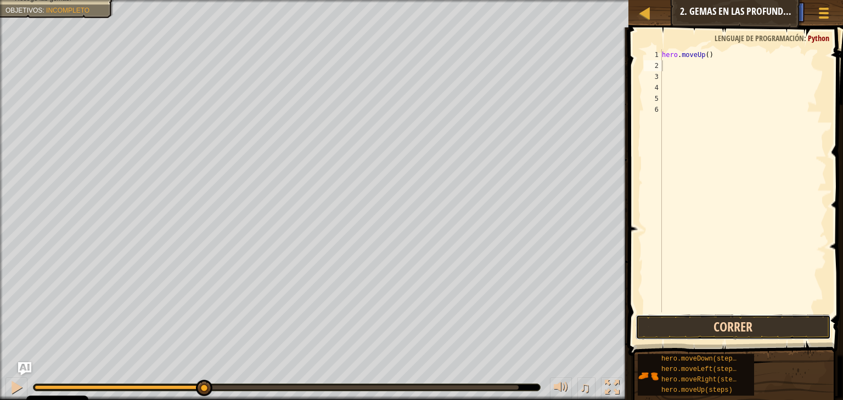
click at [757, 319] on button "Correr" at bounding box center [732, 327] width 195 height 25
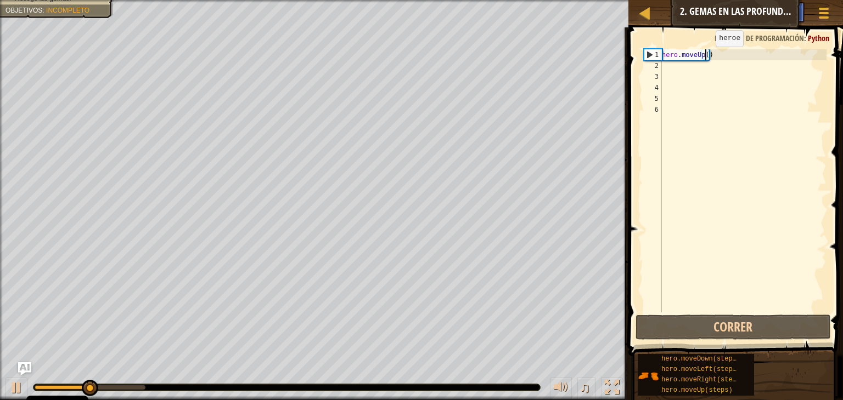
click at [706, 58] on div "hero . moveUp ( )" at bounding box center [742, 191] width 167 height 285
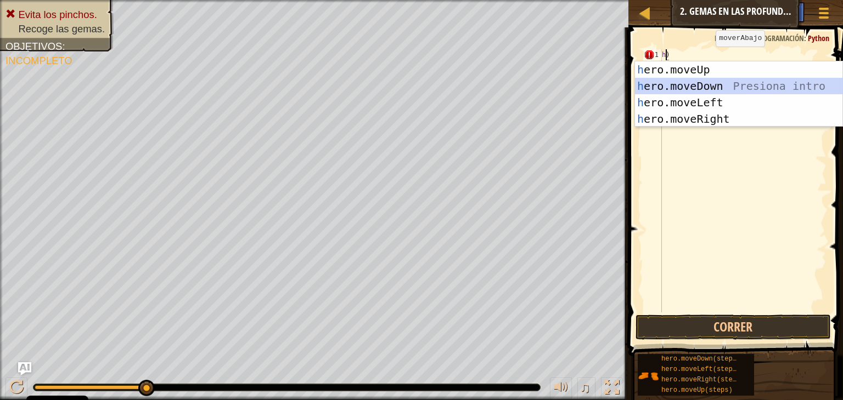
click at [708, 82] on div "h ero.moveUp Presiona intro h ero.moveDown Presiona intro h ero.moveLeft Presio…" at bounding box center [738, 110] width 207 height 99
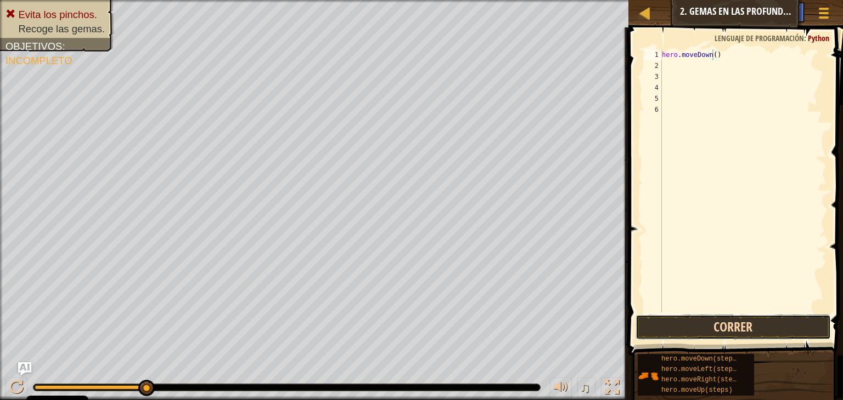
click at [743, 329] on button "Correr" at bounding box center [732, 327] width 195 height 25
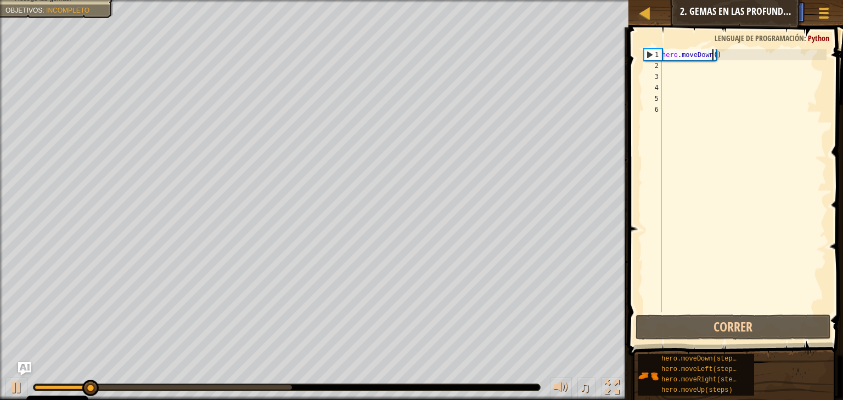
click at [722, 57] on div "hero . moveDown ( )" at bounding box center [742, 191] width 167 height 285
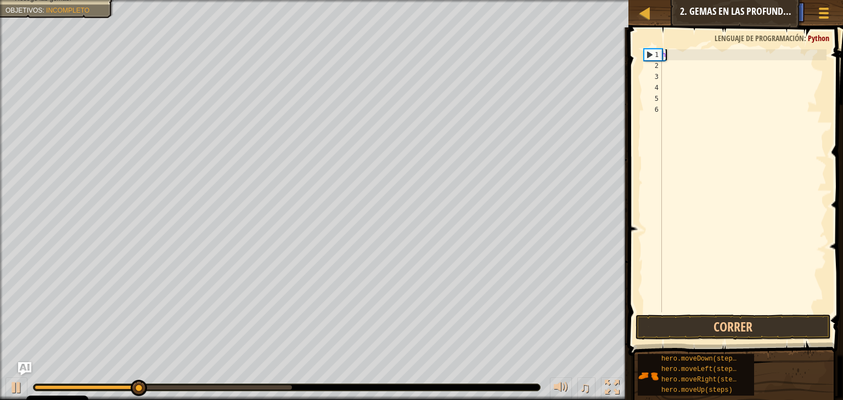
type textarea "h"
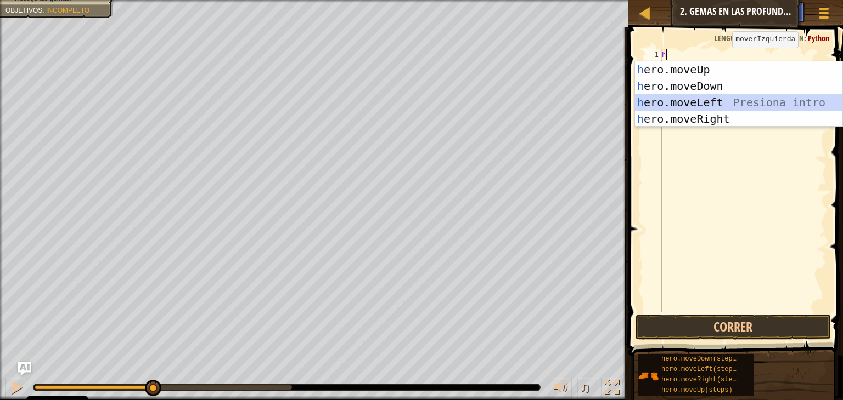
click at [717, 100] on div "h ero.moveUp Presiona intro h ero.moveDown Presiona intro h ero.moveLeft Presio…" at bounding box center [738, 110] width 207 height 99
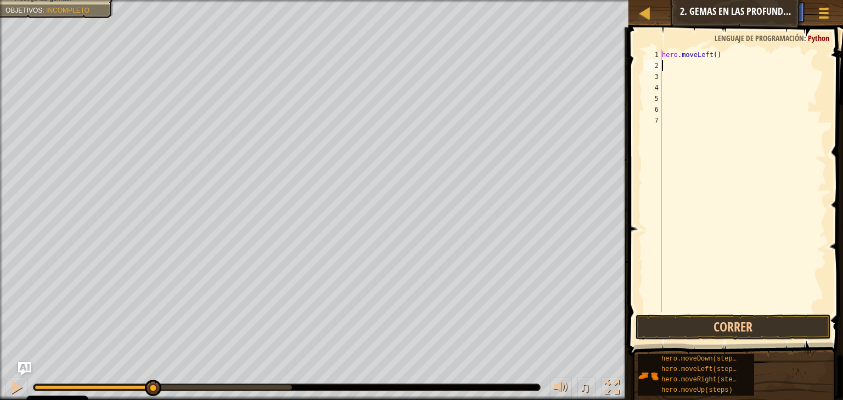
type textarea "h"
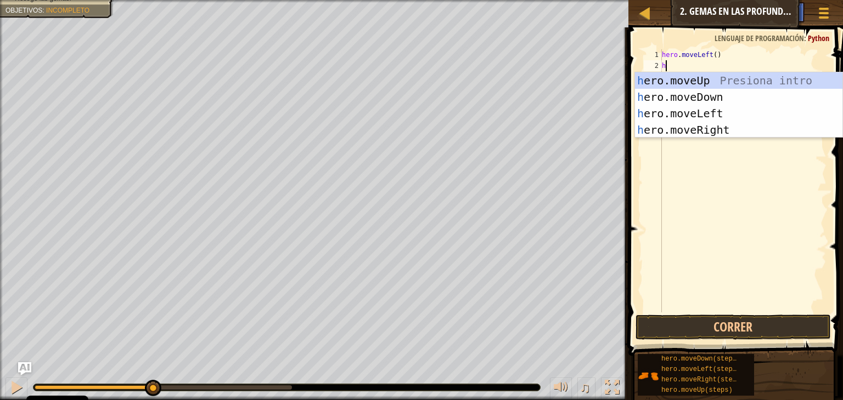
click at [695, 79] on div "h ero.moveUp Presiona intro h ero.moveDown Presiona intro h ero.moveLeft Presio…" at bounding box center [738, 121] width 207 height 99
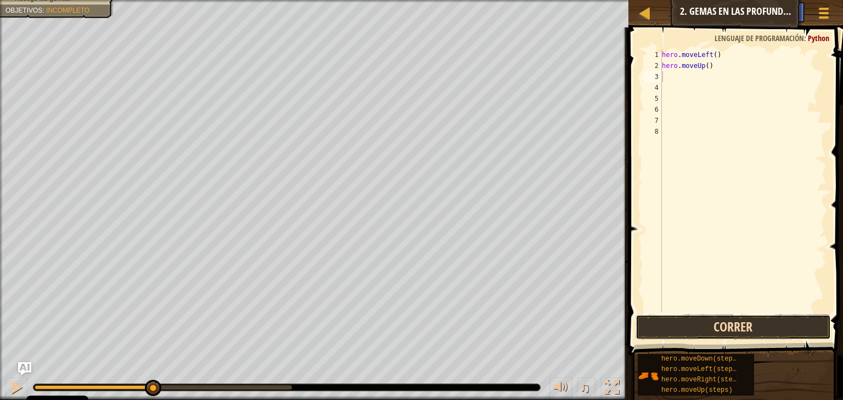
click at [737, 321] on button "Correr" at bounding box center [732, 327] width 195 height 25
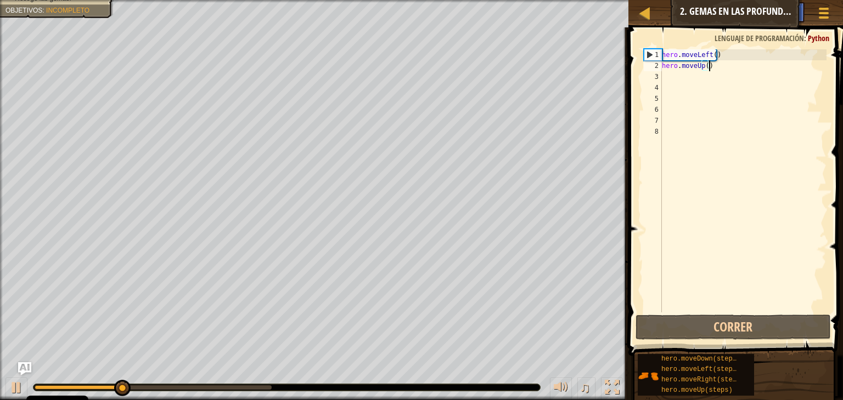
click at [729, 67] on div "hero . moveLeft ( ) hero . moveUp ( )" at bounding box center [742, 191] width 167 height 285
click at [727, 54] on div "hero . moveLeft ( ) hero . moveUp ( )" at bounding box center [742, 191] width 167 height 285
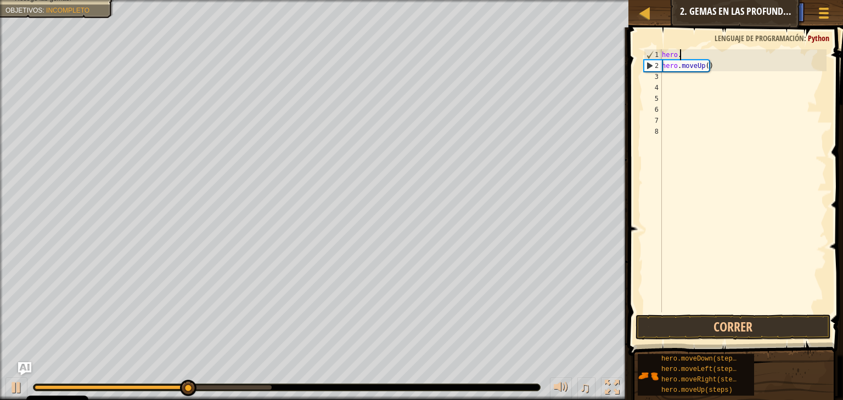
type textarea "h"
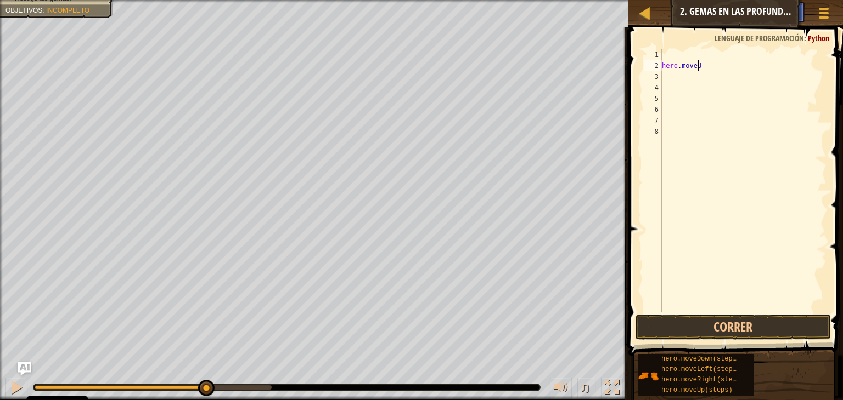
click at [729, 65] on div "hero . moveU" at bounding box center [742, 191] width 167 height 285
type textarea "h"
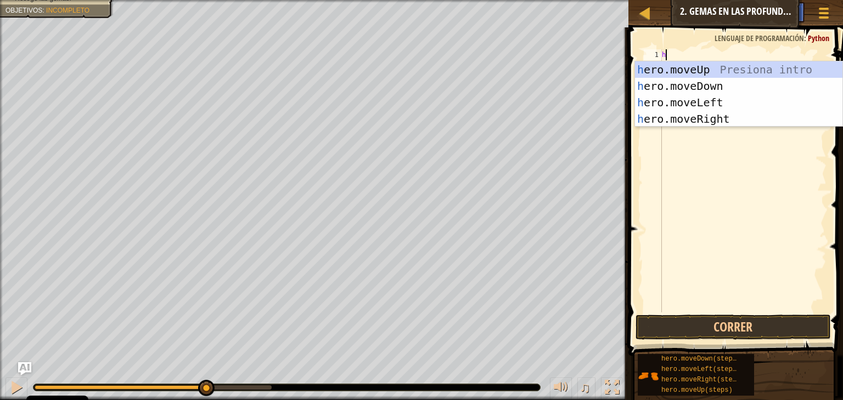
type textarea "h"
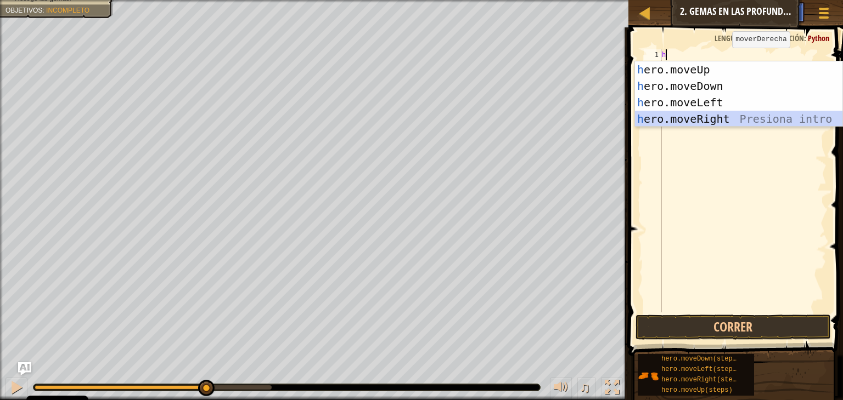
click at [729, 122] on div "h ero.moveUp Presiona intro h ero.moveDown Presiona intro h ero.moveLeft Presio…" at bounding box center [738, 110] width 207 height 99
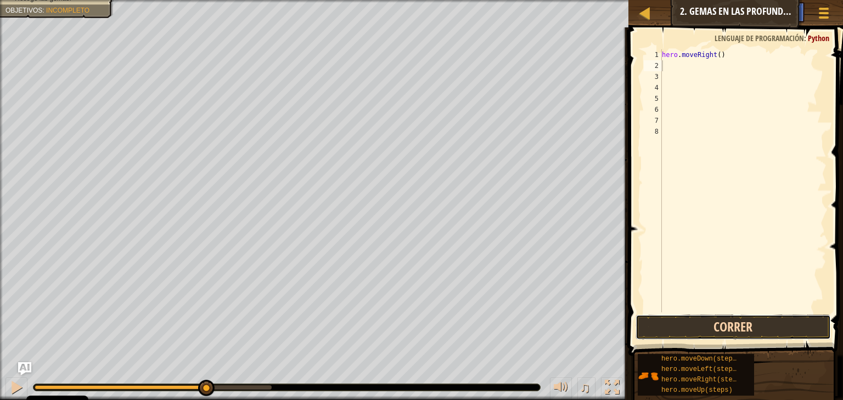
click at [753, 326] on button "Correr" at bounding box center [732, 327] width 195 height 25
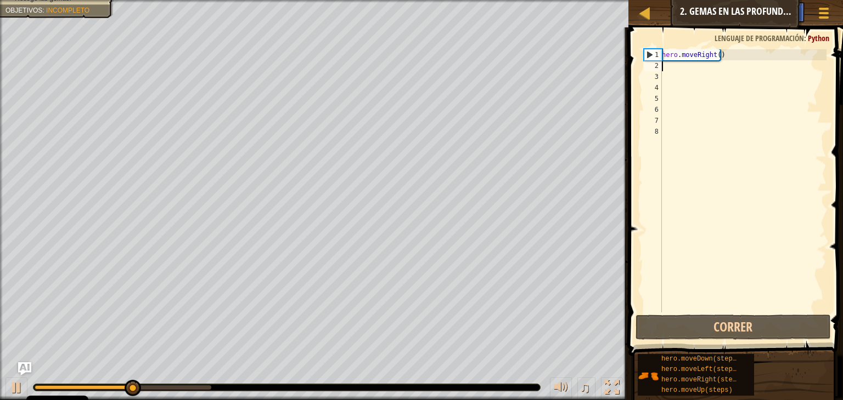
type textarea "h"
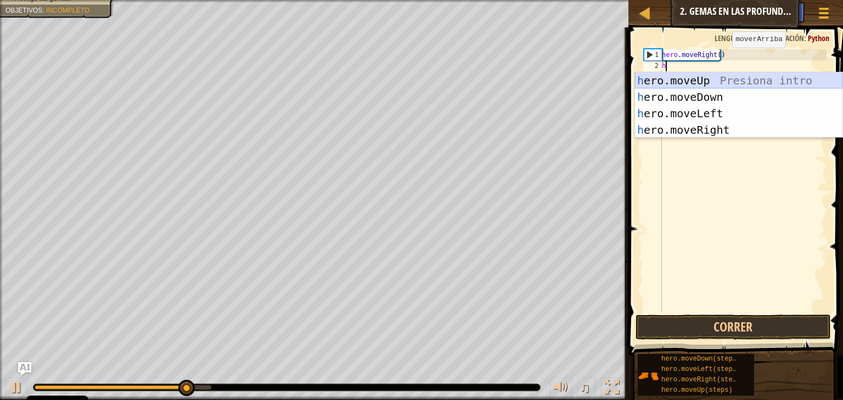
click at [684, 81] on div "h ero.moveUp Presiona intro h ero.moveDown Presiona intro h ero.moveLeft Presio…" at bounding box center [738, 121] width 207 height 99
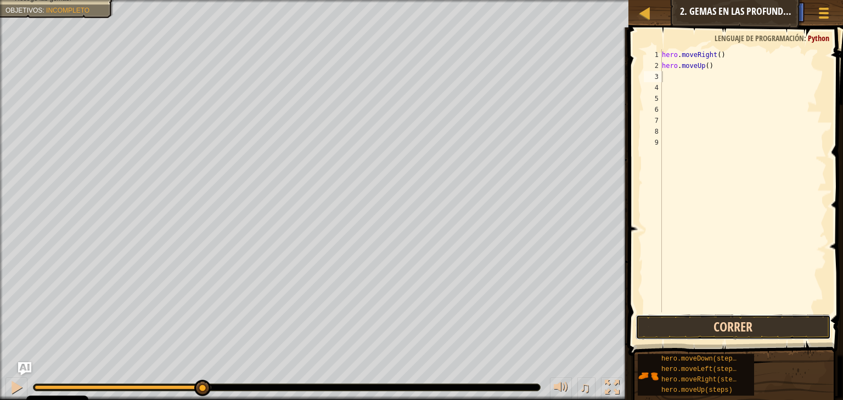
click at [716, 317] on button "Correr" at bounding box center [732, 327] width 195 height 25
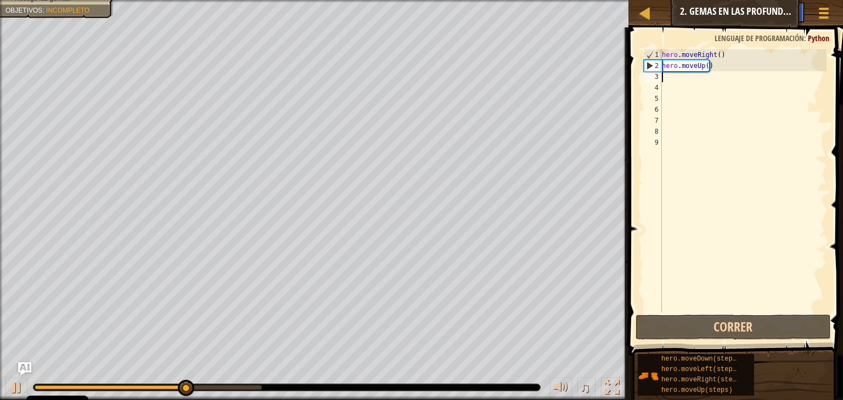
click at [672, 86] on div "hero . moveRight ( ) hero . moveUp ( )" at bounding box center [742, 191] width 167 height 285
click at [669, 80] on div "hero . moveRight ( ) hero . moveUp ( )" at bounding box center [742, 191] width 167 height 285
type textarea "h"
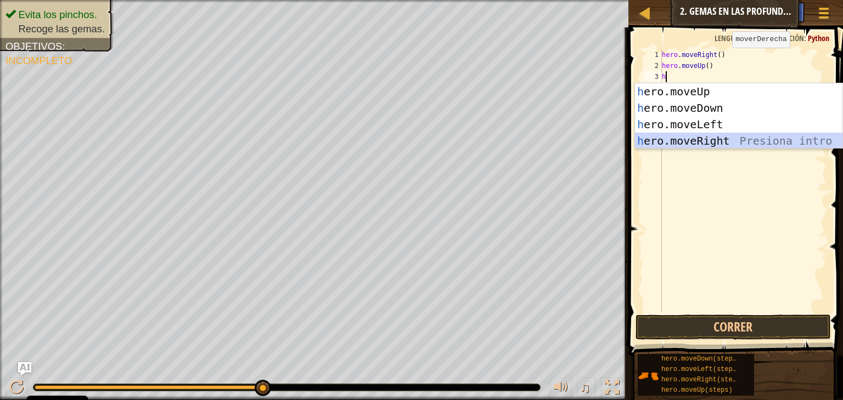
click at [675, 137] on div "h ero.moveUp Presiona intro h ero.moveDown Presiona intro h ero.moveLeft Presio…" at bounding box center [738, 132] width 207 height 99
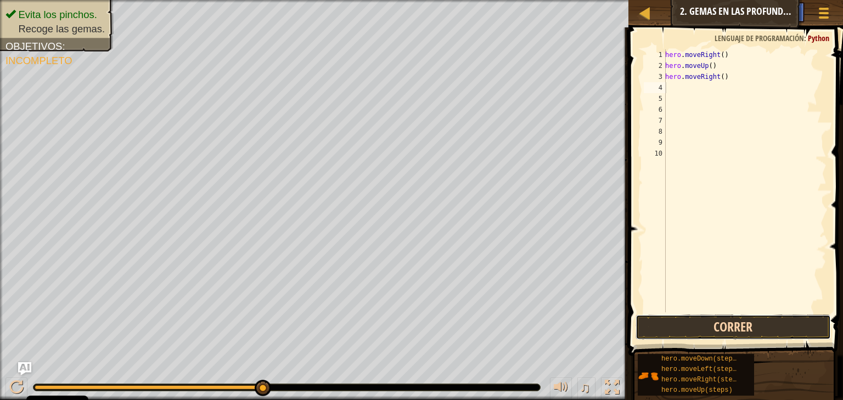
click at [696, 322] on button "Correr" at bounding box center [732, 327] width 195 height 25
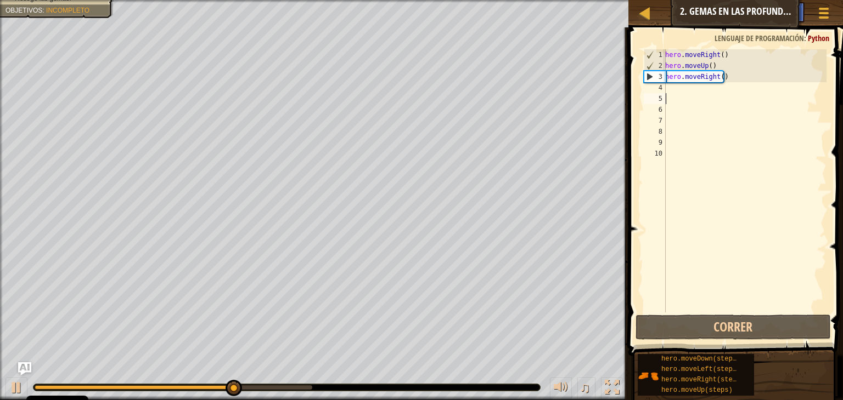
click at [678, 93] on div "hero . moveRight ( ) hero . moveUp ( ) hero . moveRight ( )" at bounding box center [744, 191] width 163 height 285
type textarea "h"
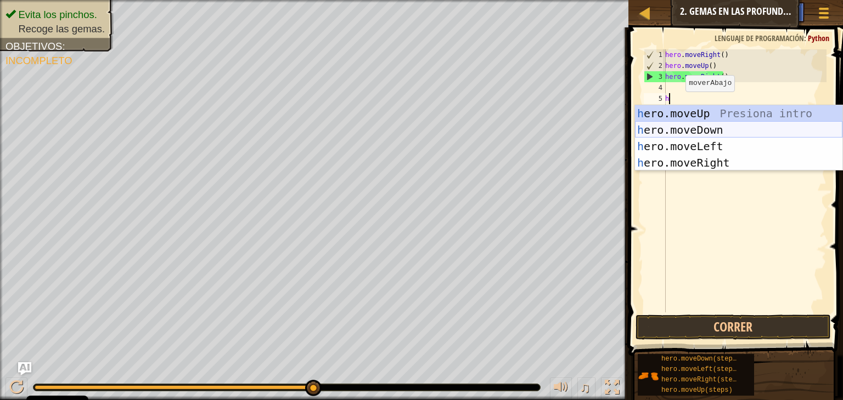
click at [684, 129] on div "h ero.moveUp Presiona intro h ero.moveDown Presiona intro h ero.moveLeft Presio…" at bounding box center [738, 154] width 207 height 99
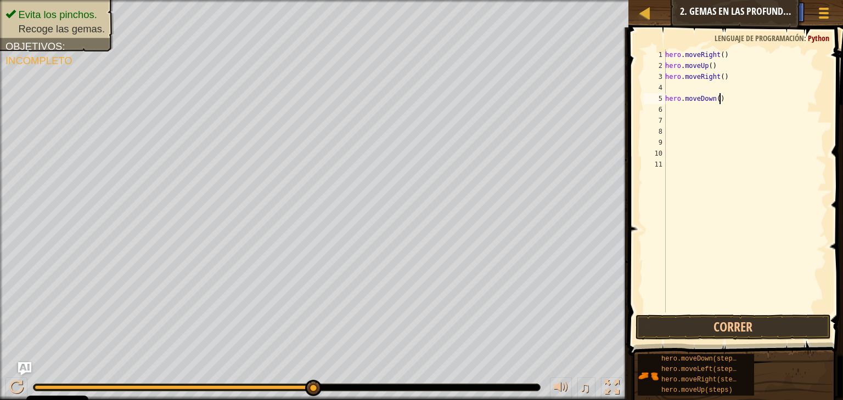
click at [721, 104] on div "hero . moveRight ( ) hero . moveUp ( ) hero . moveRight ( ) hero . moveDown ( )" at bounding box center [744, 191] width 163 height 285
type textarea "h"
click at [685, 88] on div "hero . moveRight ( ) hero . moveUp ( ) hero . moveRight ( )" at bounding box center [744, 191] width 163 height 285
type textarea "h"
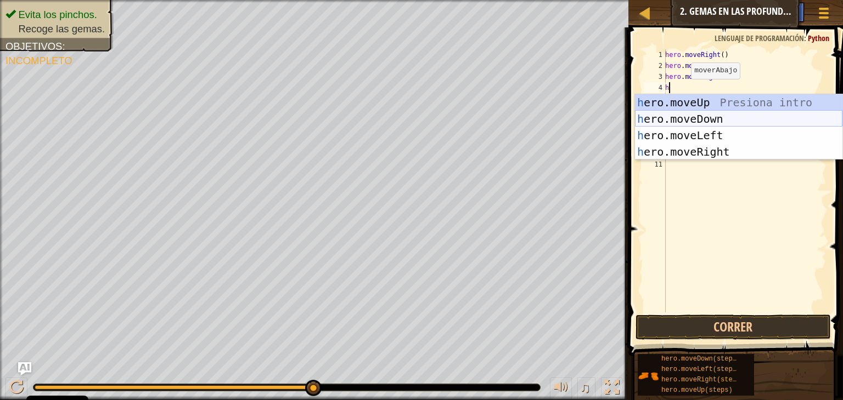
click at [691, 120] on div "h ero.moveUp Presiona intro h ero.moveDown Presiona intro h ero.moveLeft Presio…" at bounding box center [738, 143] width 207 height 99
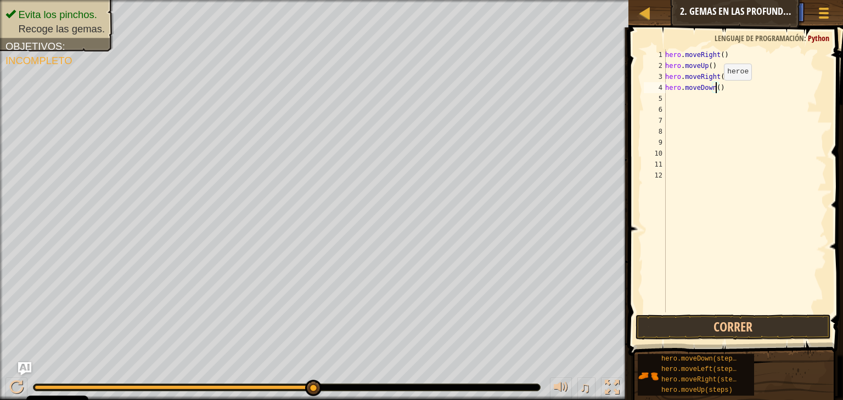
click at [718, 91] on div "hero . moveRight ( ) hero . moveUp ( ) hero . moveRight ( ) hero . moveDown ( )" at bounding box center [744, 191] width 163 height 285
type textarea "hero.moveDown()"
click at [672, 110] on div "hero . moveRight ( ) hero . moveUp ( ) hero . moveRight ( ) hero . moveDown ( )" at bounding box center [744, 191] width 163 height 285
click at [671, 97] on div "hero . moveRight ( ) hero . moveUp ( ) hero . moveRight ( ) hero . moveDown ( )" at bounding box center [744, 191] width 163 height 285
type textarea "h"
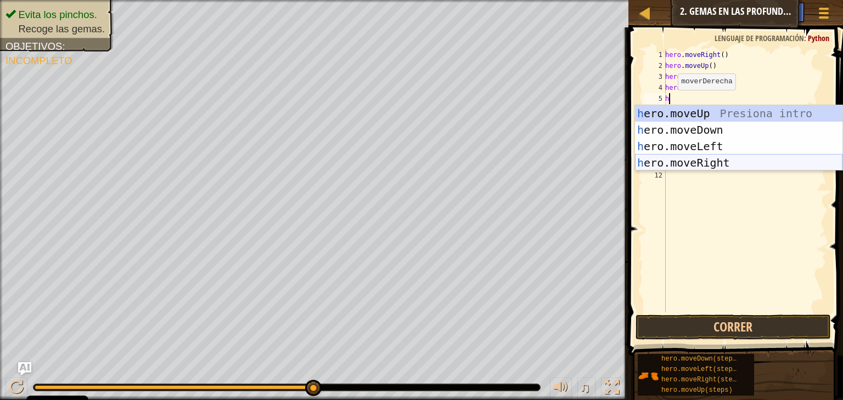
click at [701, 162] on div "h ero.moveUp Presiona intro h ero.moveDown Presiona intro h ero.moveLeft Presio…" at bounding box center [738, 154] width 207 height 99
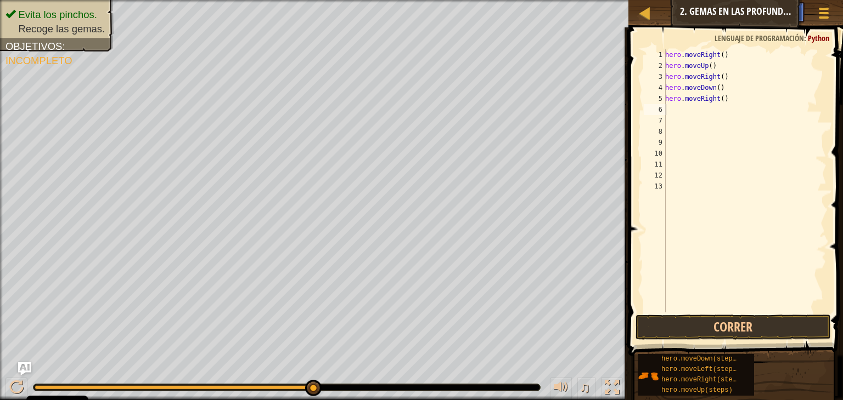
type textarea "h"
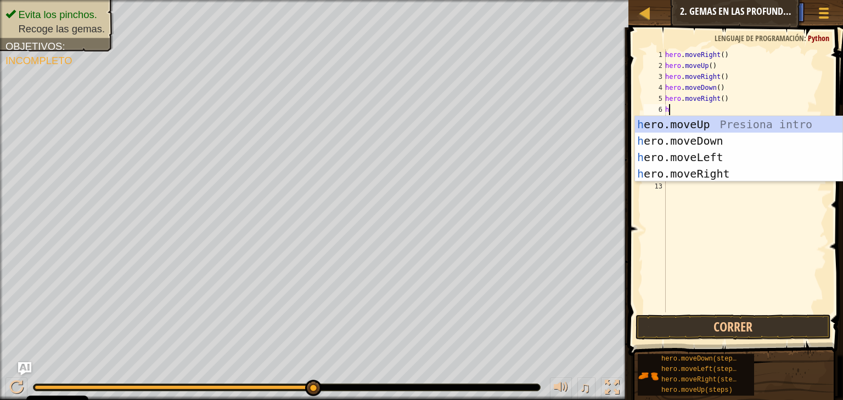
click at [680, 120] on div "h ero.moveUp Presiona intro h ero.moveDown Presiona intro h ero.moveLeft Presio…" at bounding box center [738, 165] width 207 height 99
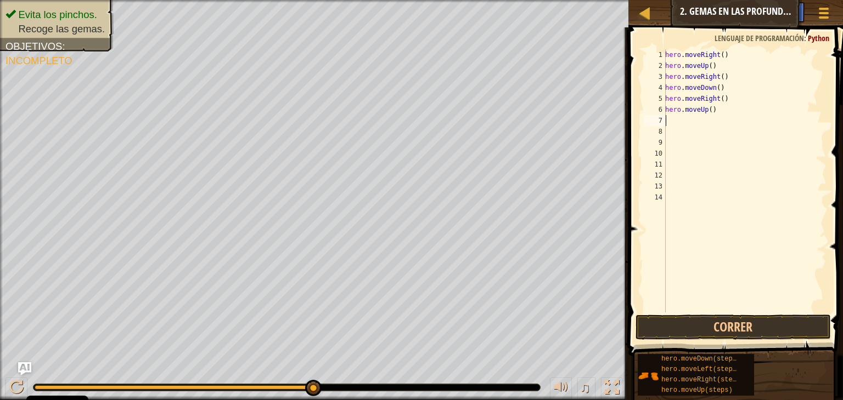
type textarea "h"
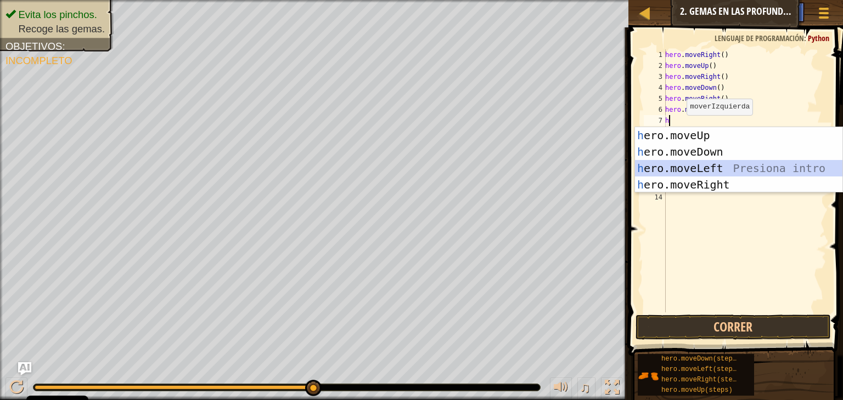
click at [683, 167] on div "h ero.moveUp Presiona intro h ero.moveDown Presiona intro h ero.moveLeft Presio…" at bounding box center [738, 176] width 207 height 99
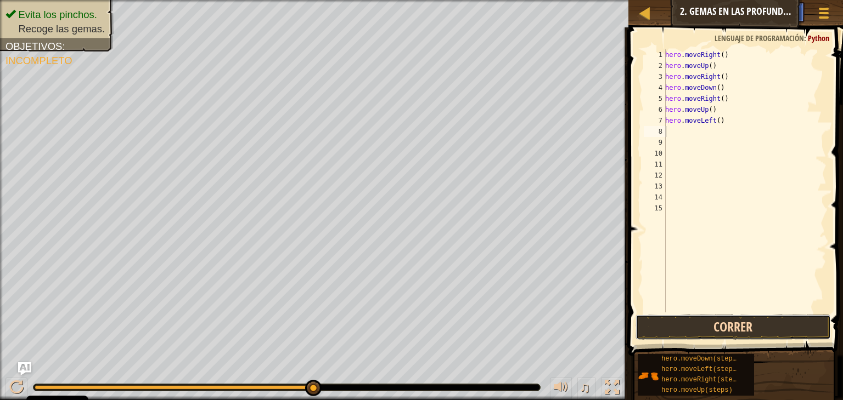
click at [730, 325] on button "Correr" at bounding box center [732, 327] width 195 height 25
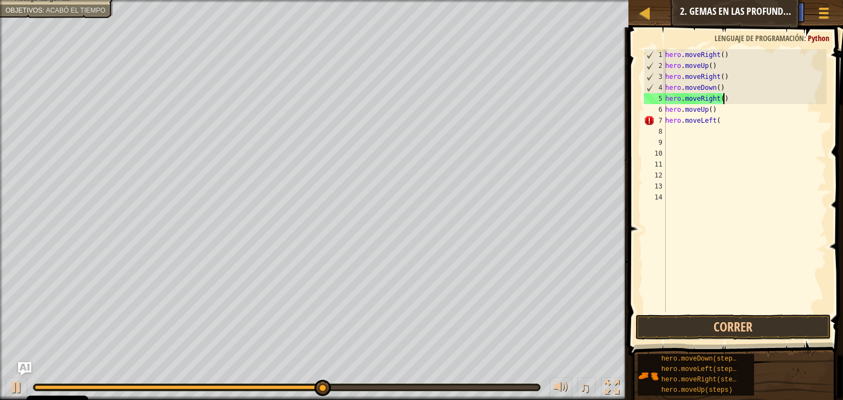
click at [742, 100] on div "hero . moveRight ( ) hero . moveUp ( ) hero . moveRight ( ) hero . moveDown ( )…" at bounding box center [744, 191] width 163 height 285
type textarea "h"
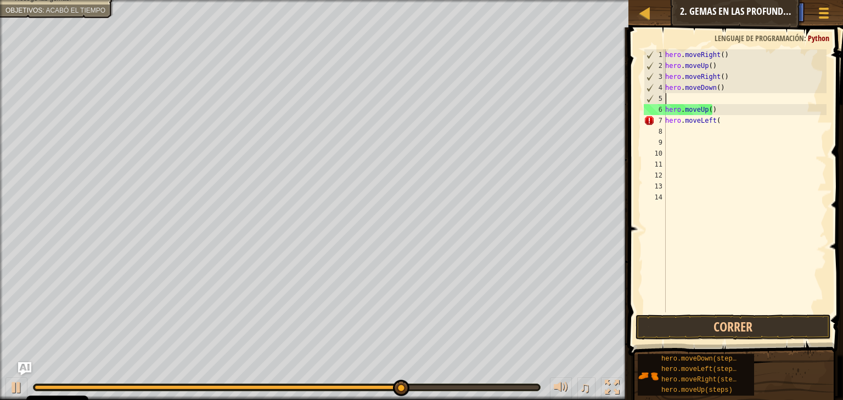
click at [699, 100] on div "hero . moveRight ( ) hero . moveUp ( ) hero . moveRight ( ) hero . moveDown ( )…" at bounding box center [744, 191] width 163 height 285
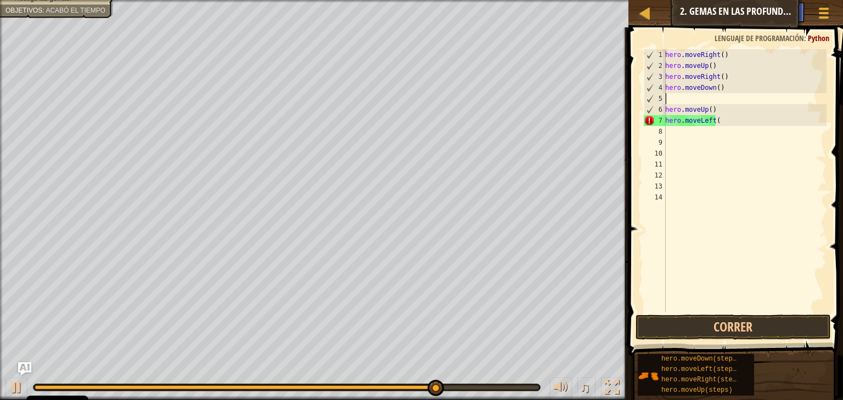
click at [687, 94] on div "hero . moveRight ( ) hero . moveUp ( ) hero . moveRight ( ) hero . moveDown ( )…" at bounding box center [744, 191] width 163 height 285
type textarea "h"
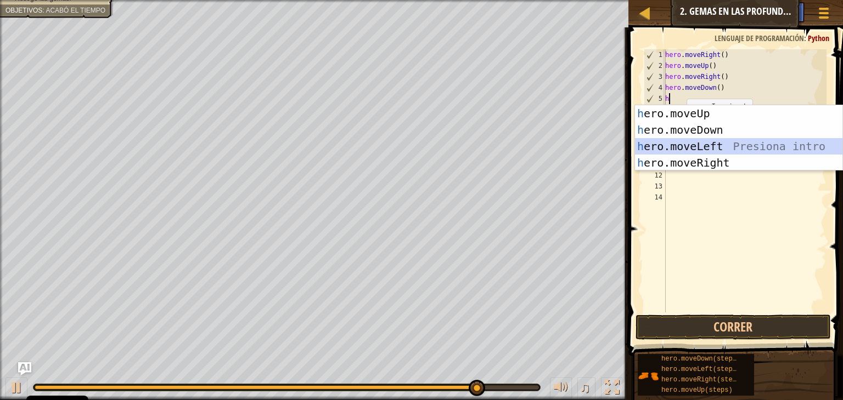
click at [692, 149] on div "h ero.moveUp Presiona intro h ero.moveDown Presiona intro h ero.moveLeft Presio…" at bounding box center [738, 154] width 207 height 99
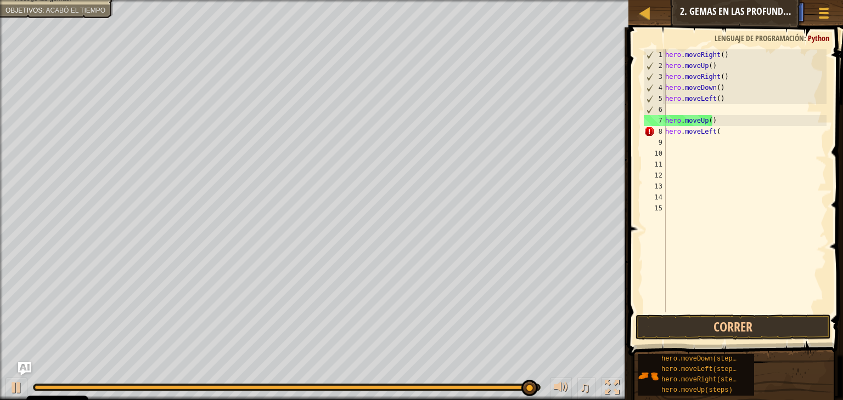
click at [714, 313] on span at bounding box center [736, 176] width 223 height 361
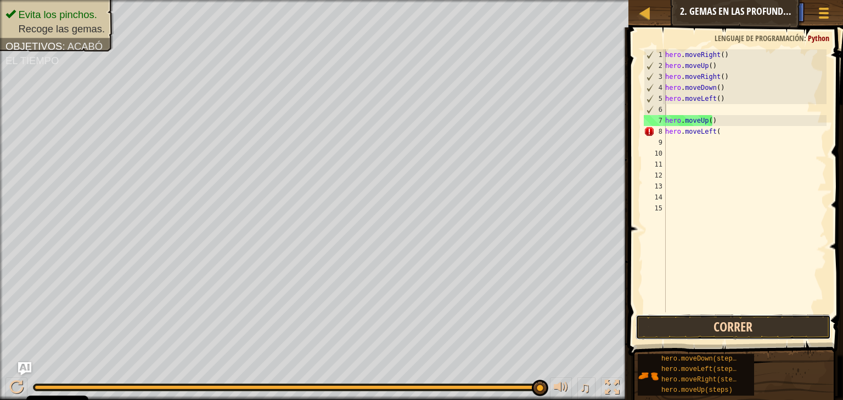
click at [714, 319] on button "Correr" at bounding box center [732, 327] width 195 height 25
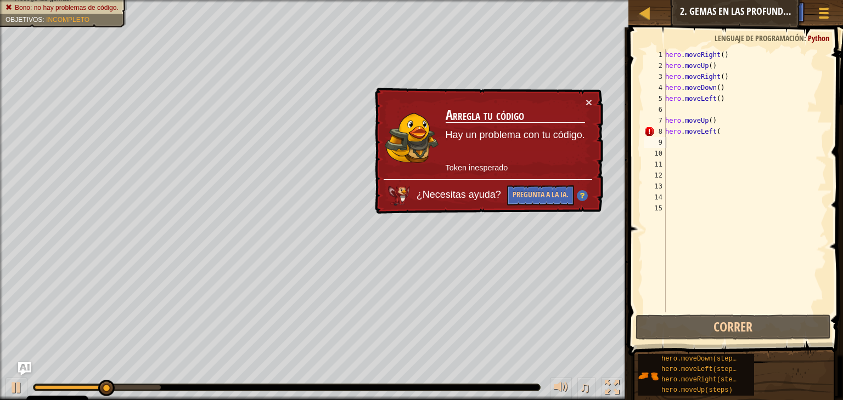
click at [736, 143] on div "hero . moveRight ( ) hero . moveUp ( ) hero . moveRight ( ) hero . moveDown ( )…" at bounding box center [744, 191] width 163 height 285
click at [735, 137] on div "hero . moveRight ( ) hero . moveUp ( ) hero . moveRight ( ) hero . moveDown ( )…" at bounding box center [744, 191] width 163 height 285
click at [734, 128] on div "hero . moveRight ( ) hero . moveUp ( ) hero . moveRight ( ) hero . moveDown ( )…" at bounding box center [744, 191] width 163 height 285
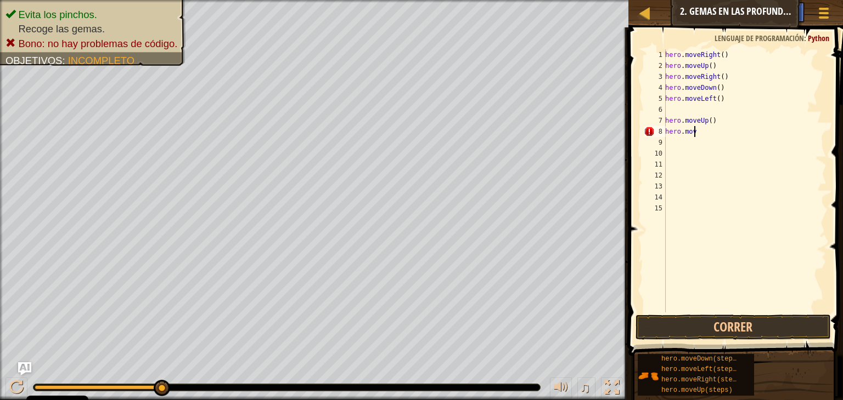
type textarea "h"
click at [742, 328] on button "Correr" at bounding box center [732, 327] width 195 height 25
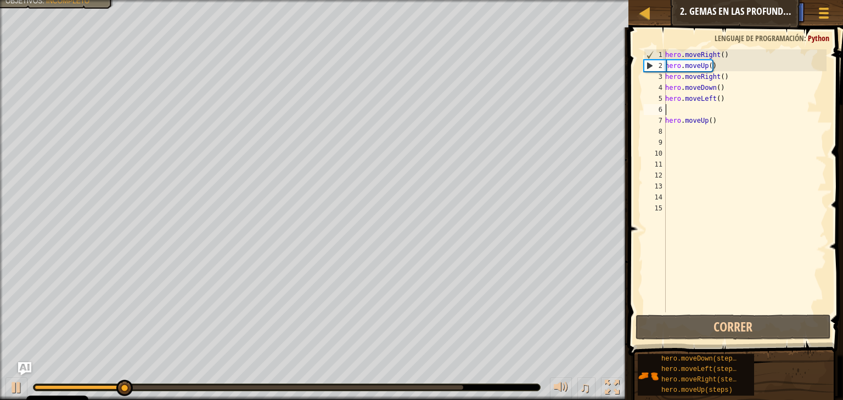
click at [674, 115] on div "hero . moveRight ( ) hero . moveUp ( ) hero . moveRight ( ) hero . moveDown ( )…" at bounding box center [744, 191] width 163 height 285
type textarea "h"
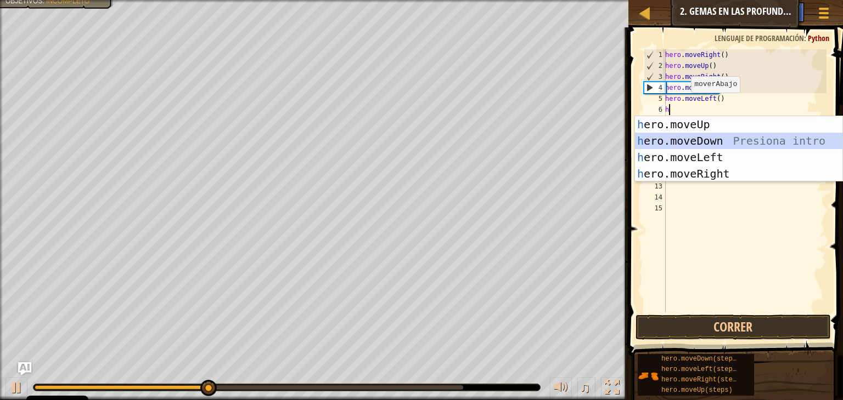
click at [688, 139] on div "h ero.moveUp Presiona intro h ero.moveDown Presiona intro h ero.moveLeft Presio…" at bounding box center [738, 165] width 207 height 99
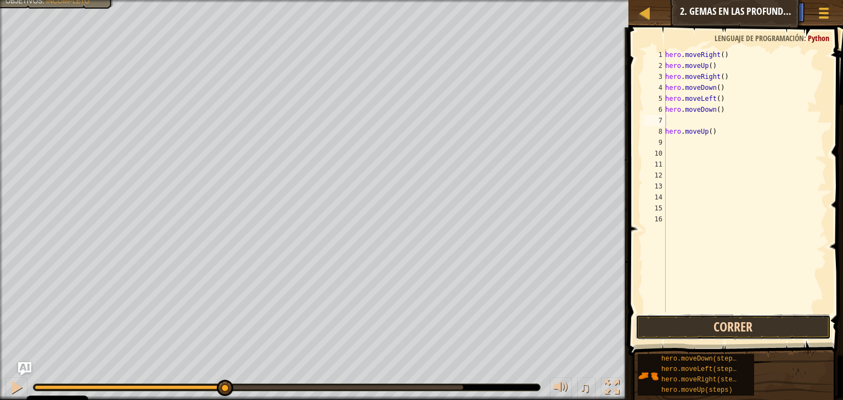
click at [700, 325] on button "Correr" at bounding box center [732, 327] width 195 height 25
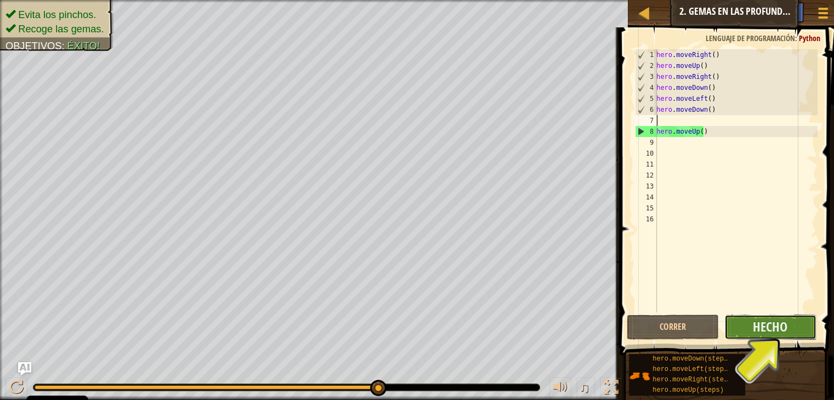
click at [752, 328] on button "Hecho" at bounding box center [771, 327] width 92 height 25
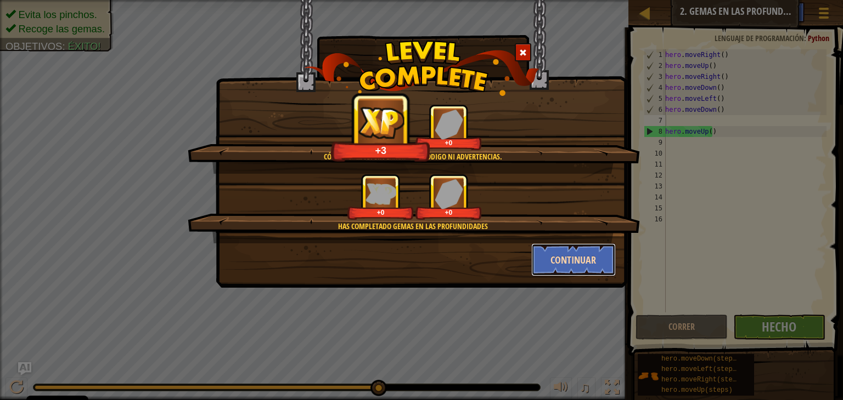
click at [565, 253] on button "Continuar" at bounding box center [573, 260] width 85 height 33
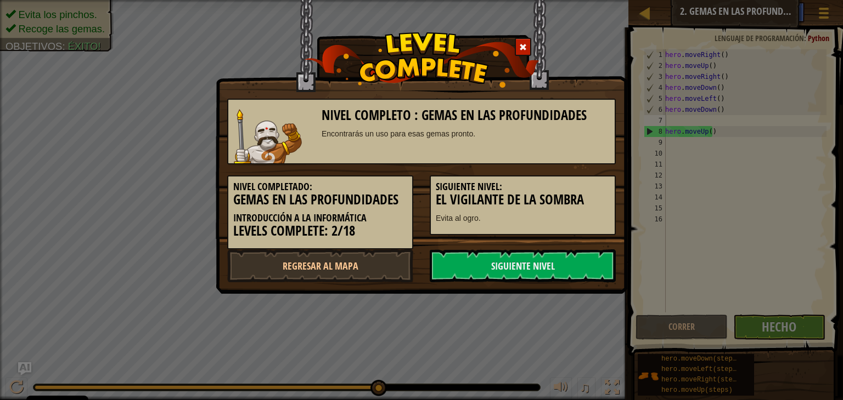
click at [565, 253] on link "Siguiente nivel" at bounding box center [523, 266] width 186 height 33
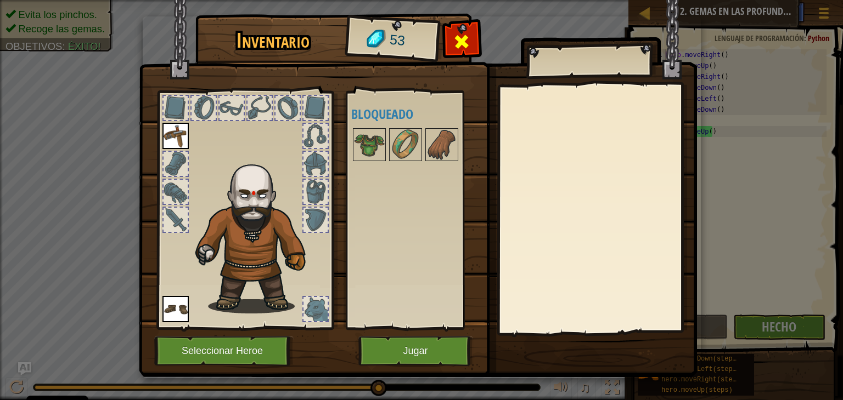
click at [456, 45] on span at bounding box center [462, 42] width 18 height 18
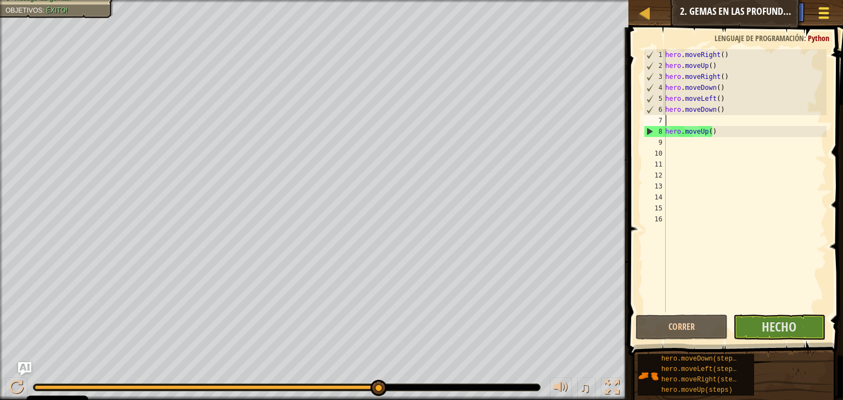
click at [821, 11] on div at bounding box center [823, 13] width 15 height 16
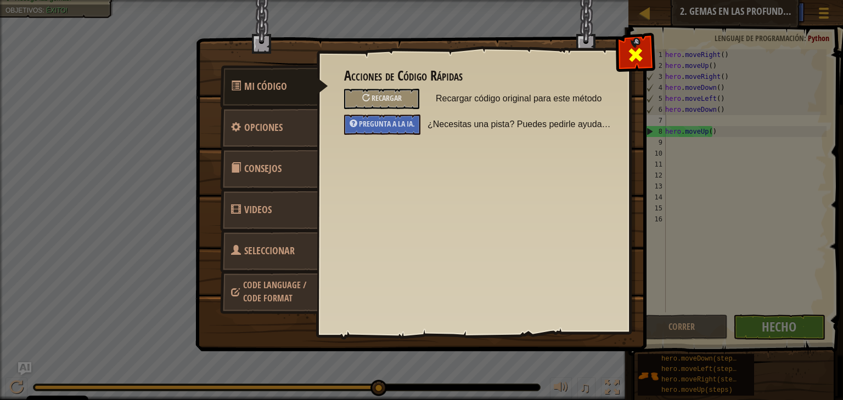
click at [639, 48] on span at bounding box center [636, 55] width 18 height 18
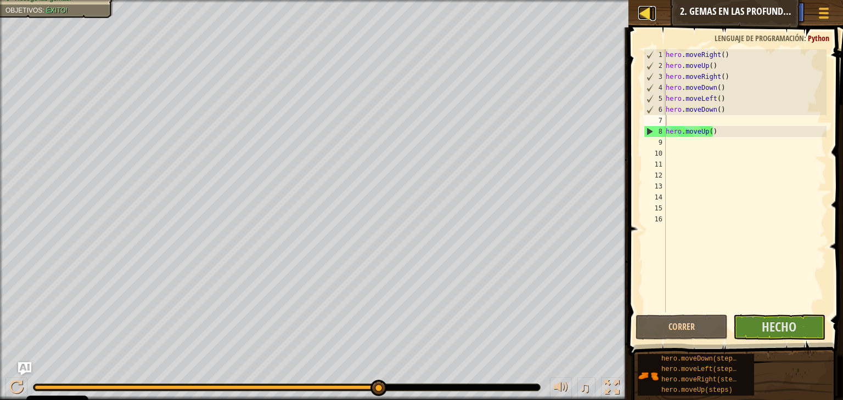
click at [651, 11] on div at bounding box center [645, 13] width 14 height 14
select select "es-ES"
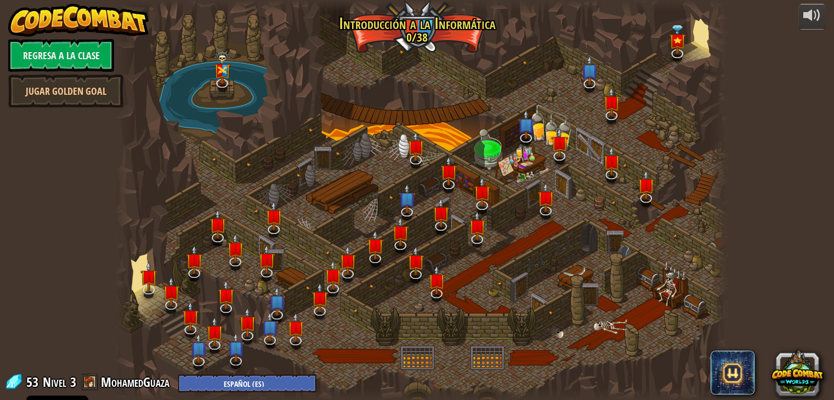
select select "es-ES"
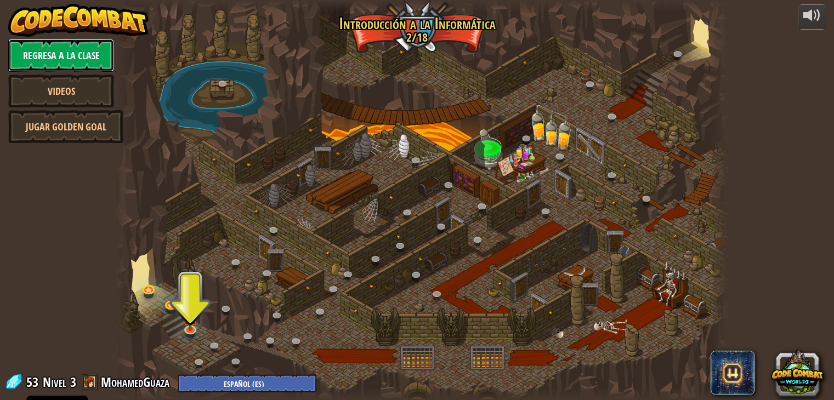
click at [70, 55] on link "Regresa a la clase" at bounding box center [61, 55] width 106 height 33
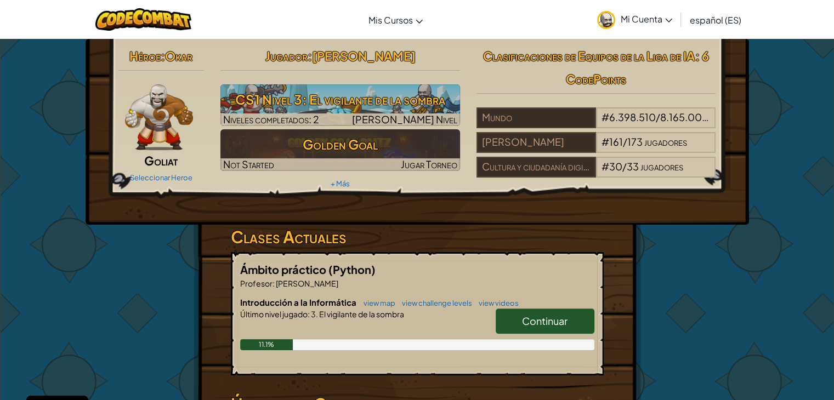
click at [652, 18] on span "Mi Cuenta" at bounding box center [647, 19] width 52 height 12
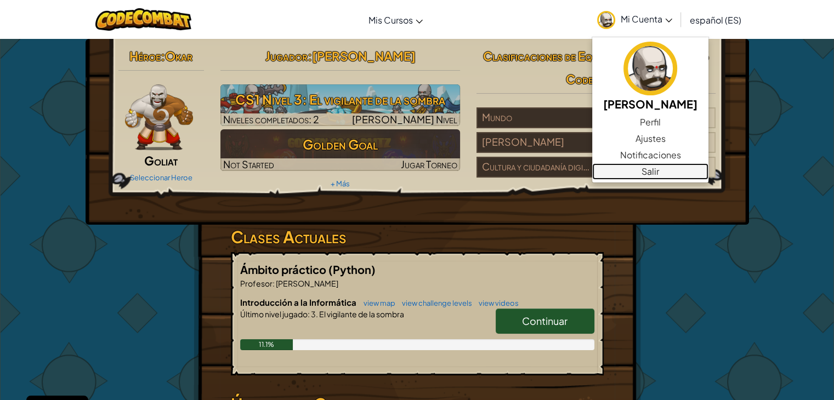
click at [625, 177] on link "Salir" at bounding box center [650, 171] width 116 height 16
